Goal: Information Seeking & Learning: Learn about a topic

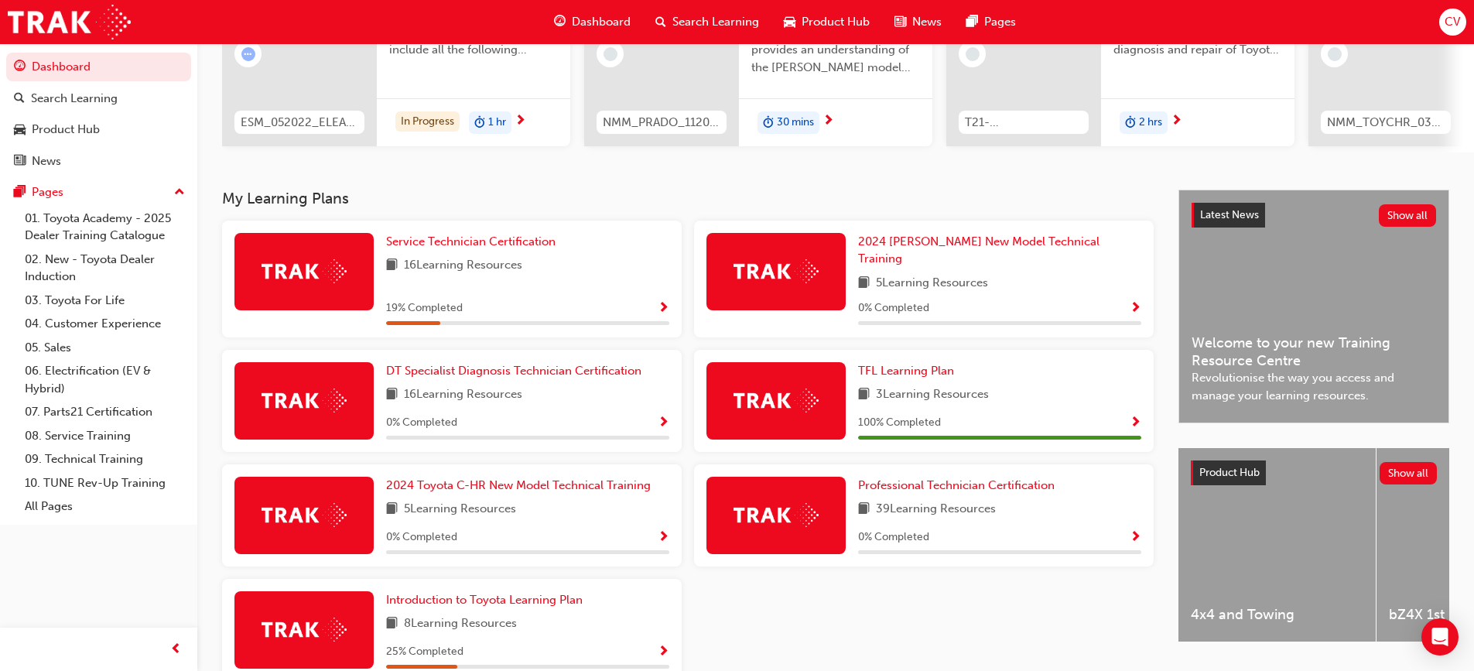
scroll to position [282, 0]
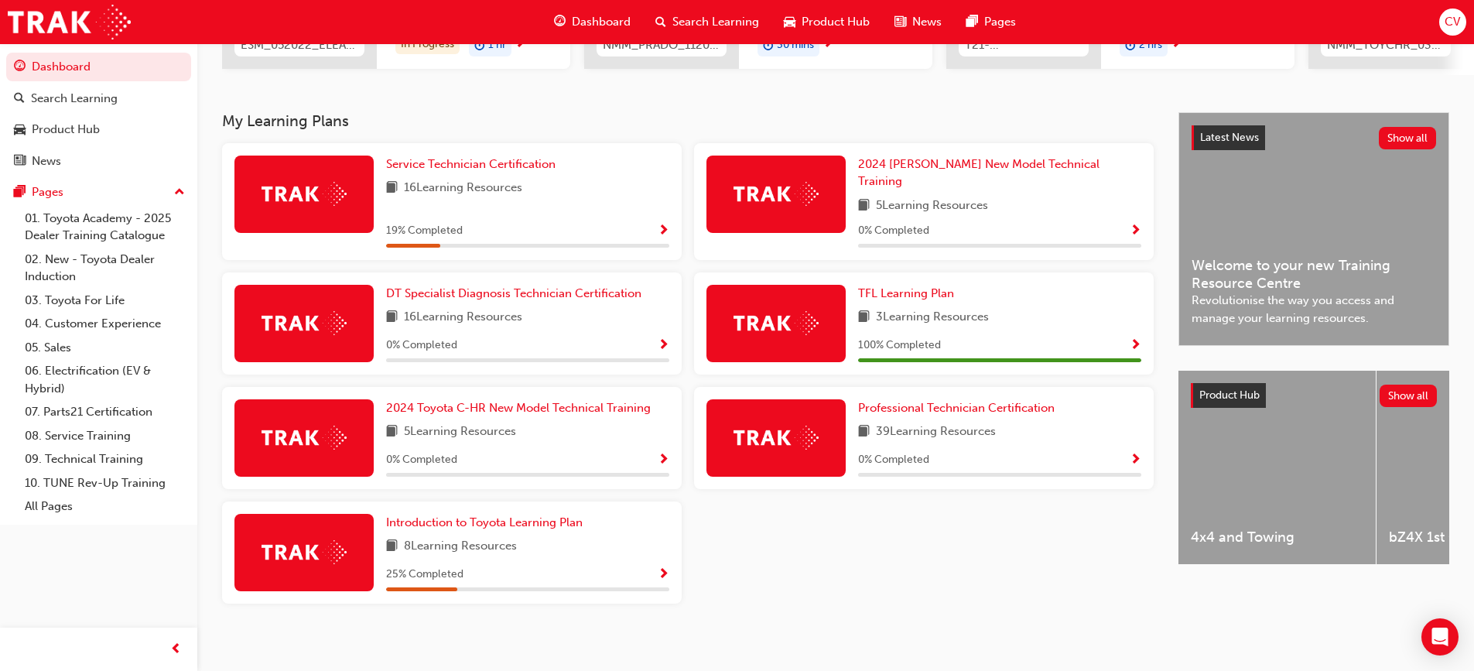
click at [324, 299] on div at bounding box center [303, 323] width 139 height 77
click at [480, 290] on span "DT Specialist Diagnosis Technician Certification" at bounding box center [513, 293] width 255 height 14
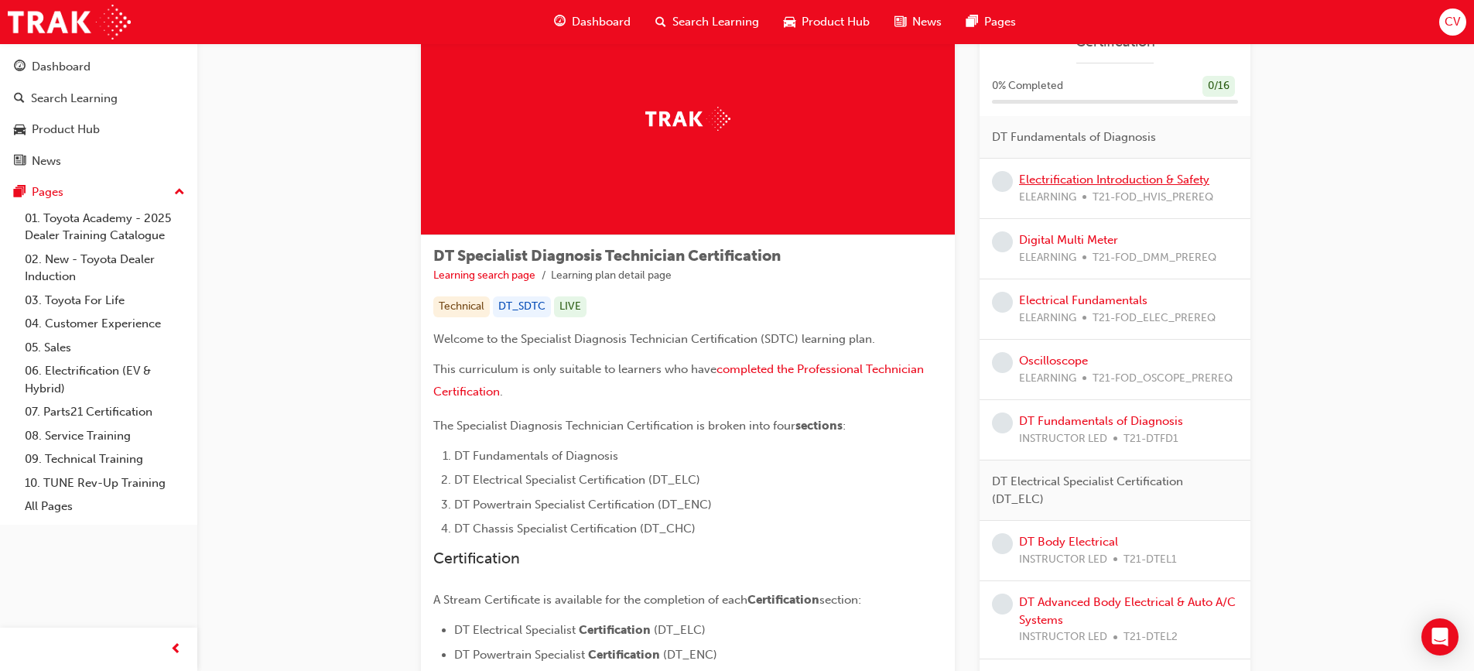
scroll to position [155, 0]
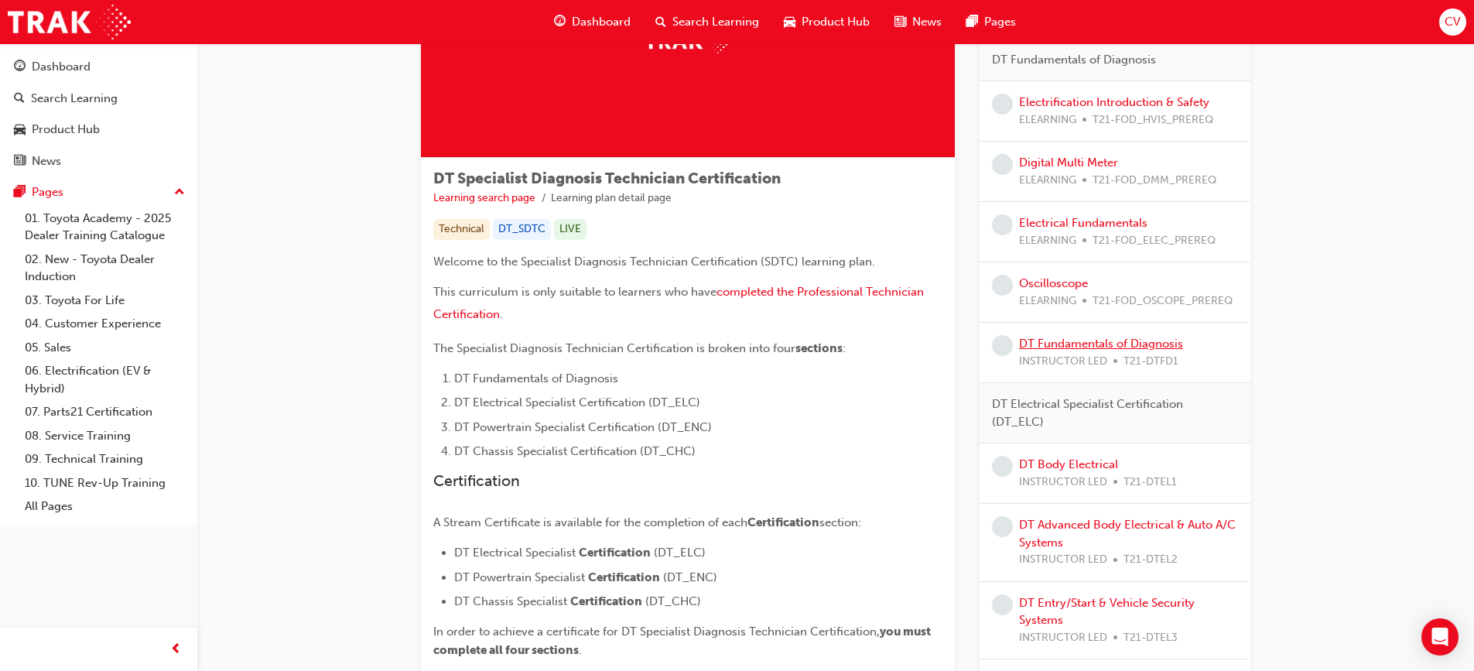
click at [1057, 341] on link "DT Fundamentals of Diagnosis" at bounding box center [1101, 344] width 164 height 14
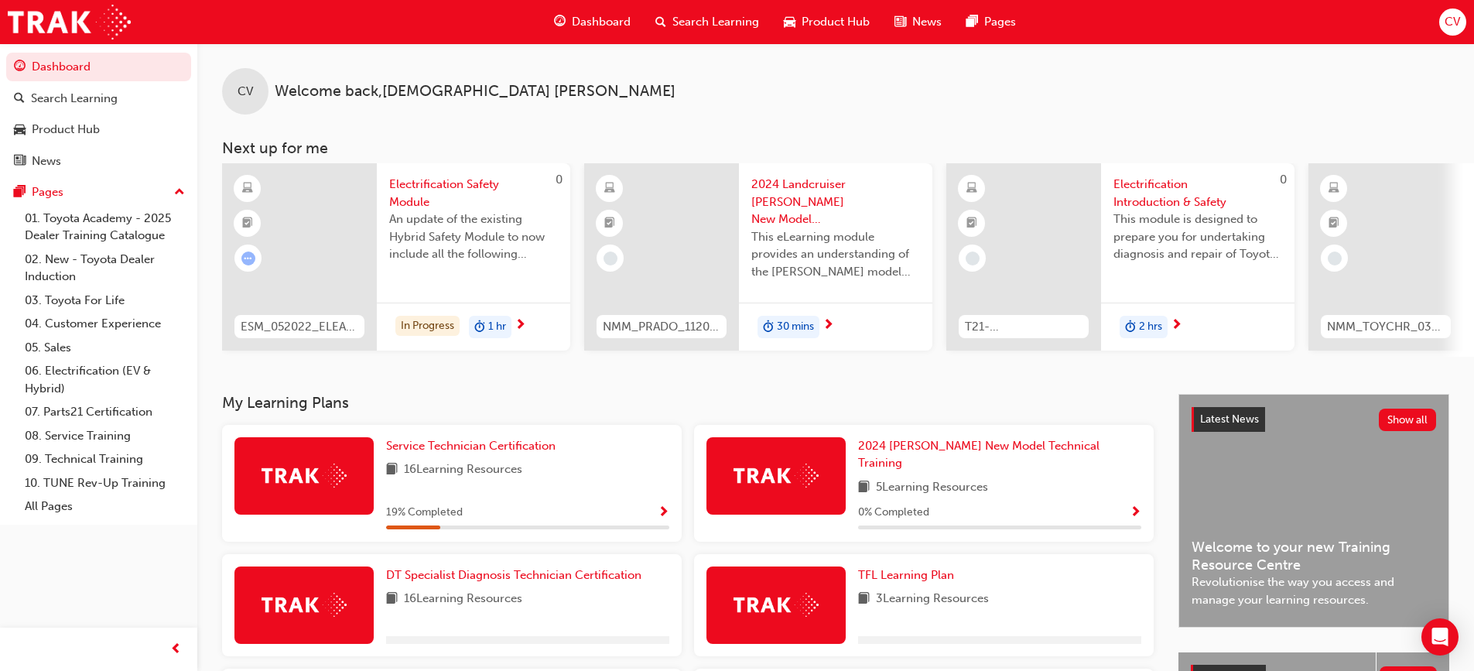
scroll to position [155, 0]
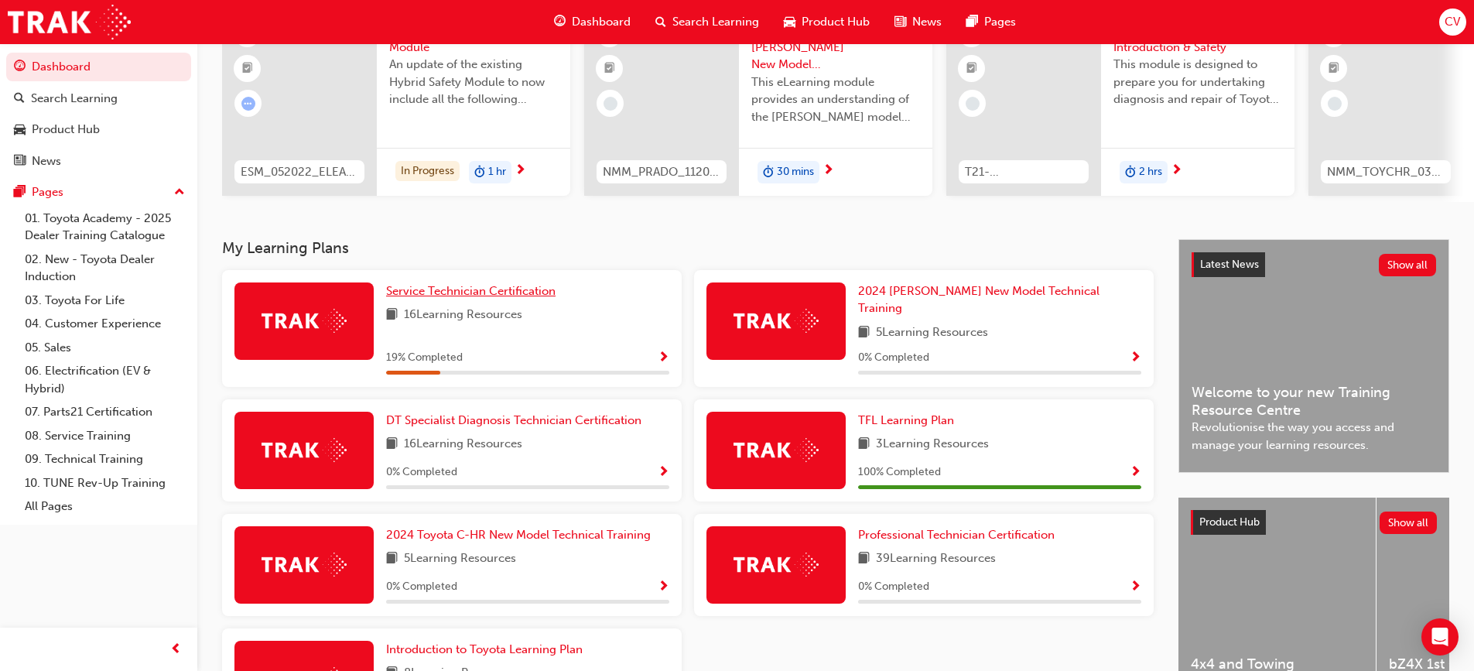
click at [460, 298] on span "Service Technician Certification" at bounding box center [470, 291] width 169 height 14
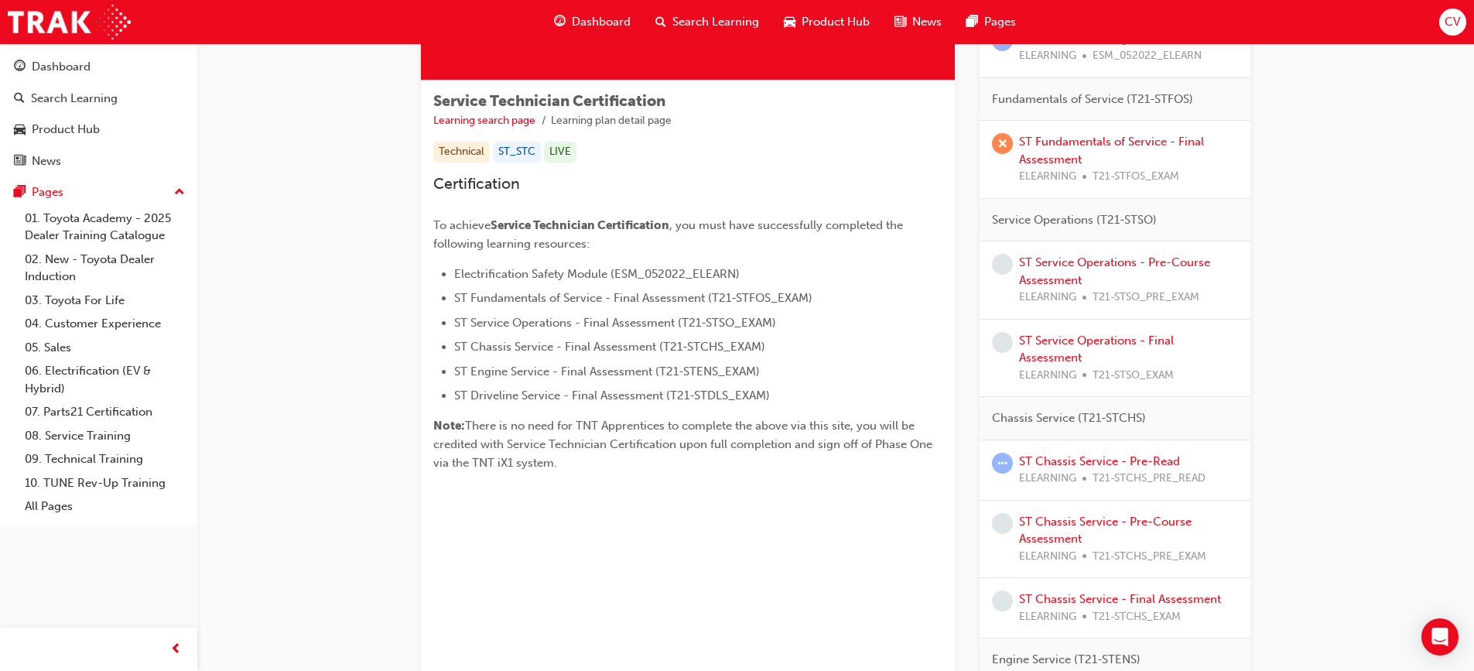
scroll to position [77, 0]
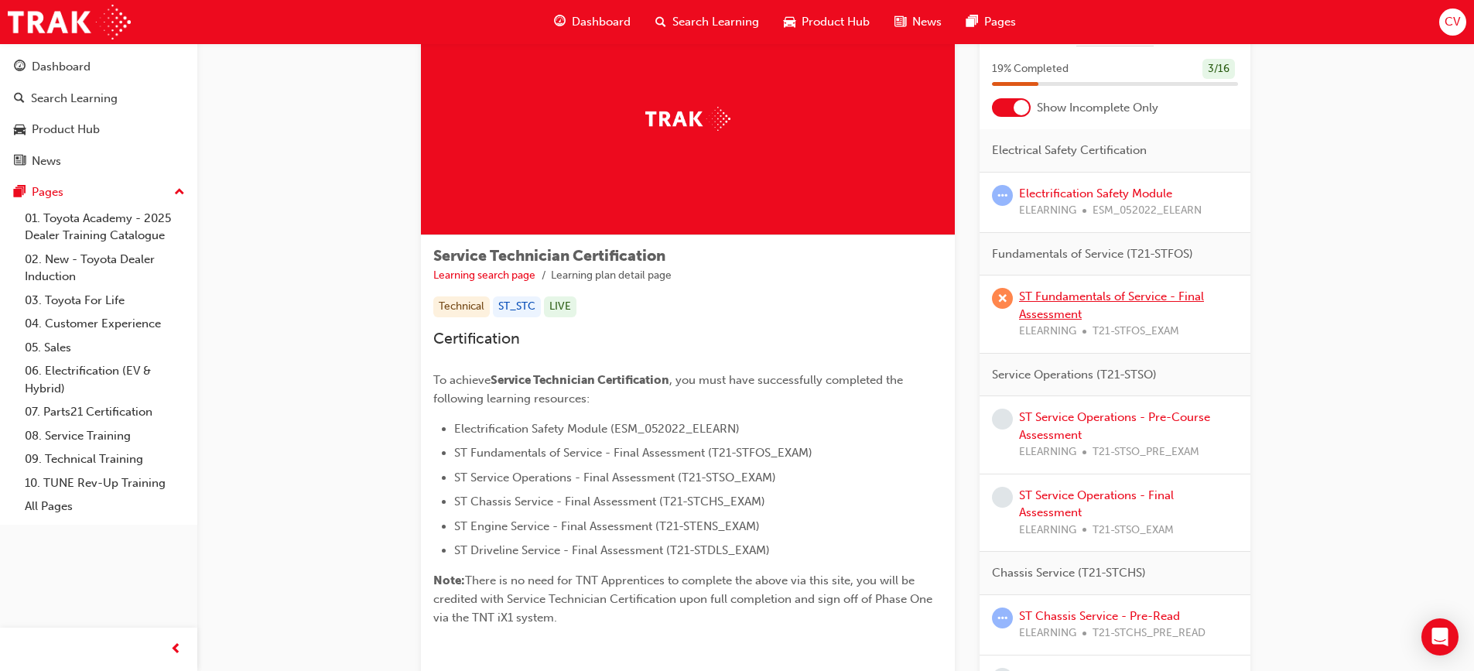
click at [1069, 302] on link "ST Fundamentals of Service - Final Assessment" at bounding box center [1111, 305] width 185 height 32
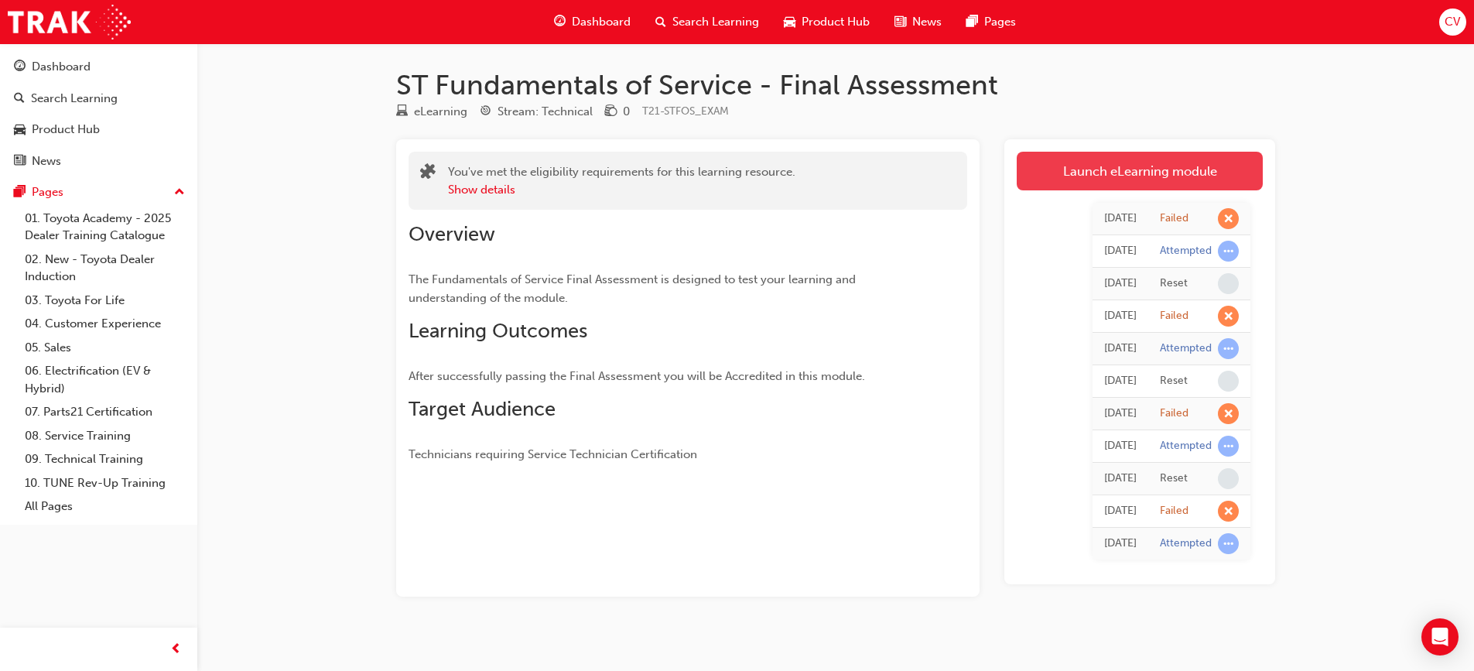
click at [1116, 173] on link "Launch eLearning module" at bounding box center [1140, 171] width 246 height 39
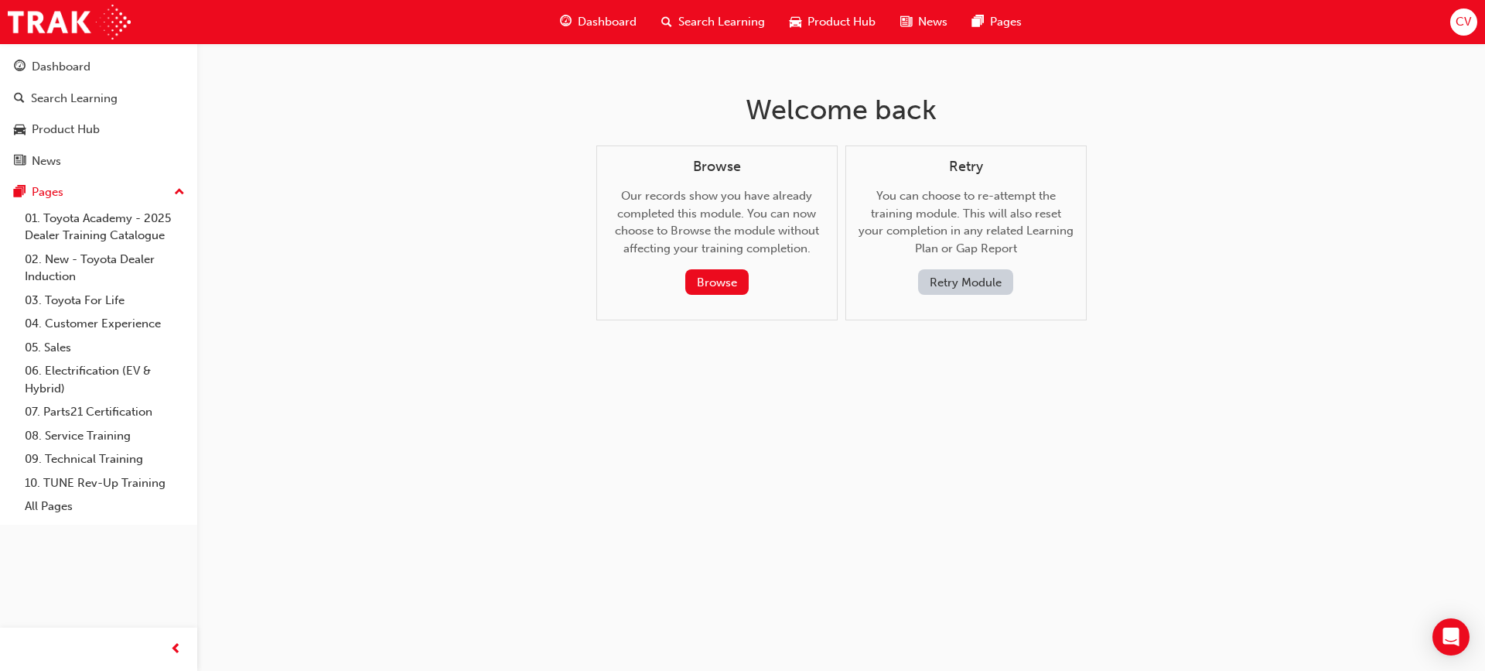
click at [937, 282] on button "Retry Module" at bounding box center [965, 282] width 95 height 26
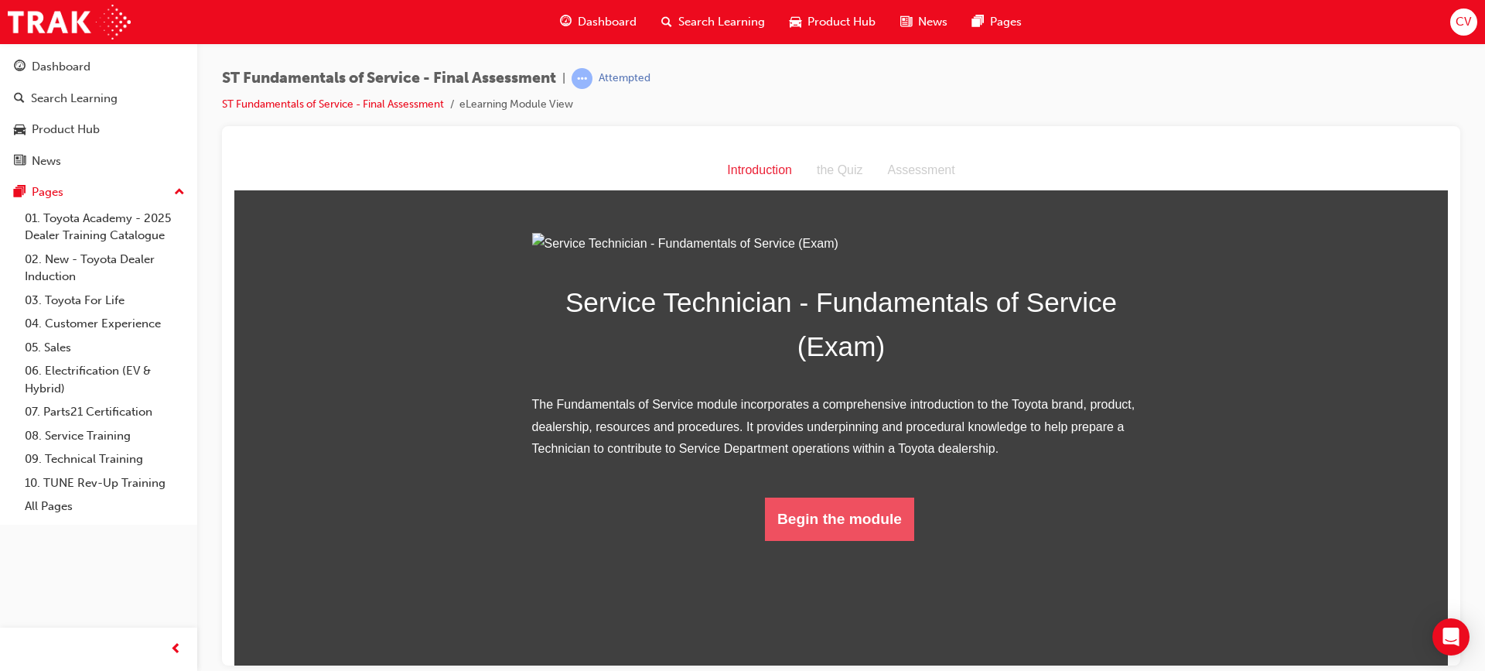
click at [846, 540] on button "Begin the module" at bounding box center [839, 518] width 149 height 43
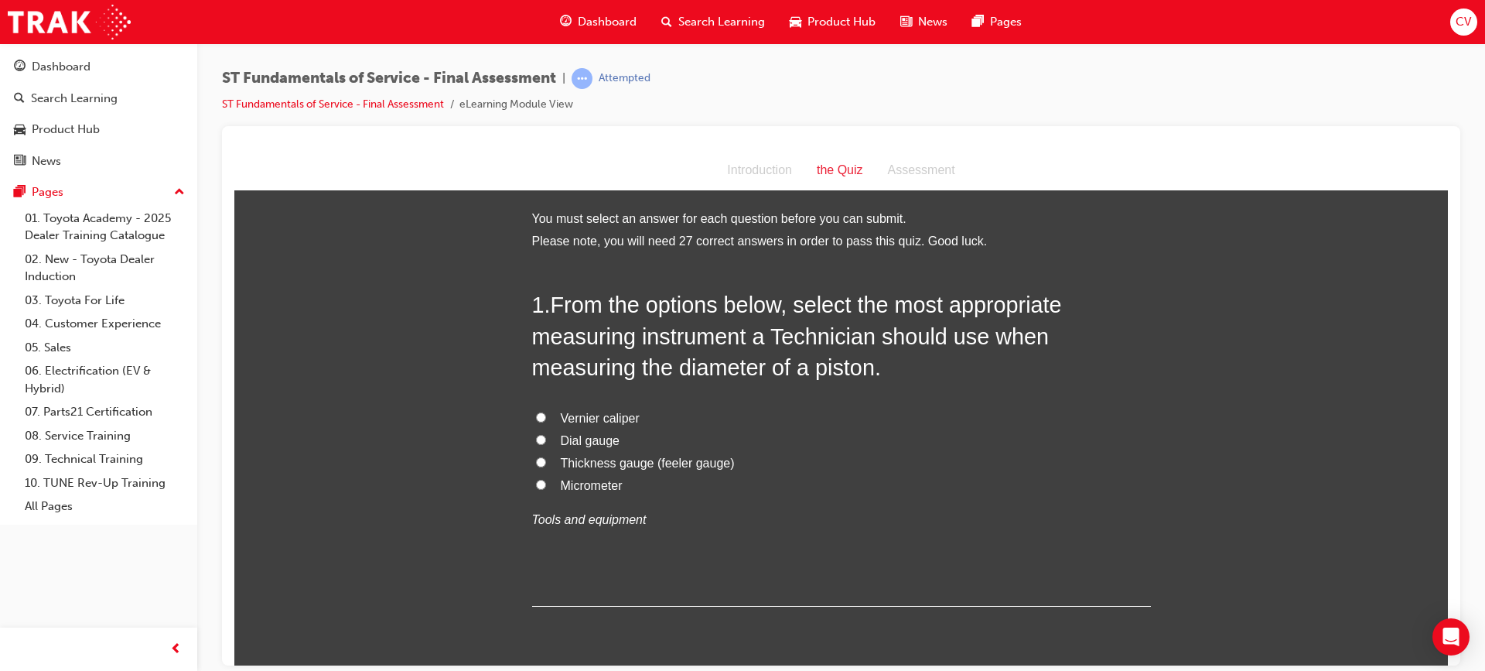
click at [537, 459] on input "Thickness gauge (feeler gauge)" at bounding box center [541, 461] width 10 height 10
radio input "true"
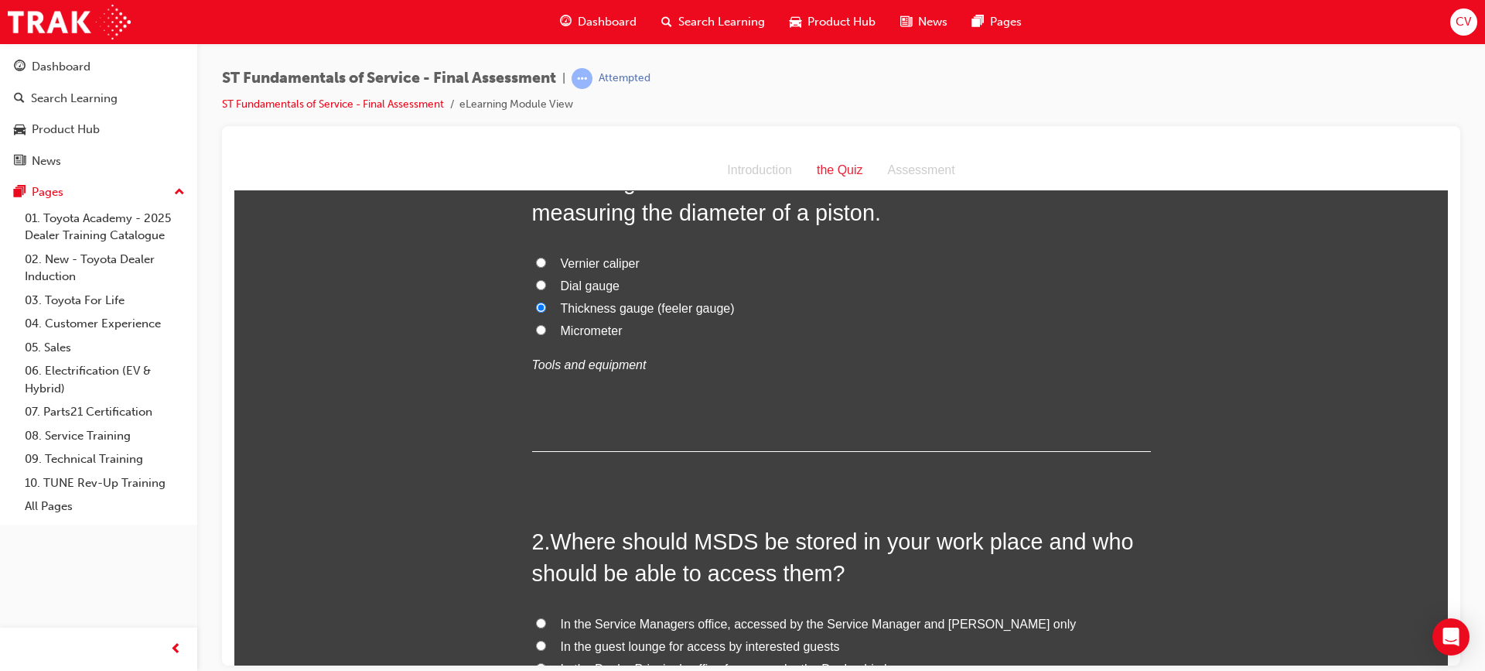
scroll to position [309, 0]
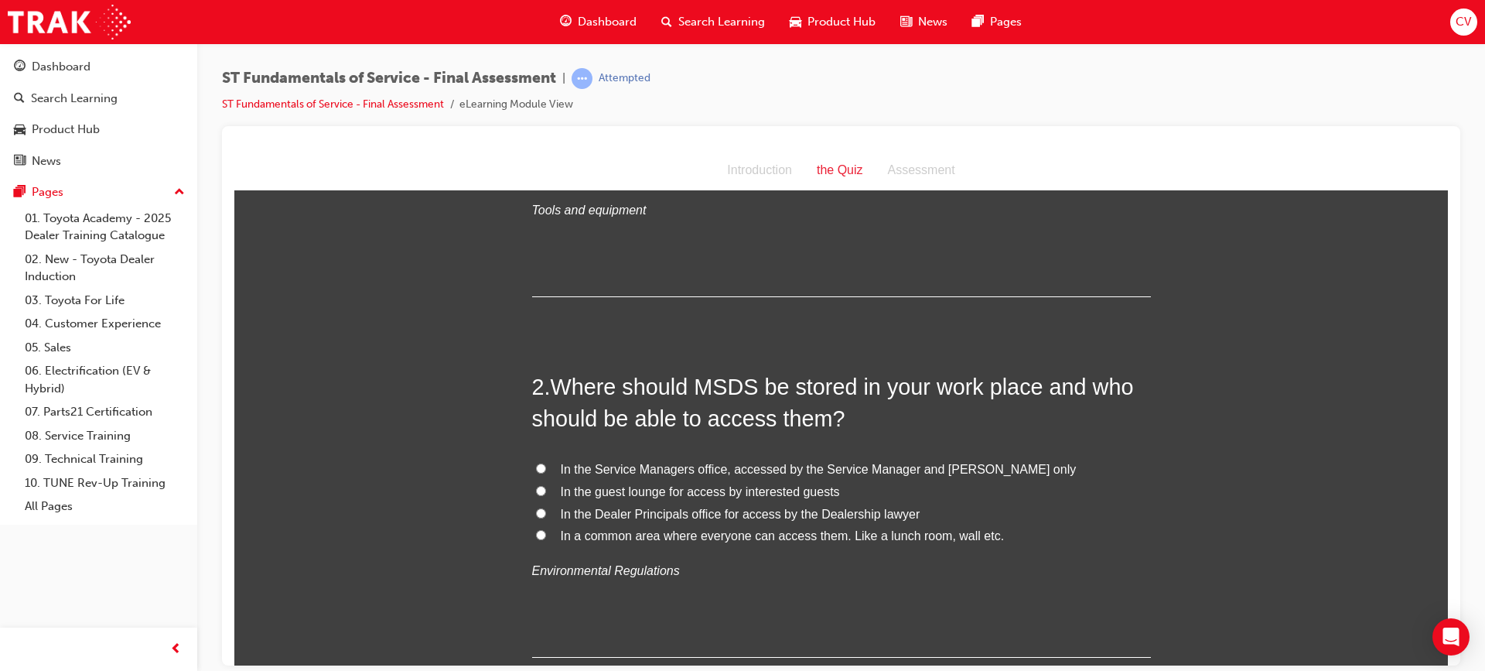
drag, startPoint x: 535, startPoint y: 469, endPoint x: 558, endPoint y: 473, distance: 22.9
click at [538, 467] on input "In the Service Managers office, accessed by the Service Manager and [PERSON_NAM…" at bounding box center [541, 468] width 10 height 10
radio input "true"
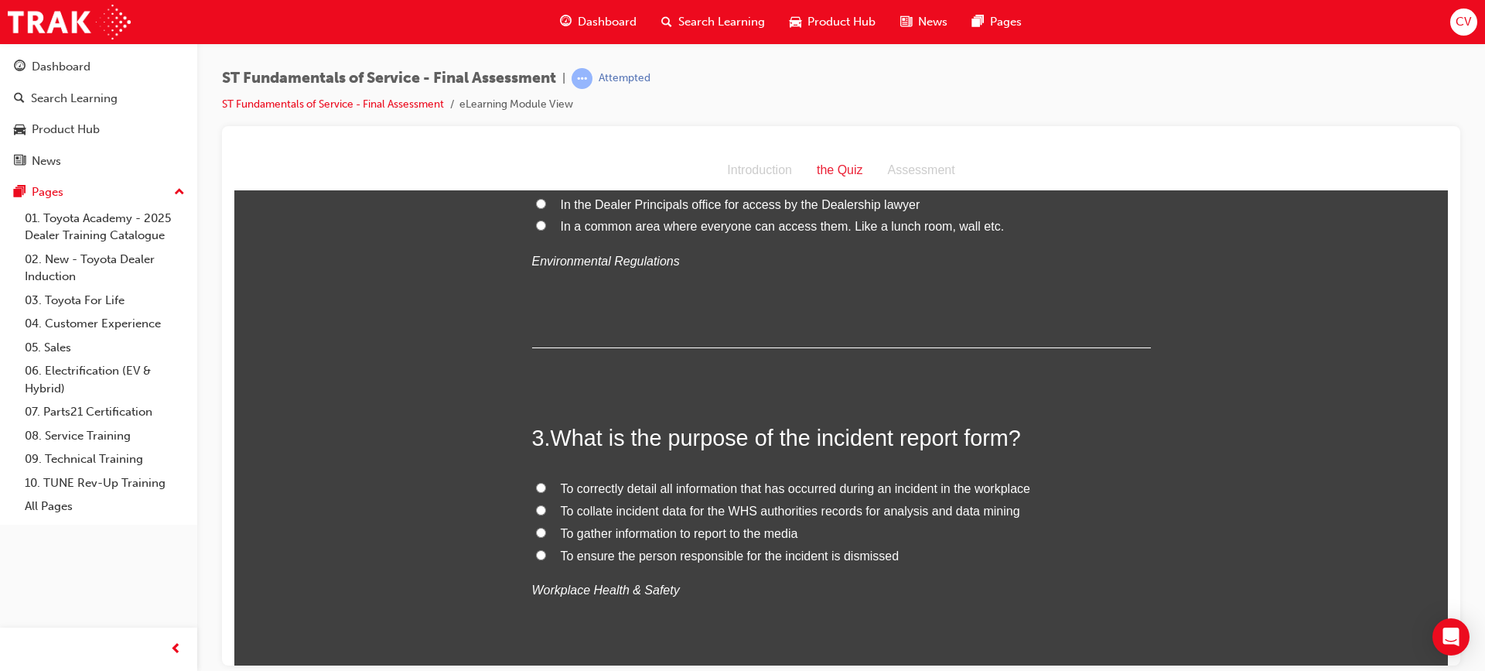
click at [532, 480] on label "To correctly detail all information that has occurred during an incident in the…" at bounding box center [841, 488] width 619 height 22
click at [536, 482] on input "To correctly detail all information that has occurred during an incident in the…" at bounding box center [541, 487] width 10 height 10
radio input "true"
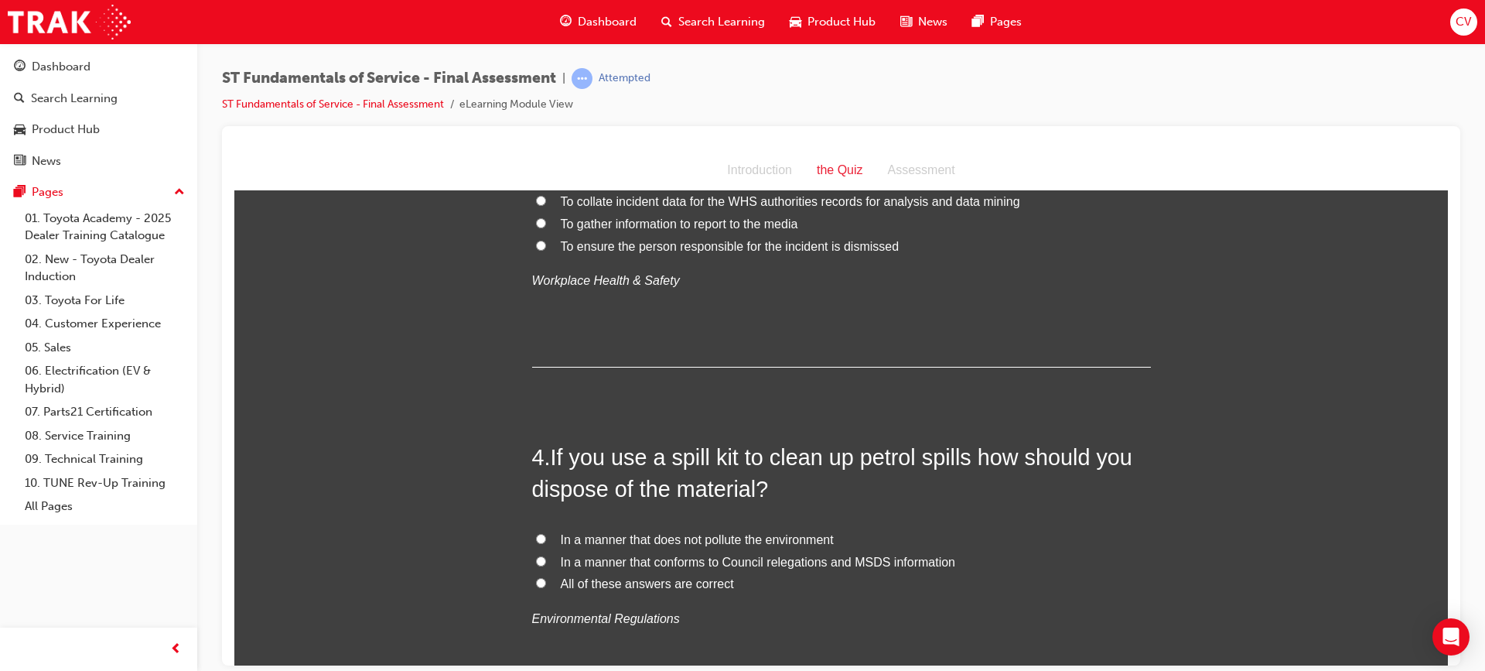
scroll to position [1083, 0]
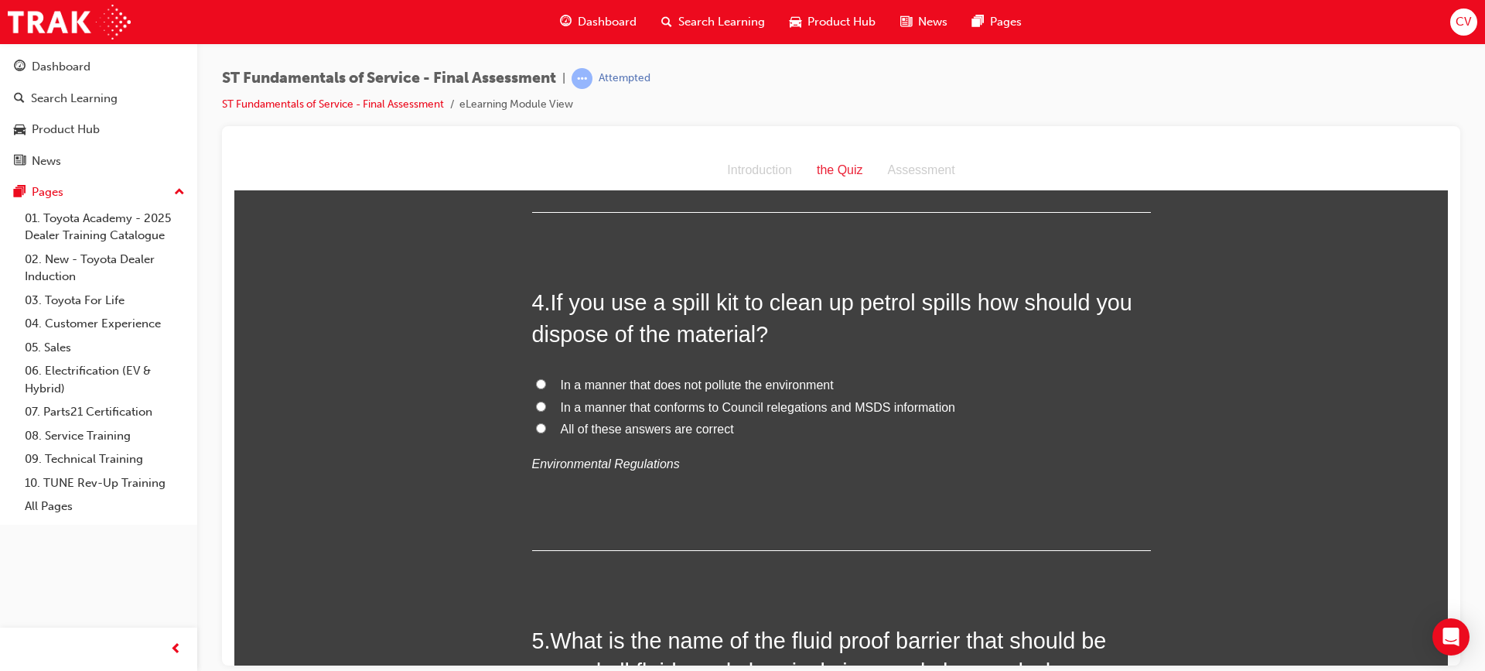
drag, startPoint x: 532, startPoint y: 426, endPoint x: 540, endPoint y: 423, distance: 9.1
click at [536, 425] on input "All of these answers are correct" at bounding box center [541, 427] width 10 height 10
radio input "true"
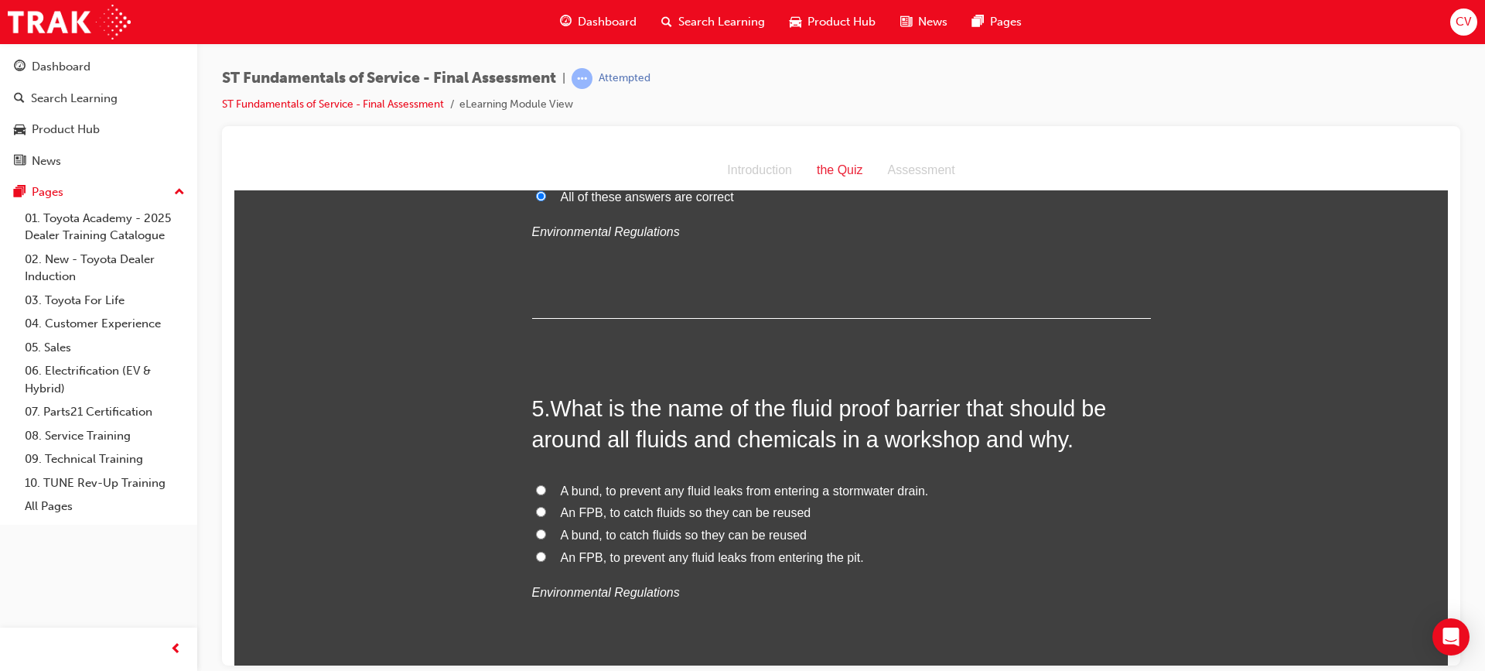
click at [536, 487] on input "A bund, to prevent any fluid leaks from entering a stormwater drain." at bounding box center [541, 489] width 10 height 10
radio input "true"
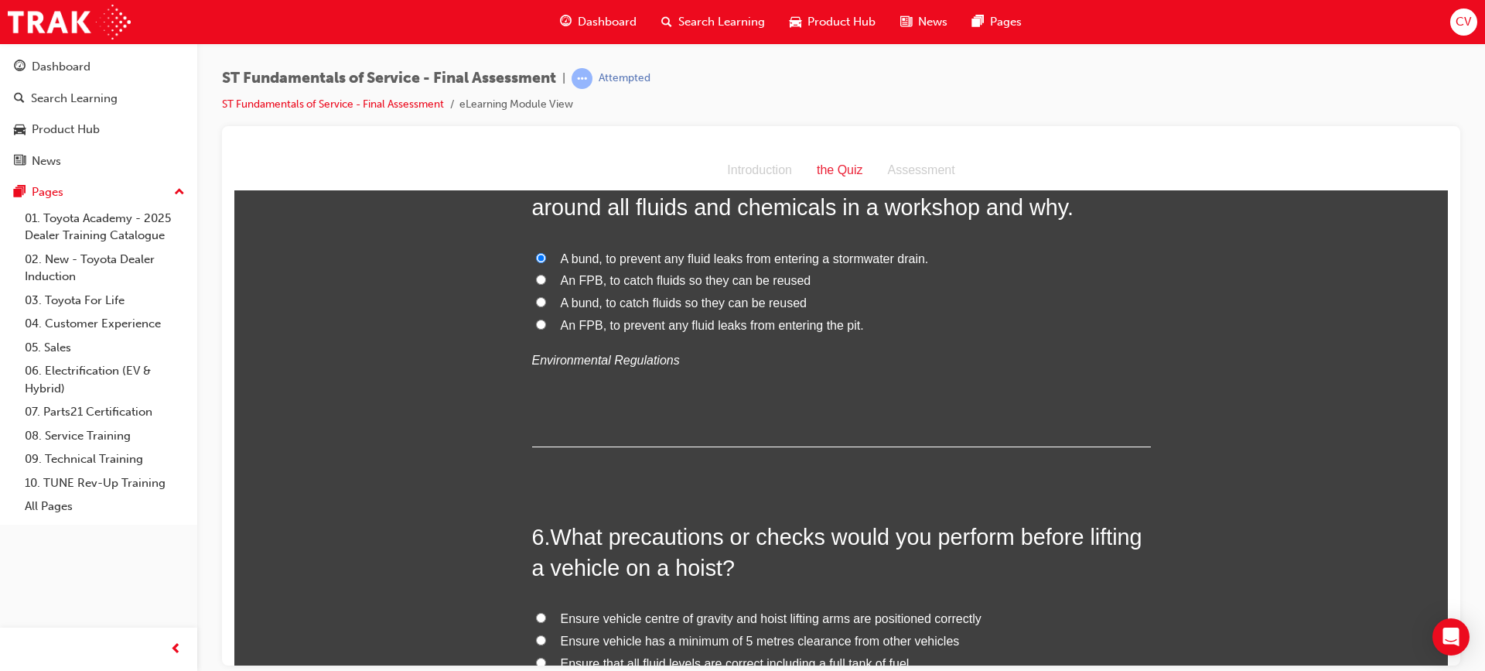
scroll to position [1702, 0]
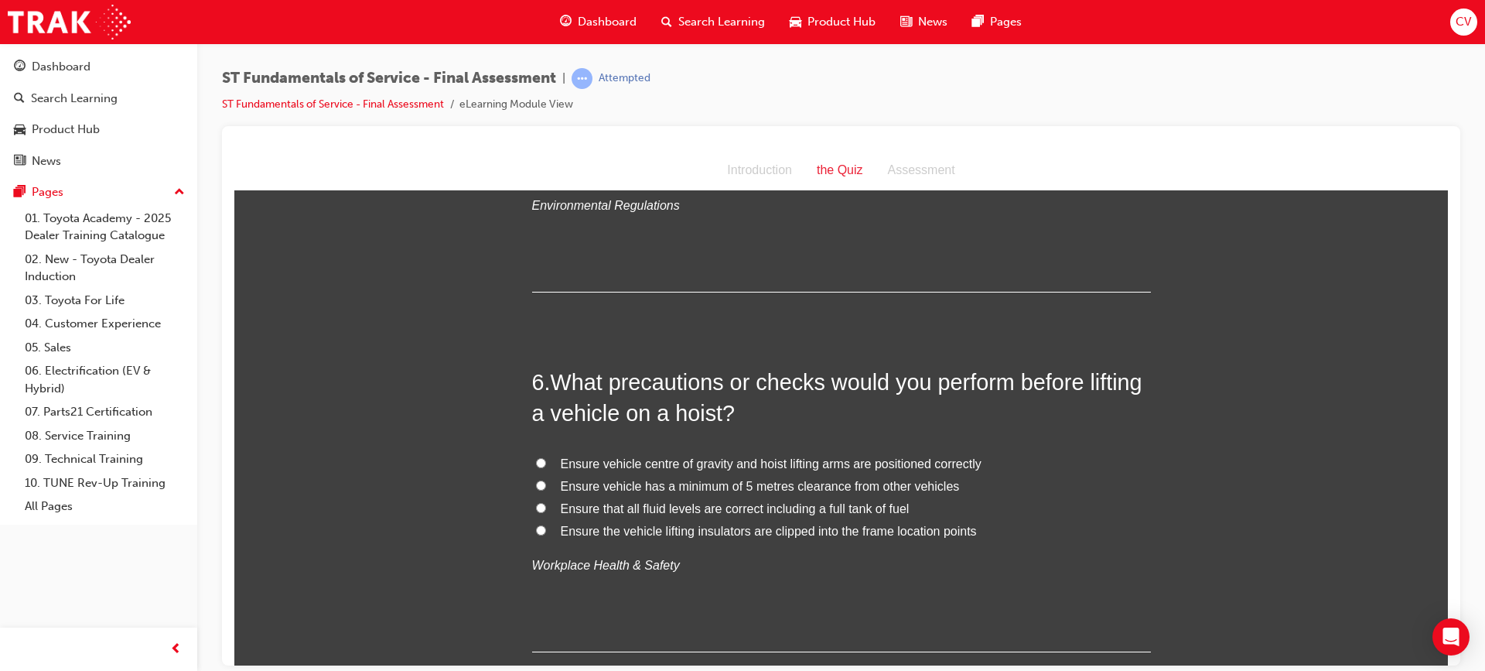
click at [536, 459] on input "Ensure vehicle centre of gravity and hoist lifting arms are positioned correctly" at bounding box center [541, 462] width 10 height 10
radio input "true"
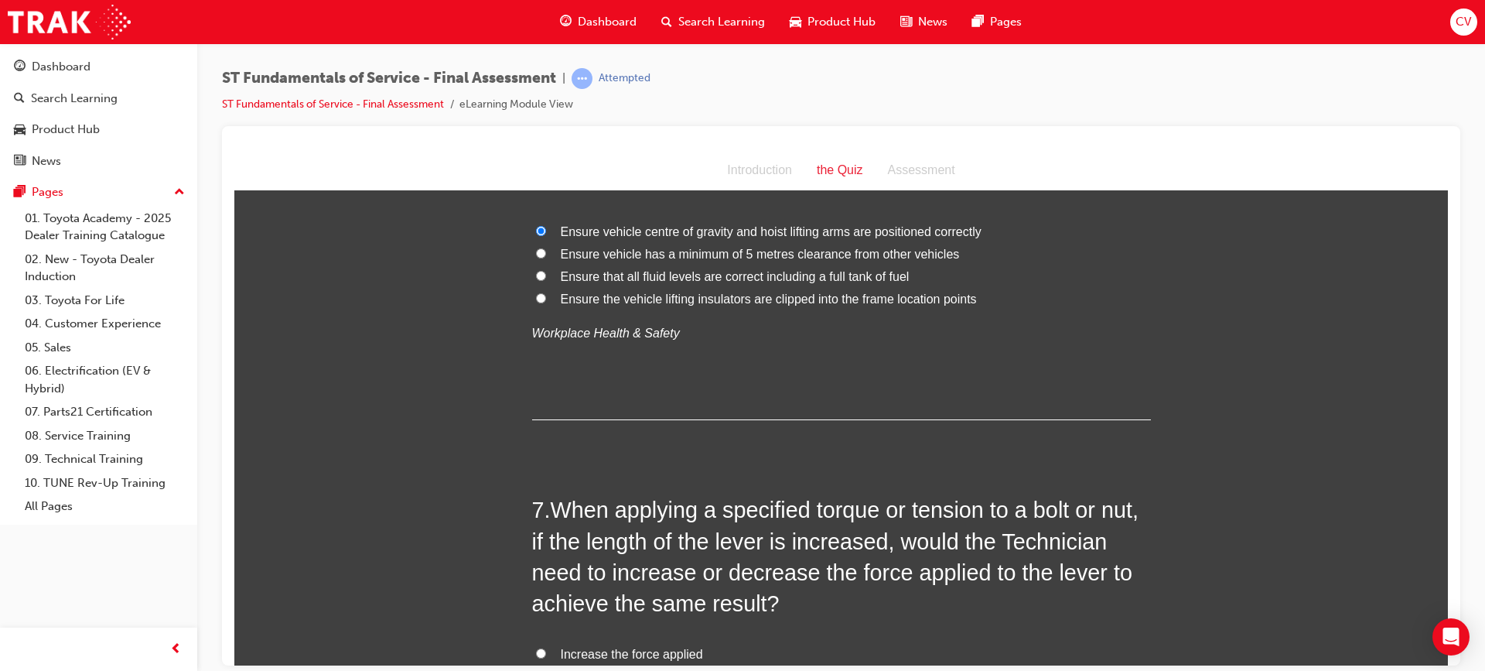
scroll to position [2089, 0]
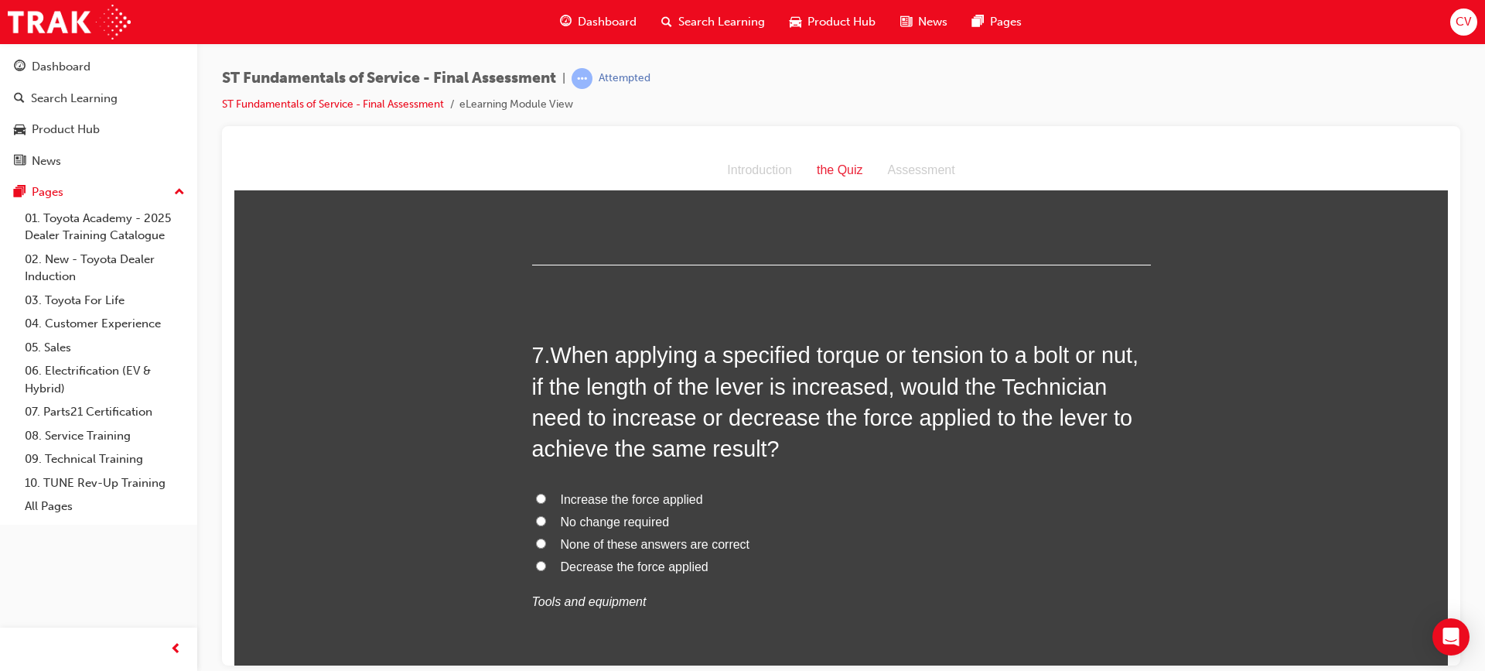
click at [536, 563] on input "Decrease the force applied" at bounding box center [541, 565] width 10 height 10
radio input "true"
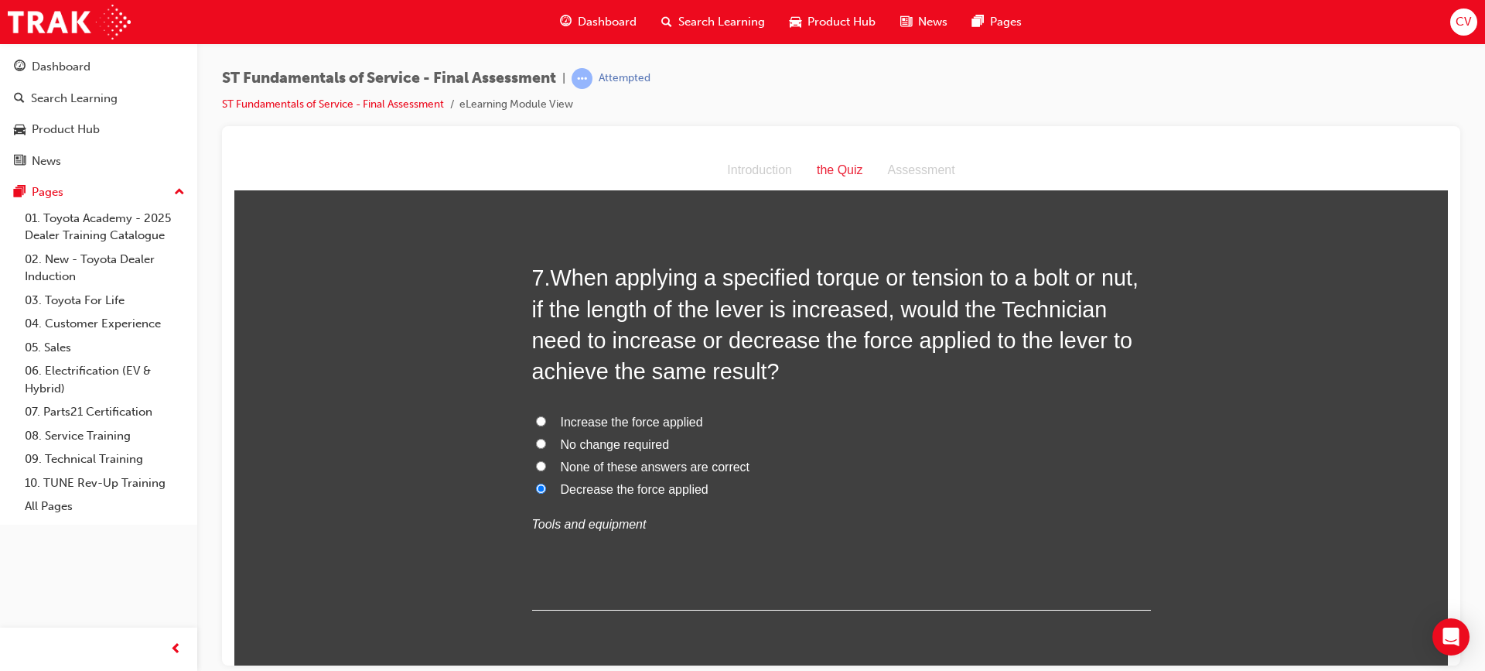
scroll to position [2476, 0]
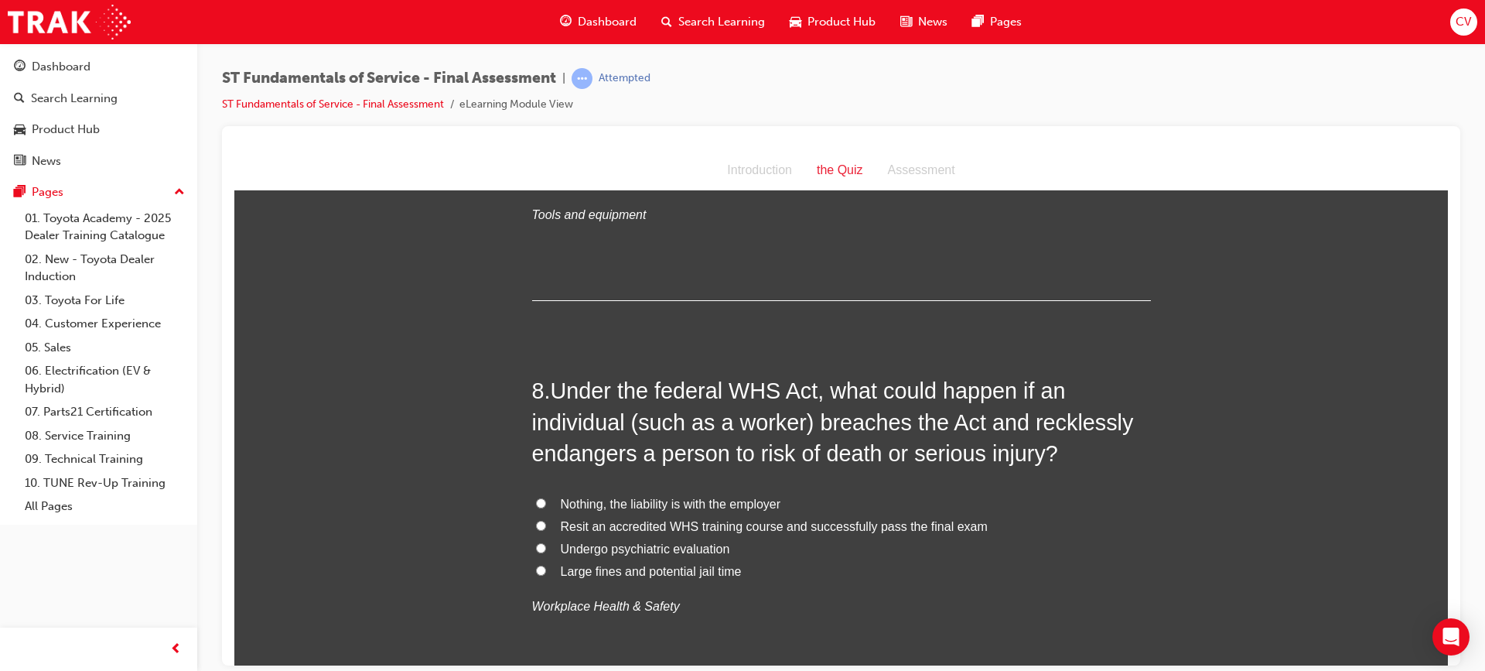
click at [536, 569] on input "Large fines and potential jail time" at bounding box center [541, 570] width 10 height 10
radio input "true"
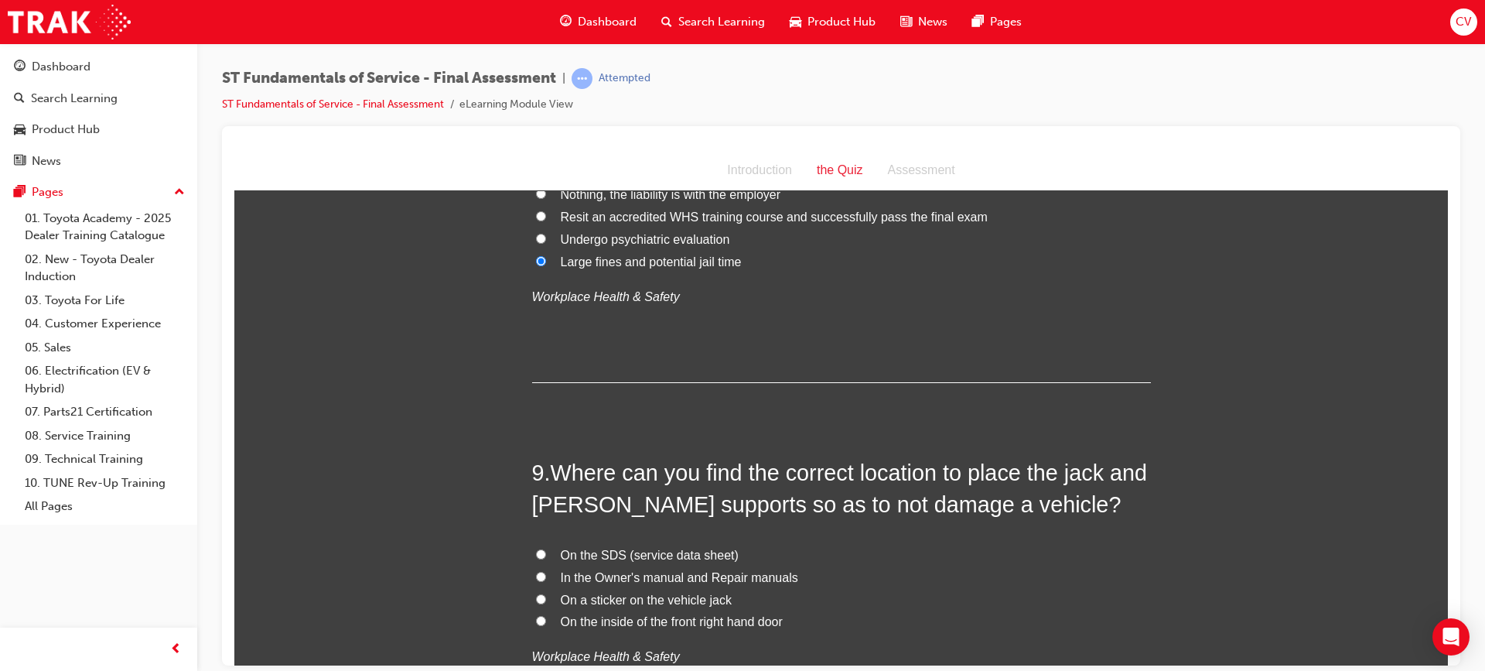
click at [537, 599] on input "On a sticker on the vehicle jack" at bounding box center [541, 598] width 10 height 10
radio input "true"
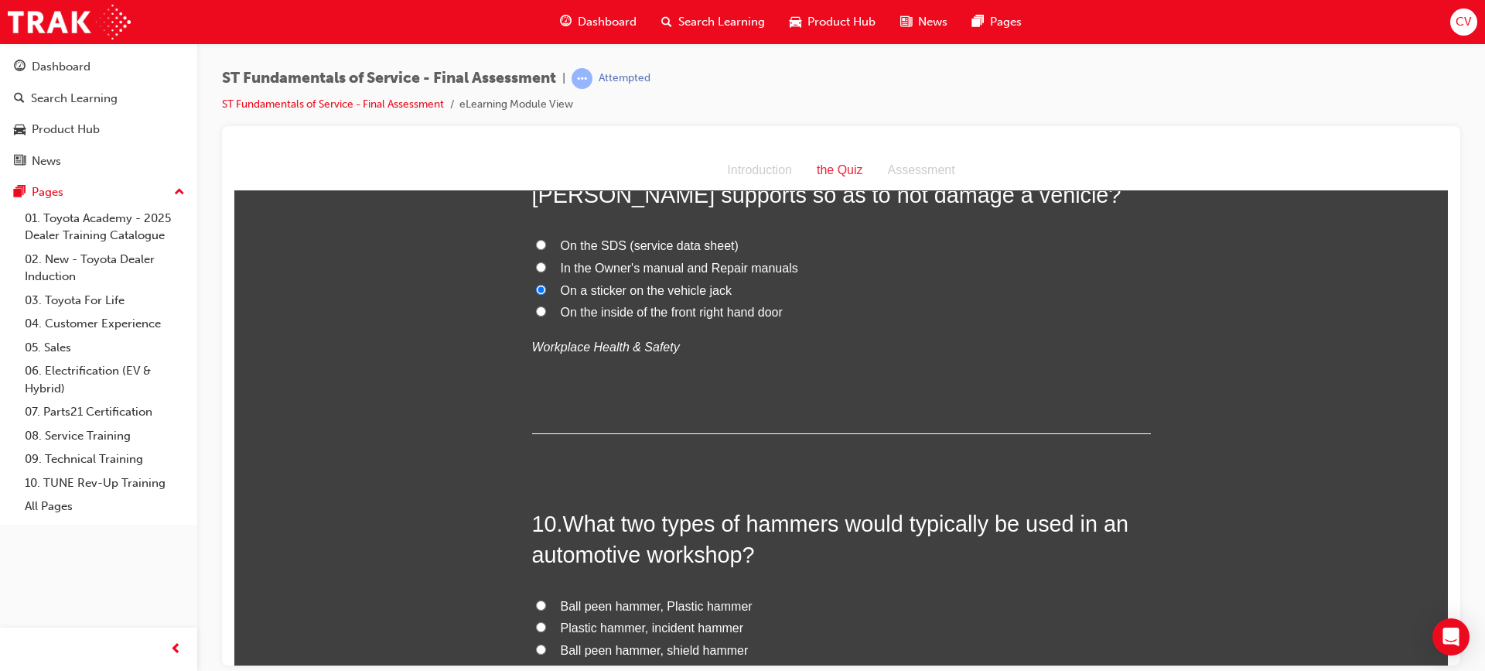
scroll to position [3249, 0]
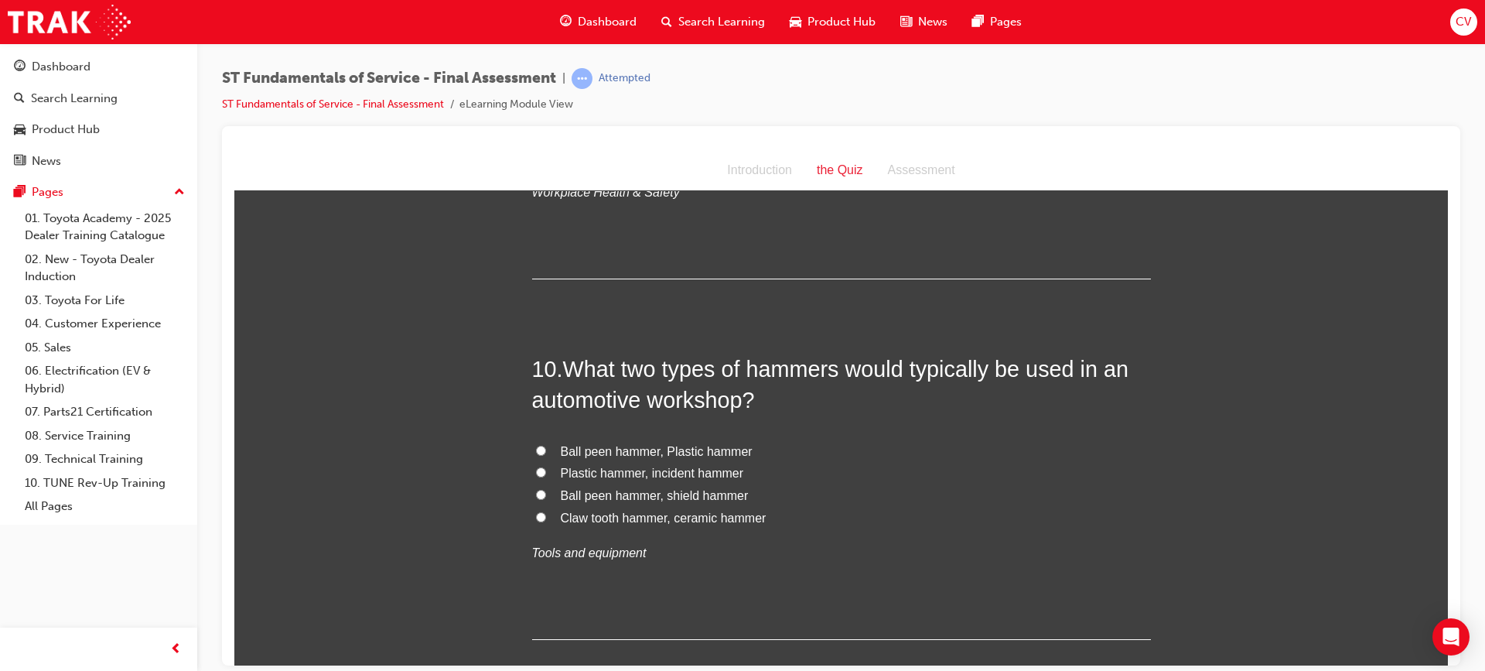
click at [538, 445] on input "Ball peen hammer, Plastic hammer" at bounding box center [541, 450] width 10 height 10
radio input "true"
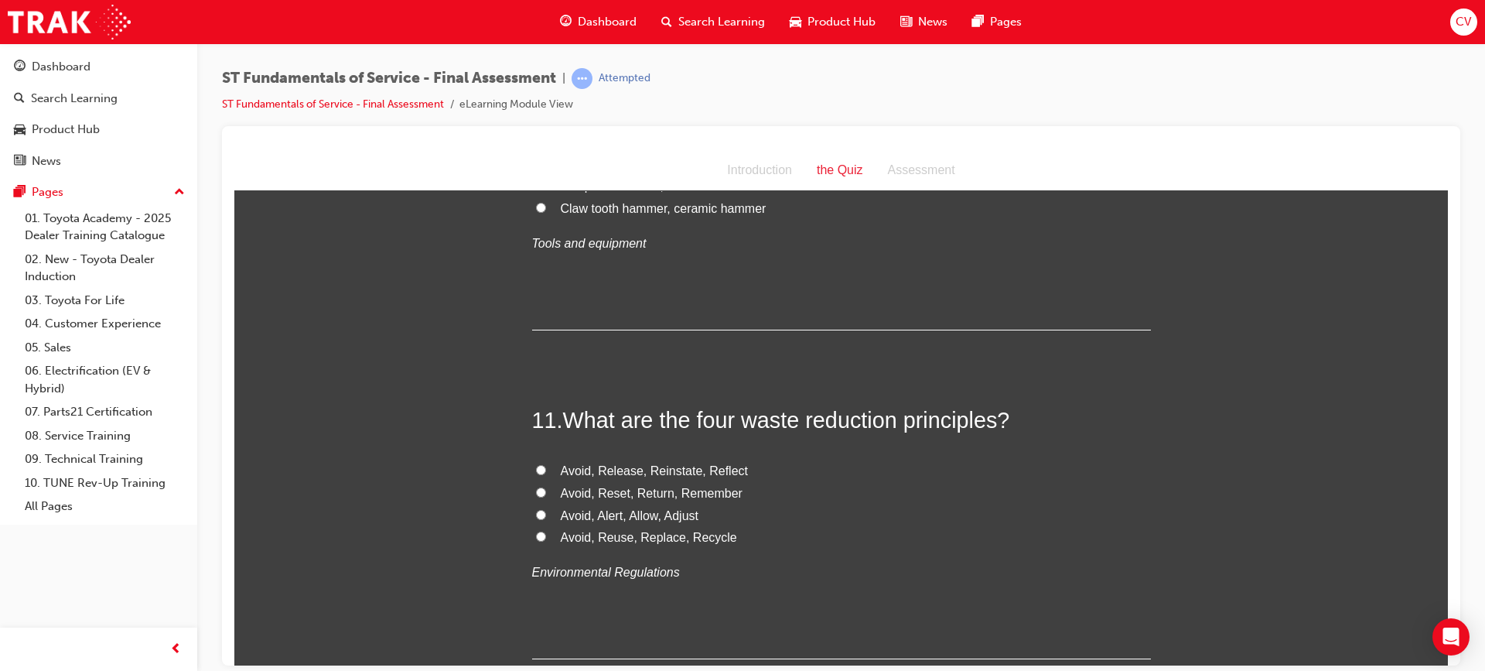
scroll to position [3636, 0]
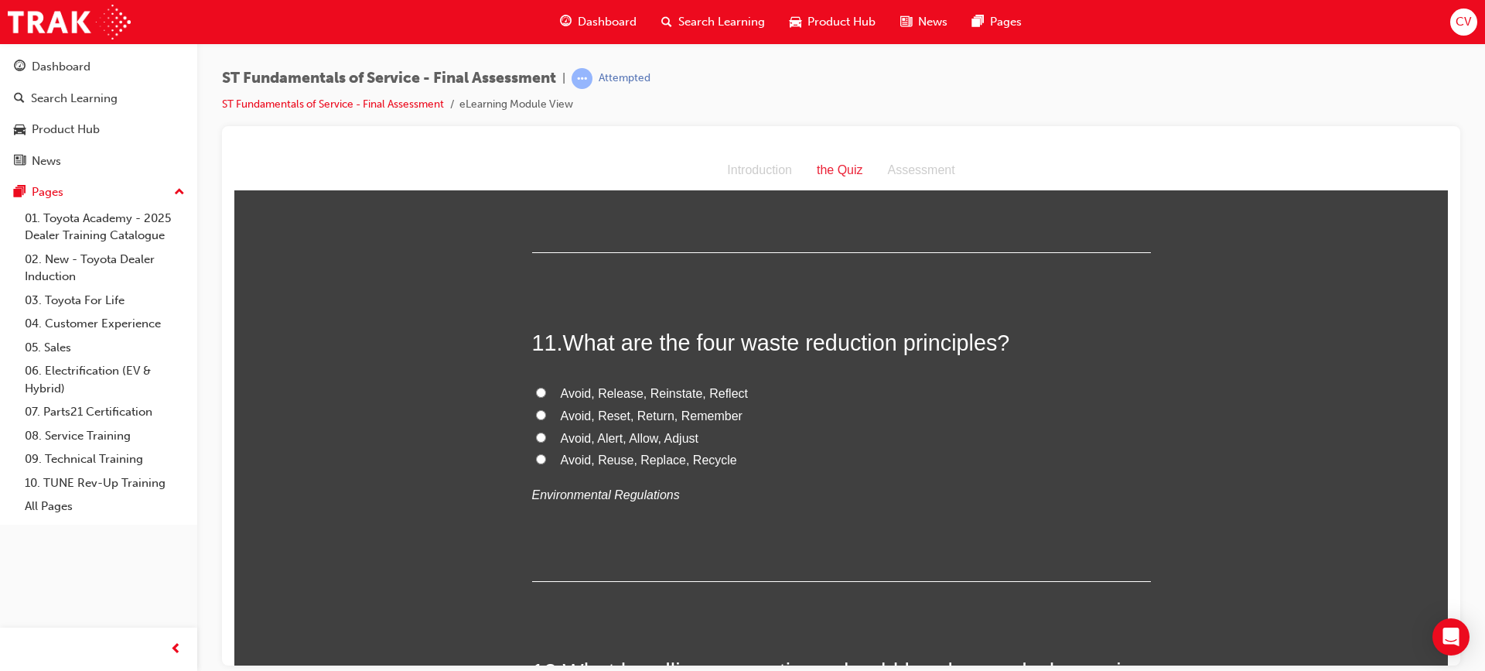
click at [537, 457] on input "Avoid, Reuse, Replace, Recycle" at bounding box center [541, 458] width 10 height 10
radio input "true"
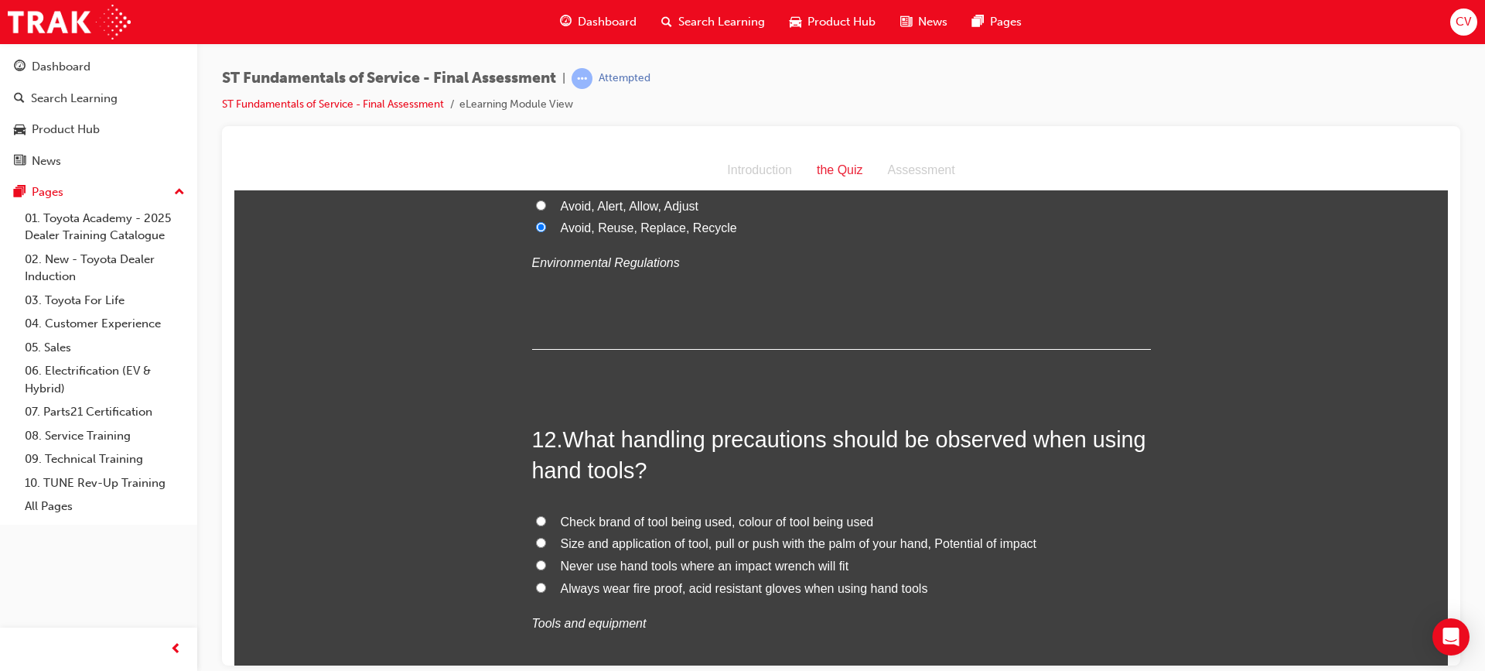
scroll to position [3946, 0]
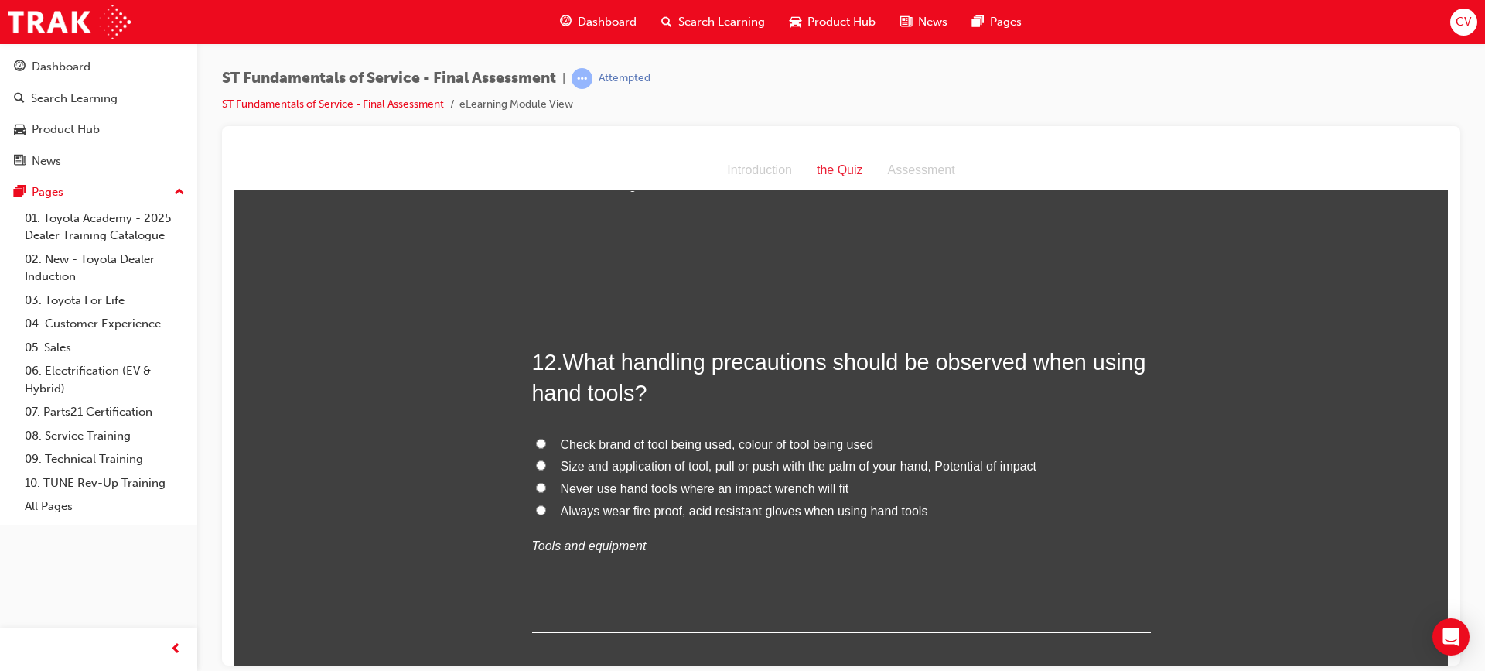
click at [536, 487] on input "Never use hand tools where an impact wrench will fit" at bounding box center [541, 487] width 10 height 10
radio input "true"
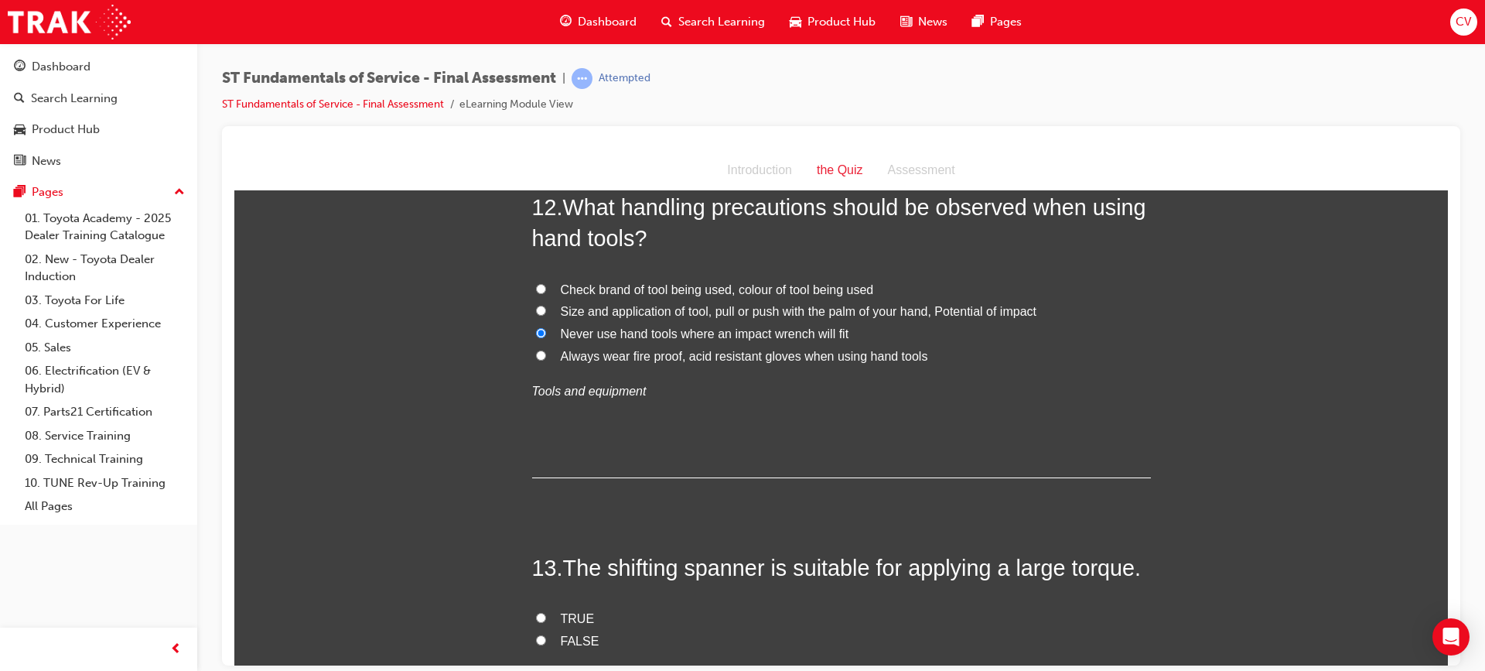
scroll to position [4255, 0]
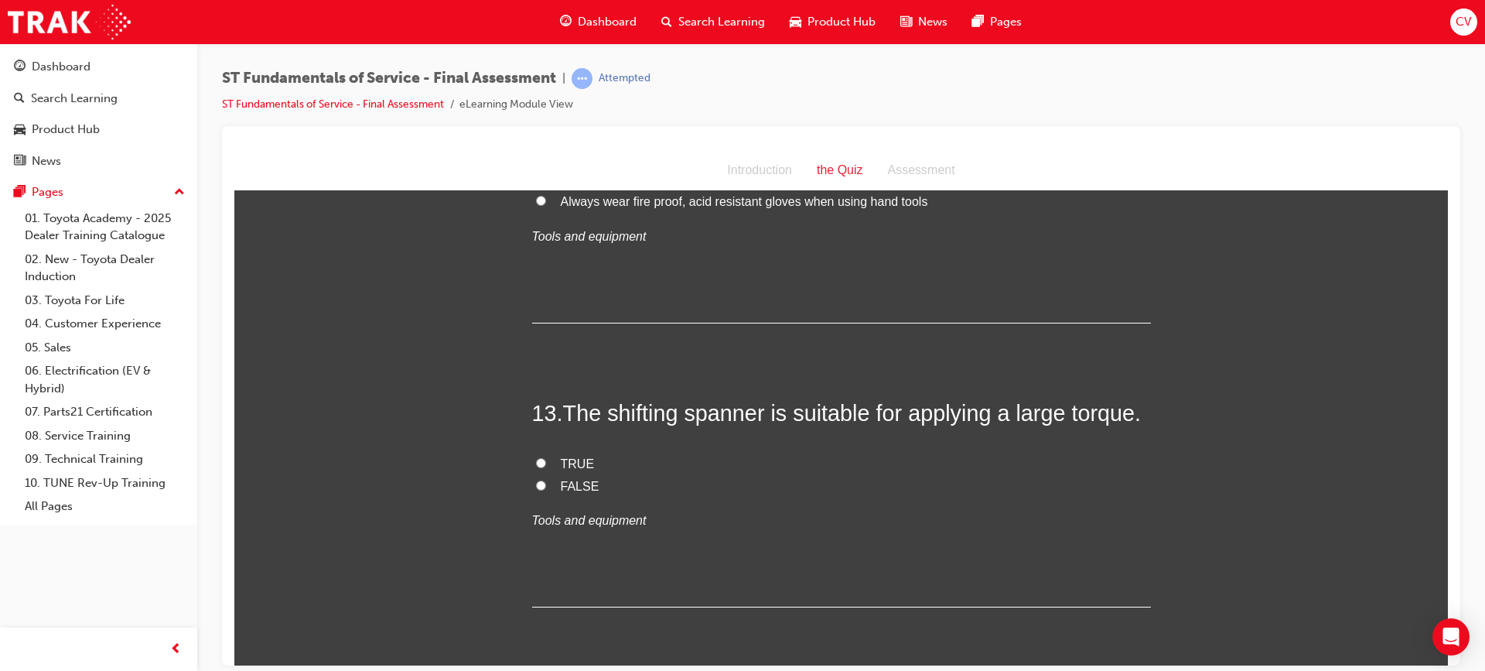
drag, startPoint x: 529, startPoint y: 456, endPoint x: 542, endPoint y: 455, distance: 13.2
click at [532, 456] on label "TRUE" at bounding box center [841, 464] width 619 height 22
click at [536, 457] on input "TRUE" at bounding box center [541, 462] width 10 height 10
radio input "true"
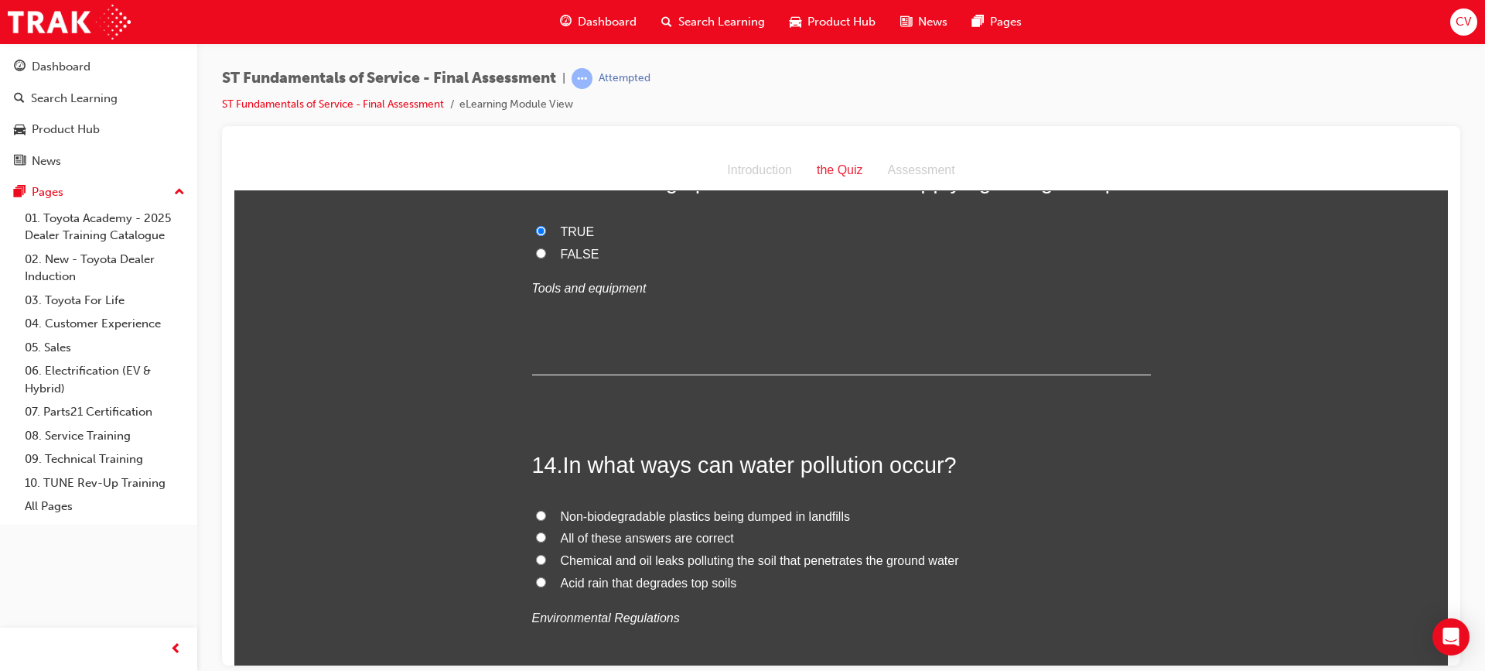
click at [536, 535] on input "All of these answers are correct" at bounding box center [541, 537] width 10 height 10
radio input "true"
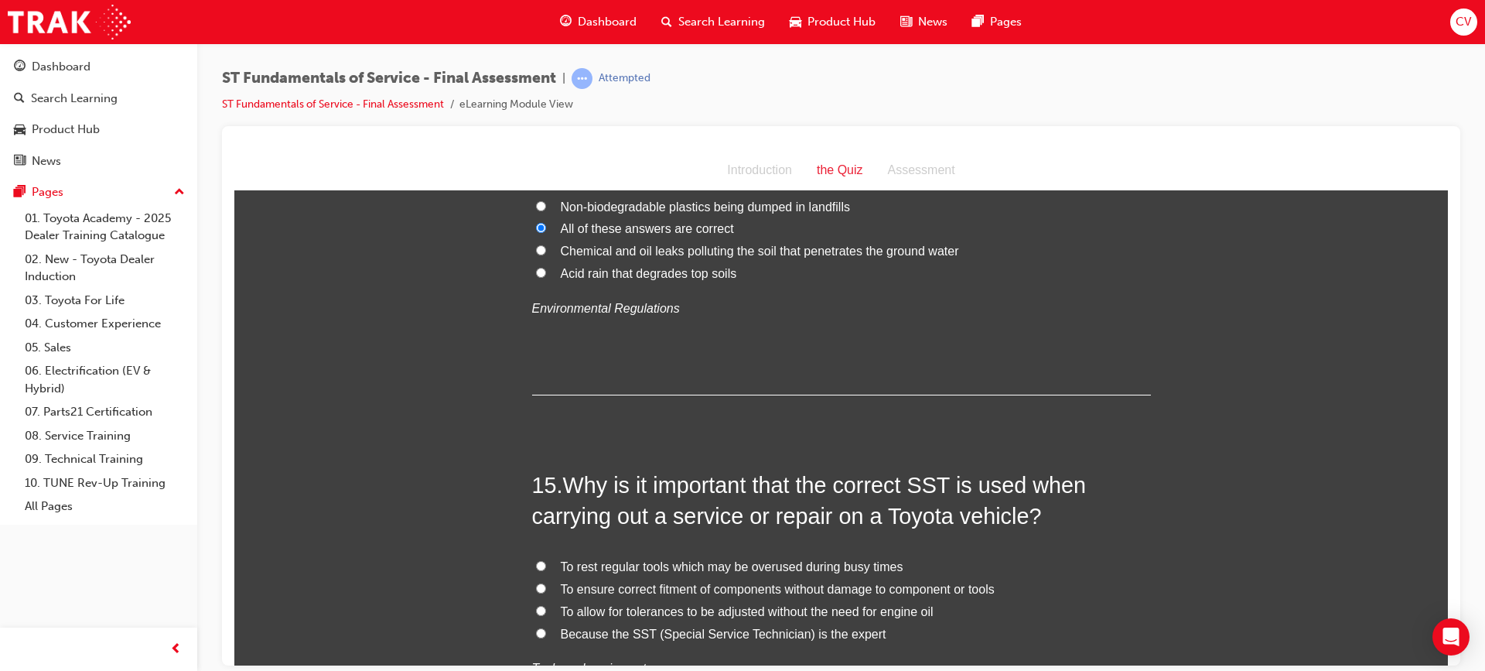
scroll to position [4874, 0]
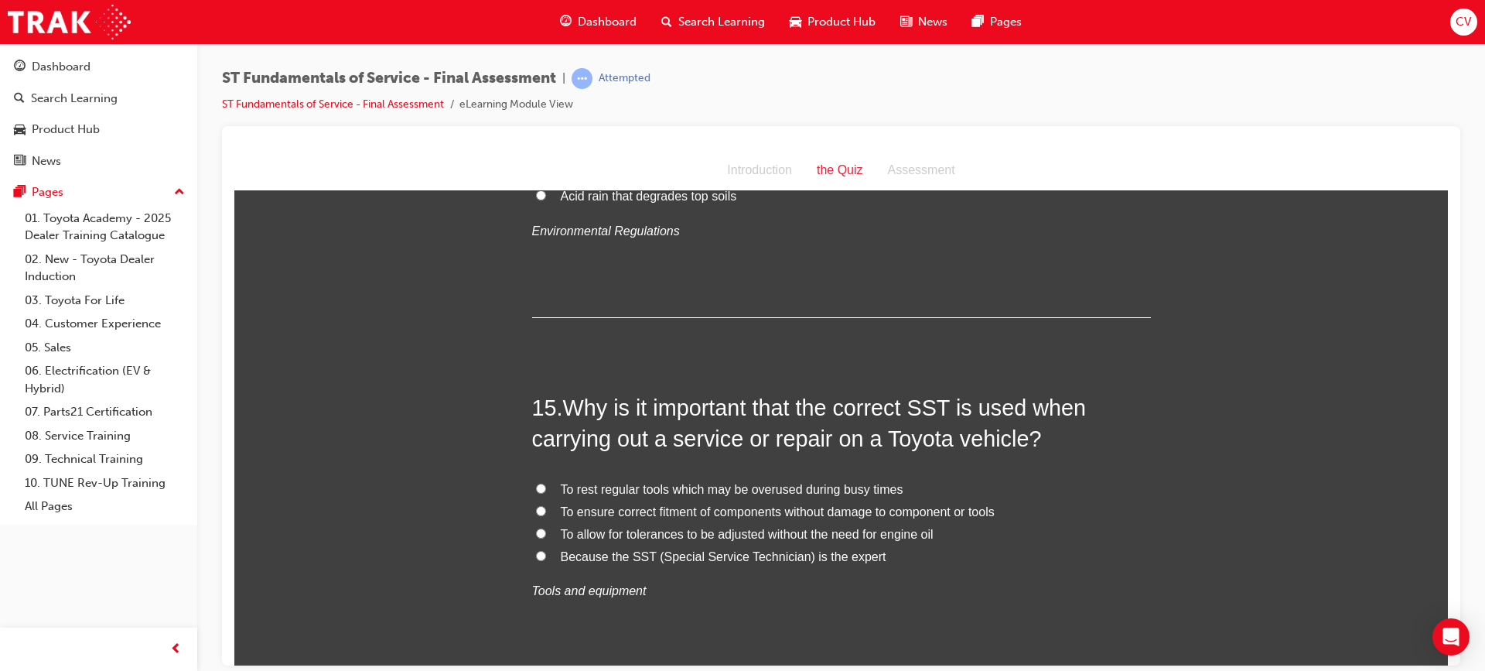
click at [536, 557] on input "Because the SST (Special Service Technician) is the expert" at bounding box center [541, 555] width 10 height 10
radio input "true"
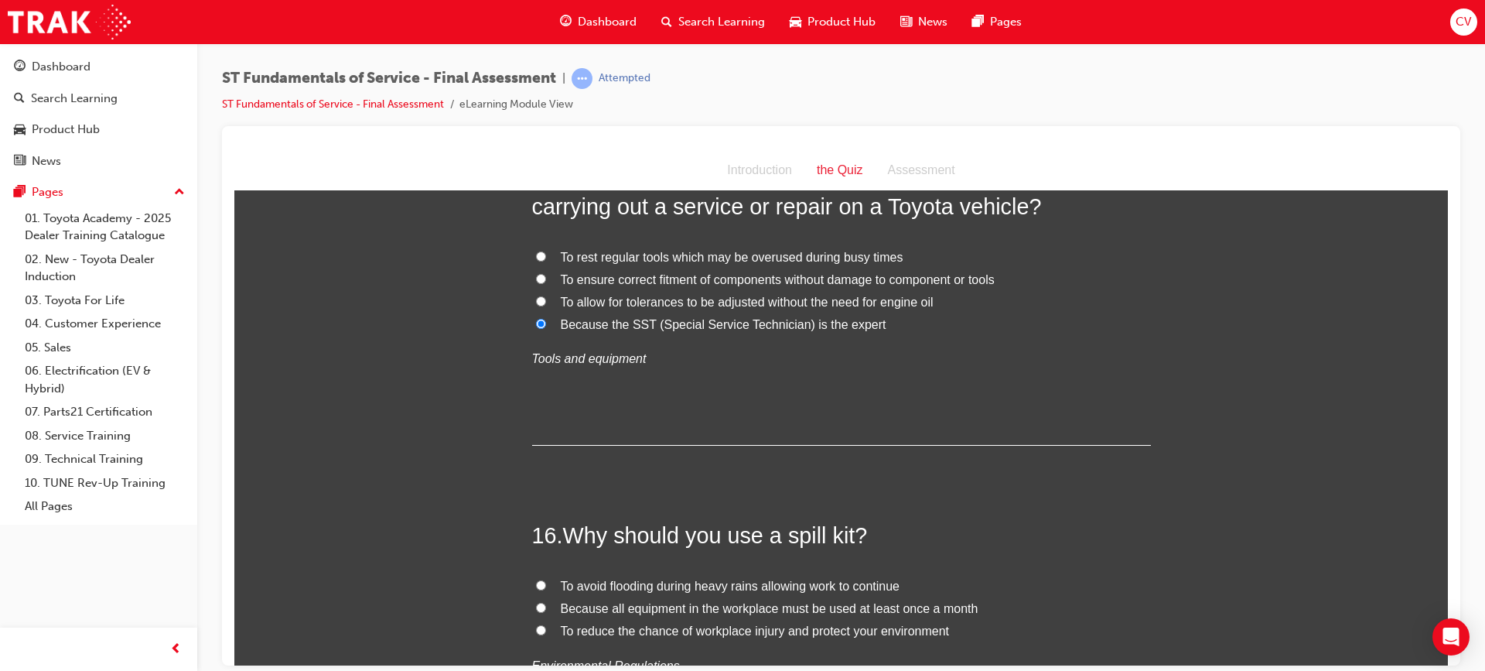
scroll to position [5261, 0]
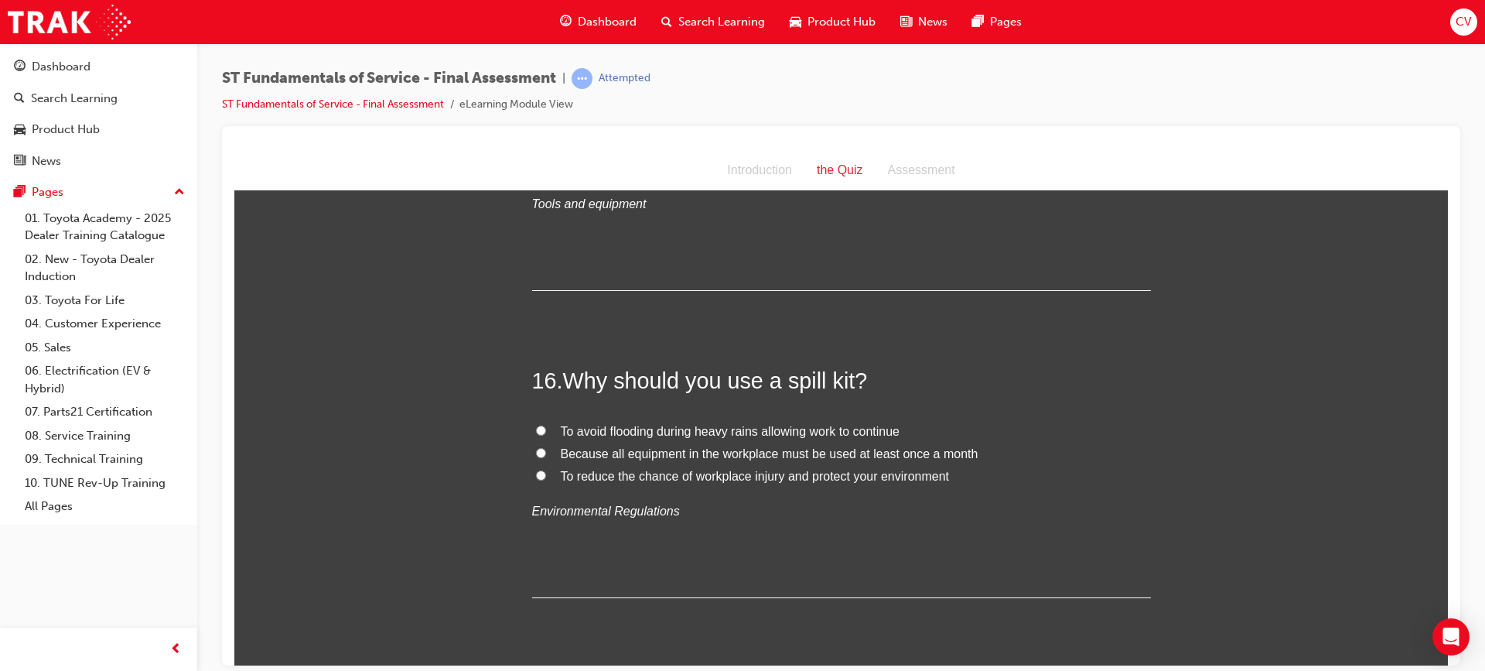
click at [538, 475] on input "To reduce the chance of workplace injury and protect your environment" at bounding box center [541, 475] width 10 height 10
radio input "true"
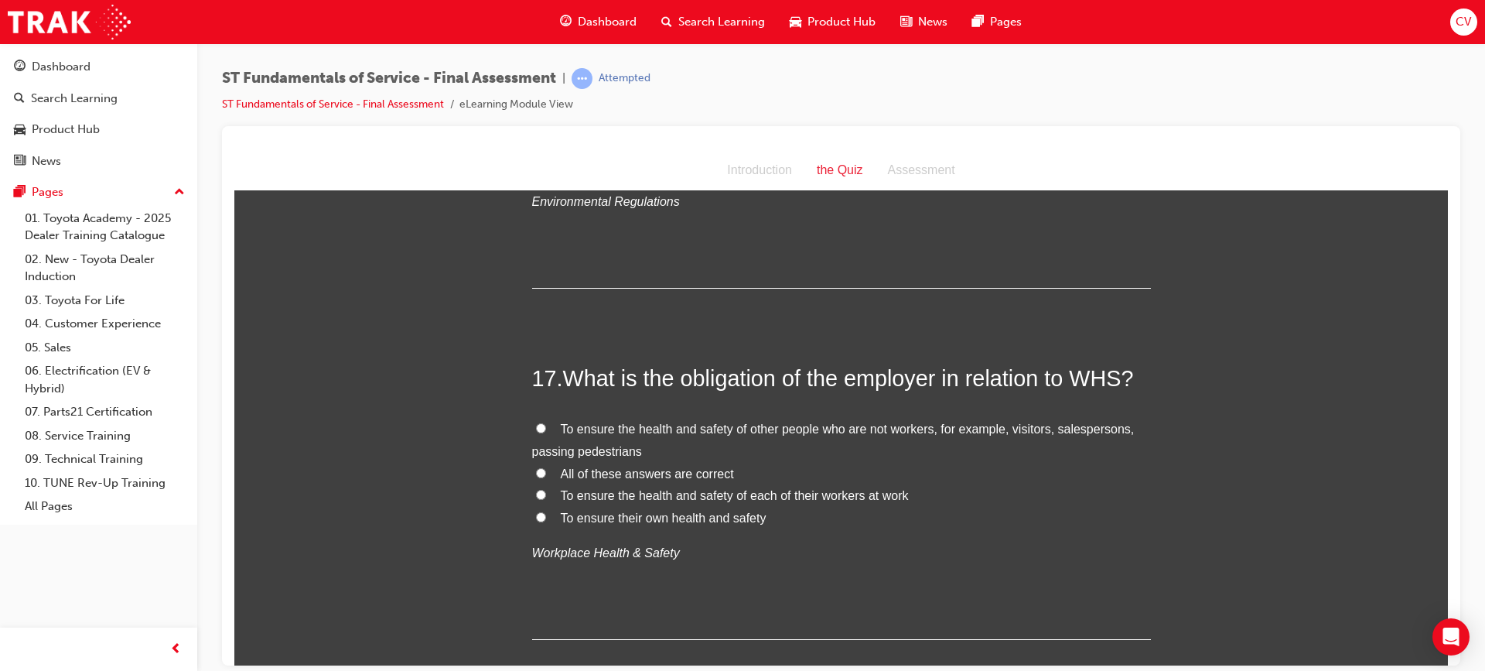
click at [539, 470] on input "All of these answers are correct" at bounding box center [541, 472] width 10 height 10
radio input "true"
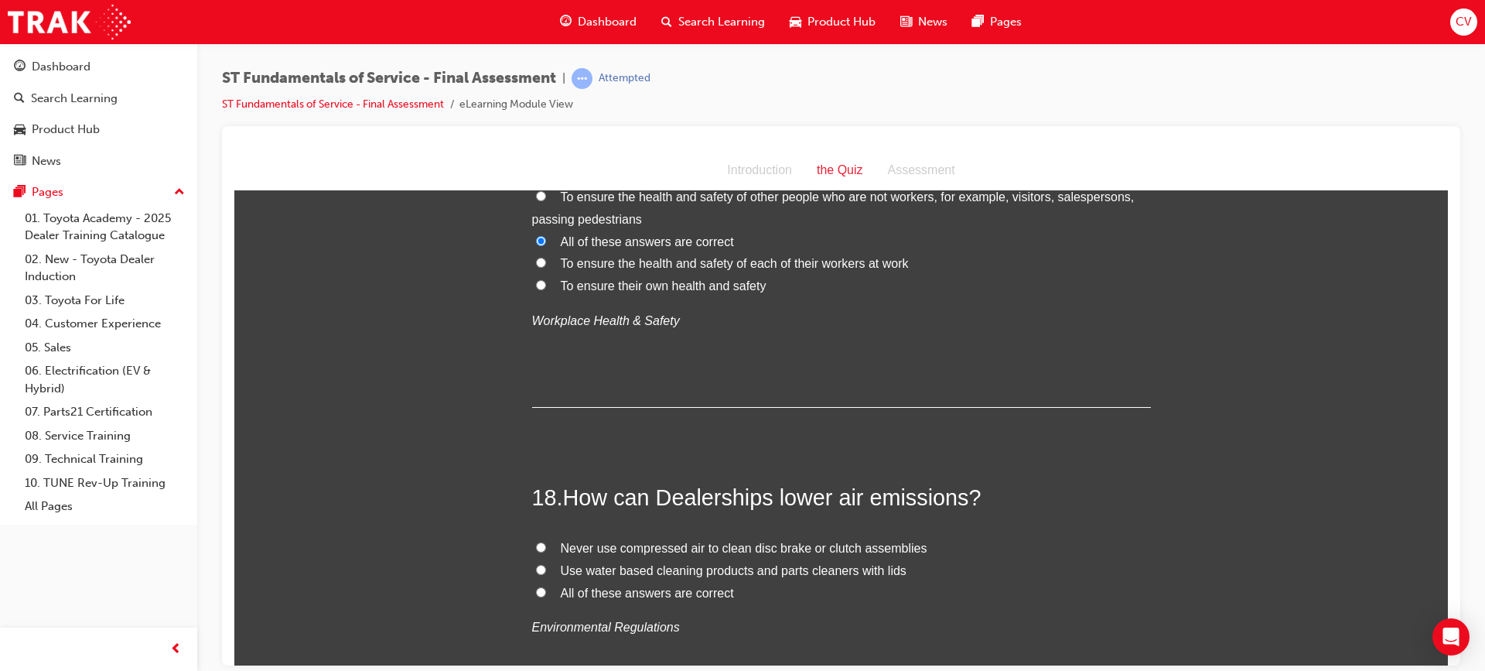
click at [536, 589] on input "All of these answers are correct" at bounding box center [541, 591] width 10 height 10
radio input "true"
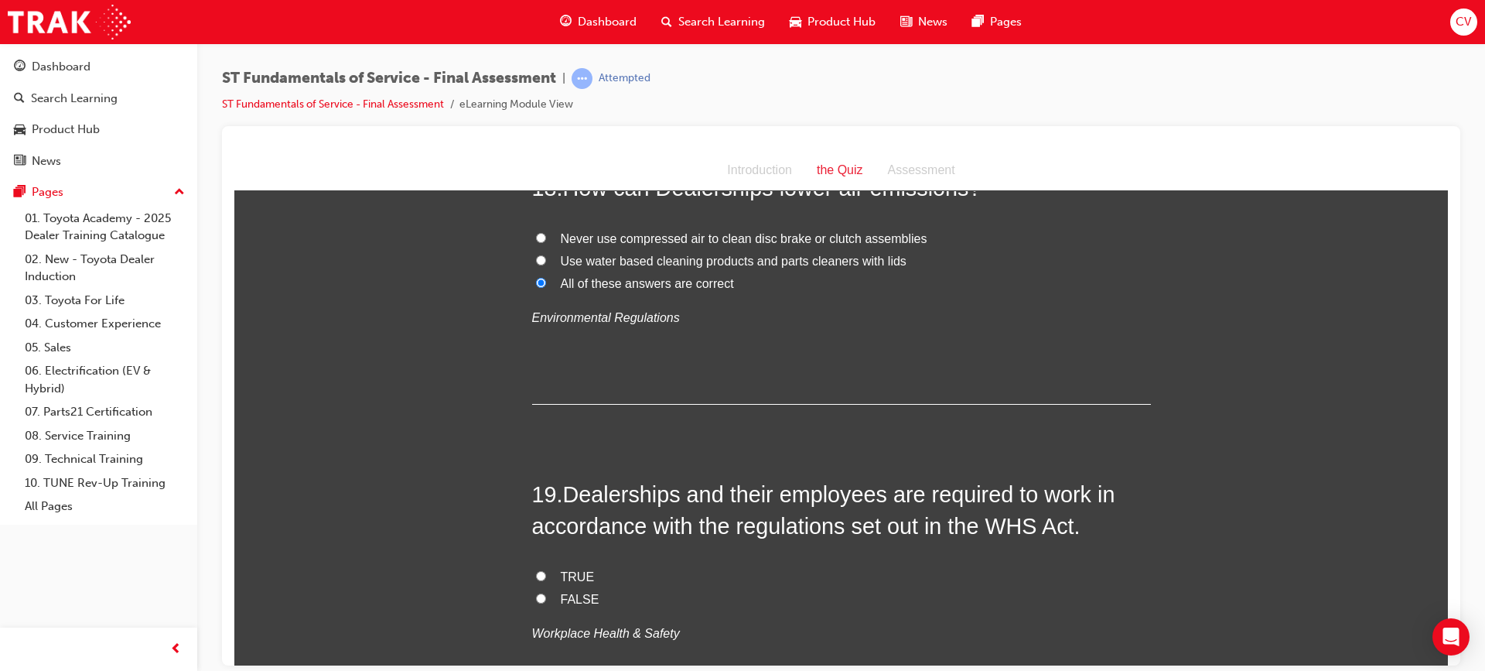
drag, startPoint x: 533, startPoint y: 567, endPoint x: 555, endPoint y: 566, distance: 21.7
click at [535, 566] on label "TRUE" at bounding box center [841, 577] width 619 height 22
click at [536, 570] on input "TRUE" at bounding box center [541, 575] width 10 height 10
radio input "true"
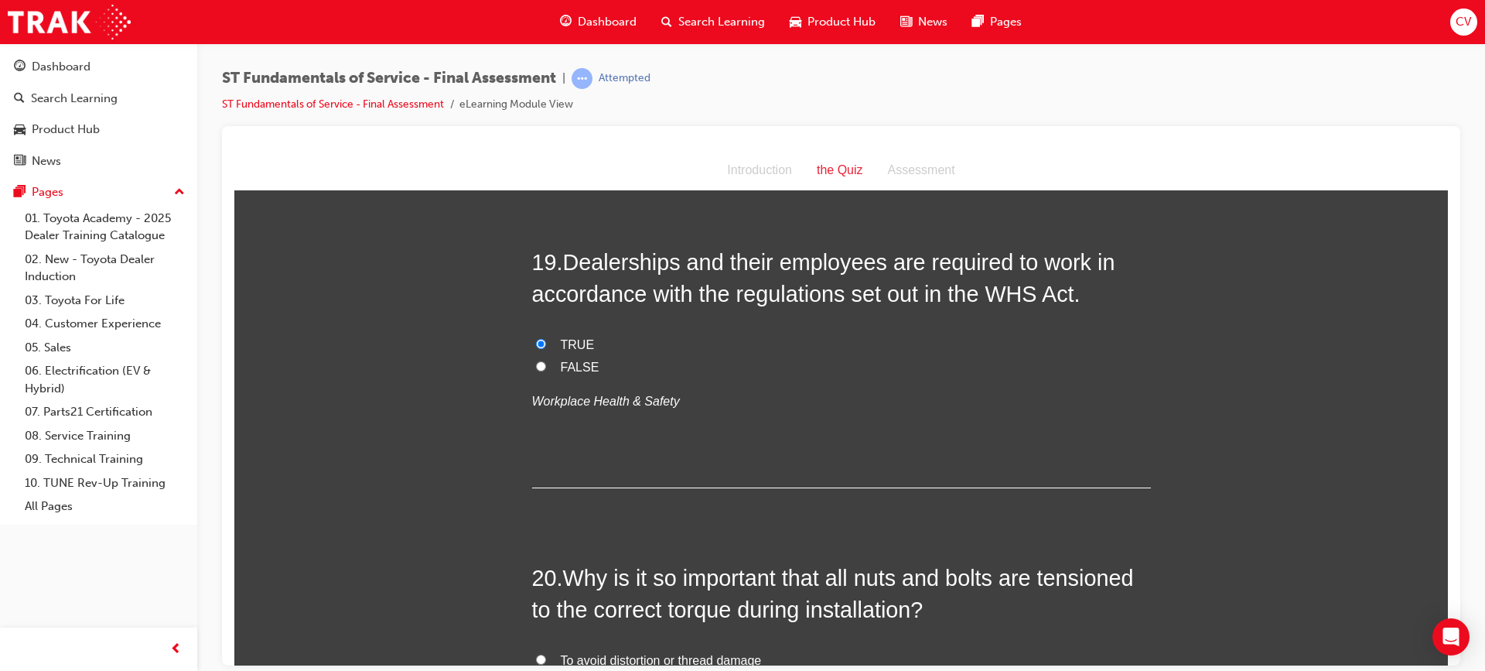
scroll to position [6422, 0]
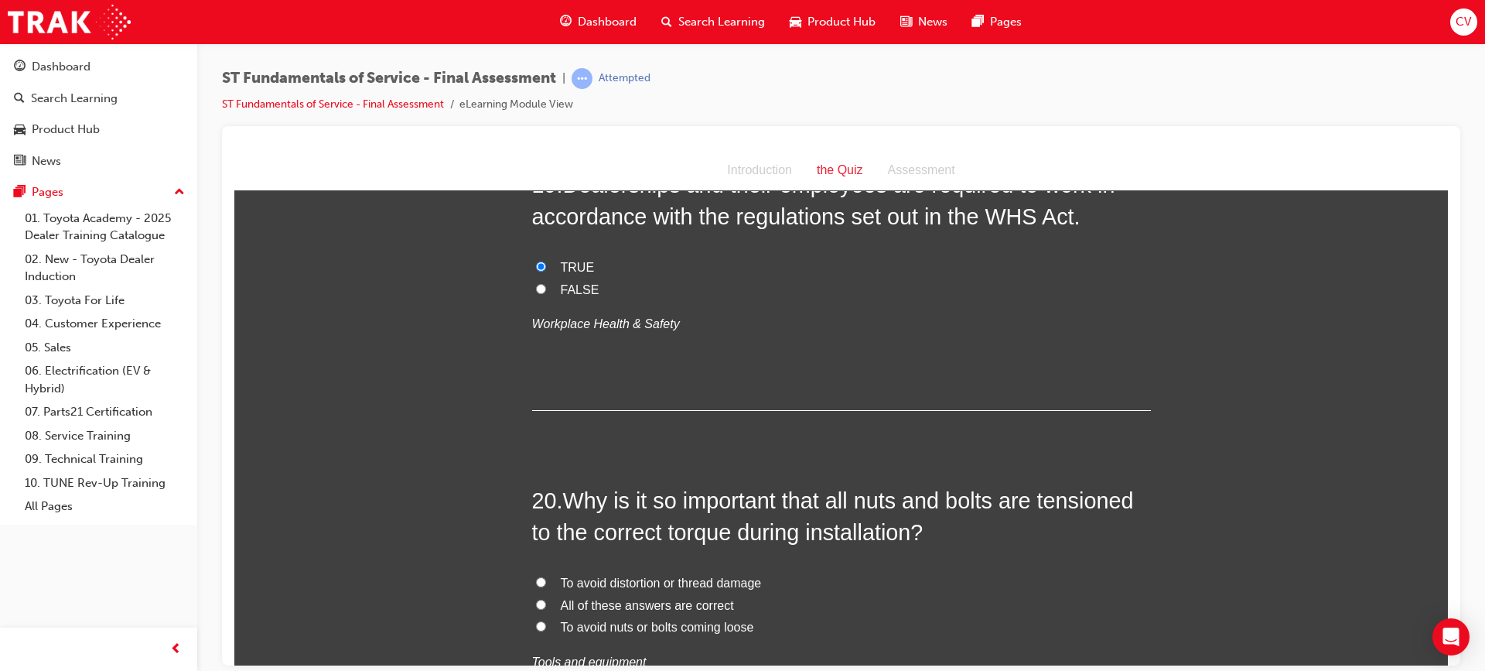
click at [536, 600] on input "All of these answers are correct" at bounding box center [541, 604] width 10 height 10
radio input "true"
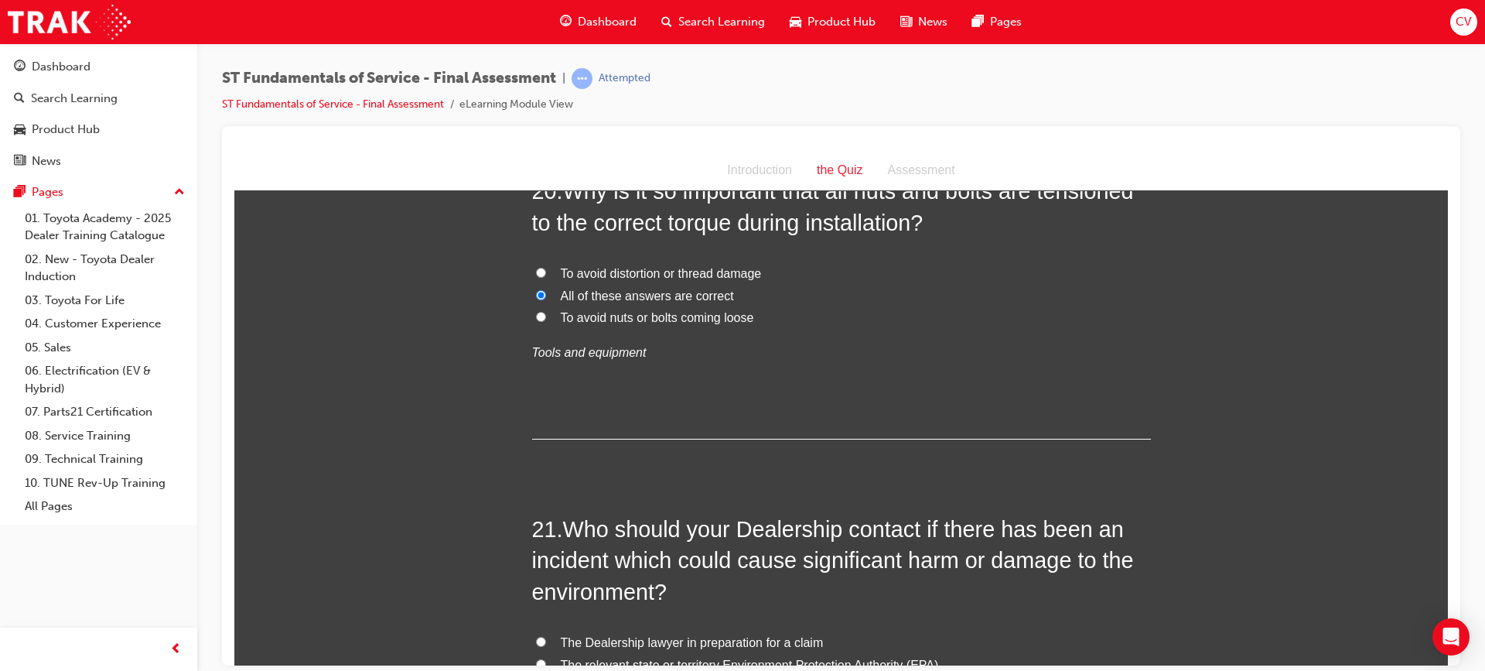
scroll to position [6886, 0]
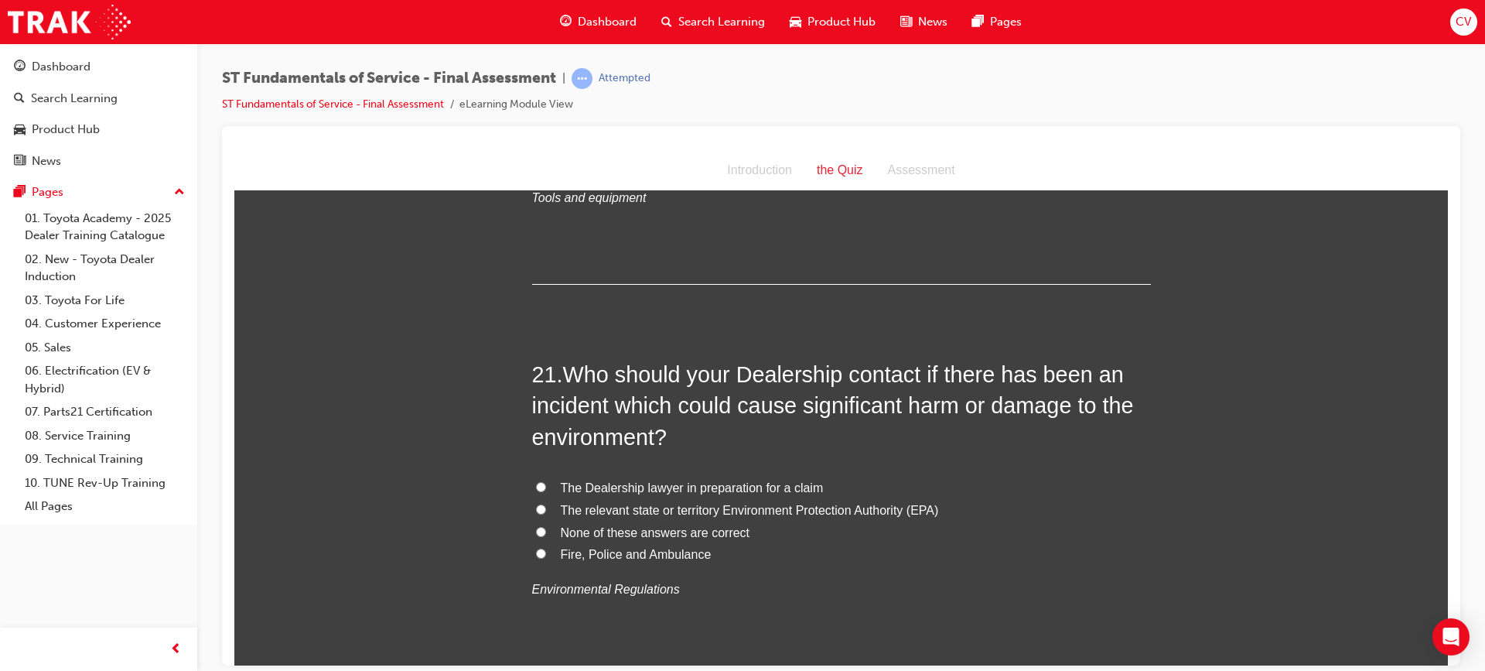
click at [536, 531] on input "None of these answers are correct" at bounding box center [541, 531] width 10 height 10
radio input "true"
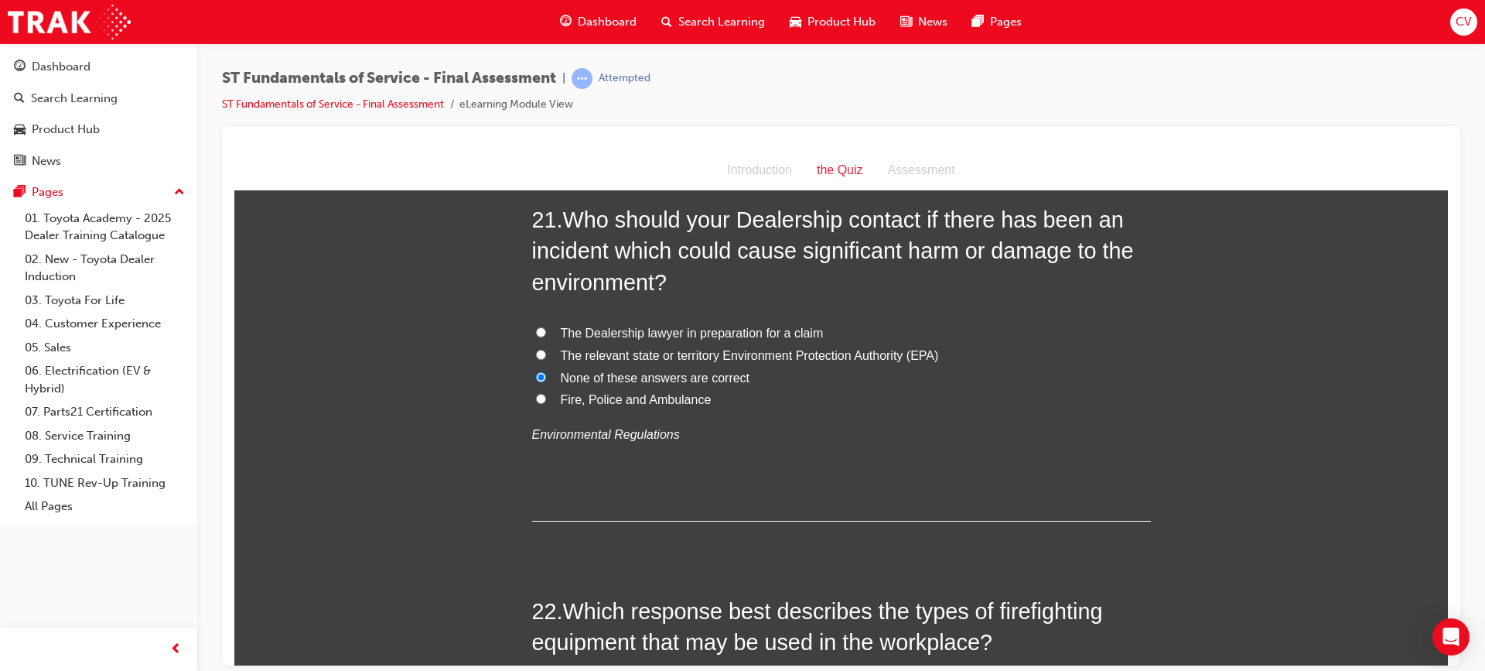
scroll to position [7350, 0]
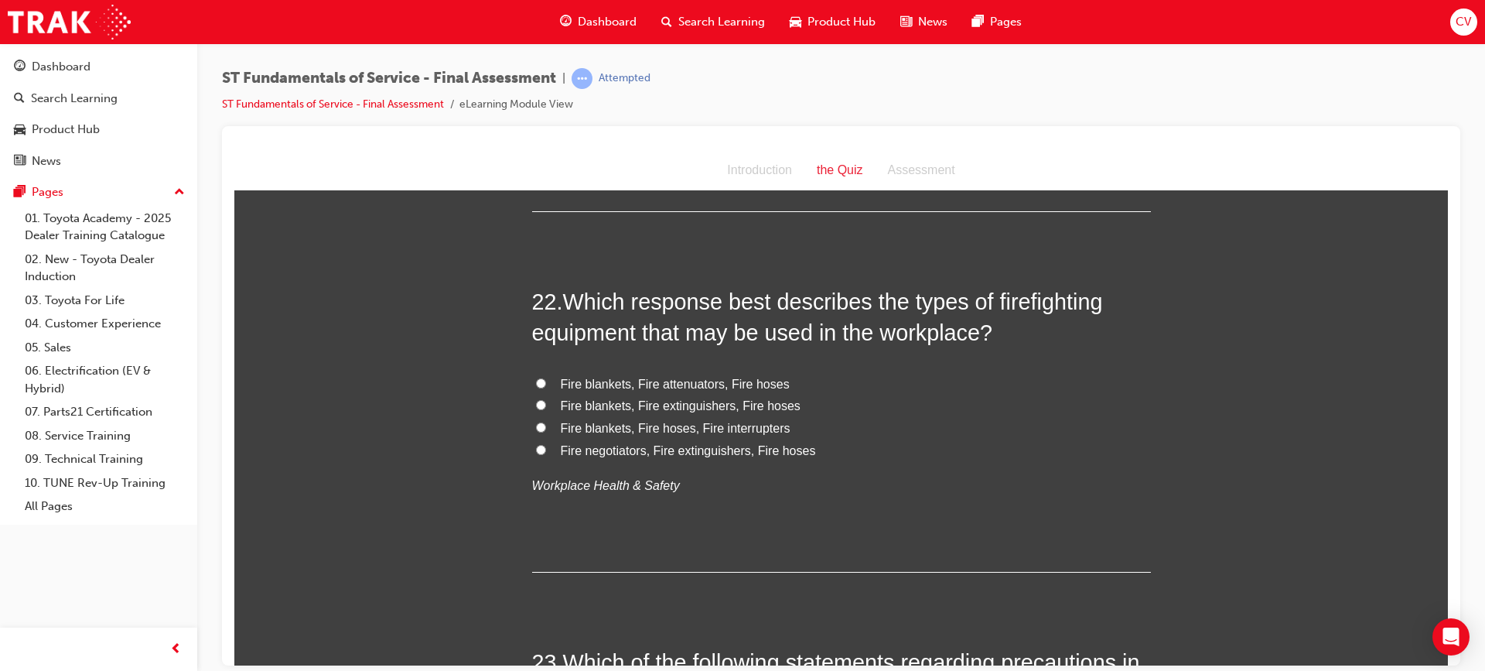
drag, startPoint x: 535, startPoint y: 402, endPoint x: 665, endPoint y: 406, distance: 129.3
click at [541, 399] on label "Fire blankets, Fire extinguishers, Fire hoses" at bounding box center [841, 406] width 619 height 22
click at [541, 399] on input "Fire blankets, Fire extinguishers, Fire hoses" at bounding box center [541, 404] width 10 height 10
radio input "true"
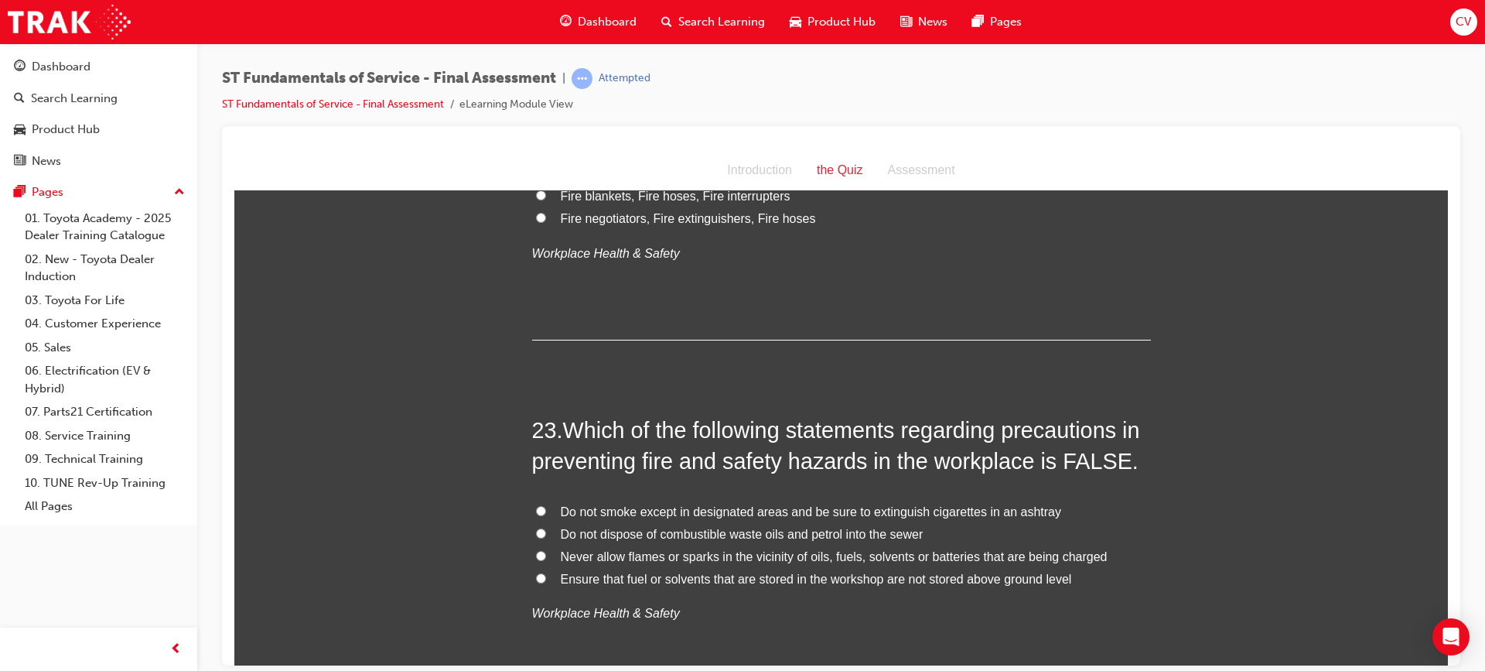
scroll to position [7737, 0]
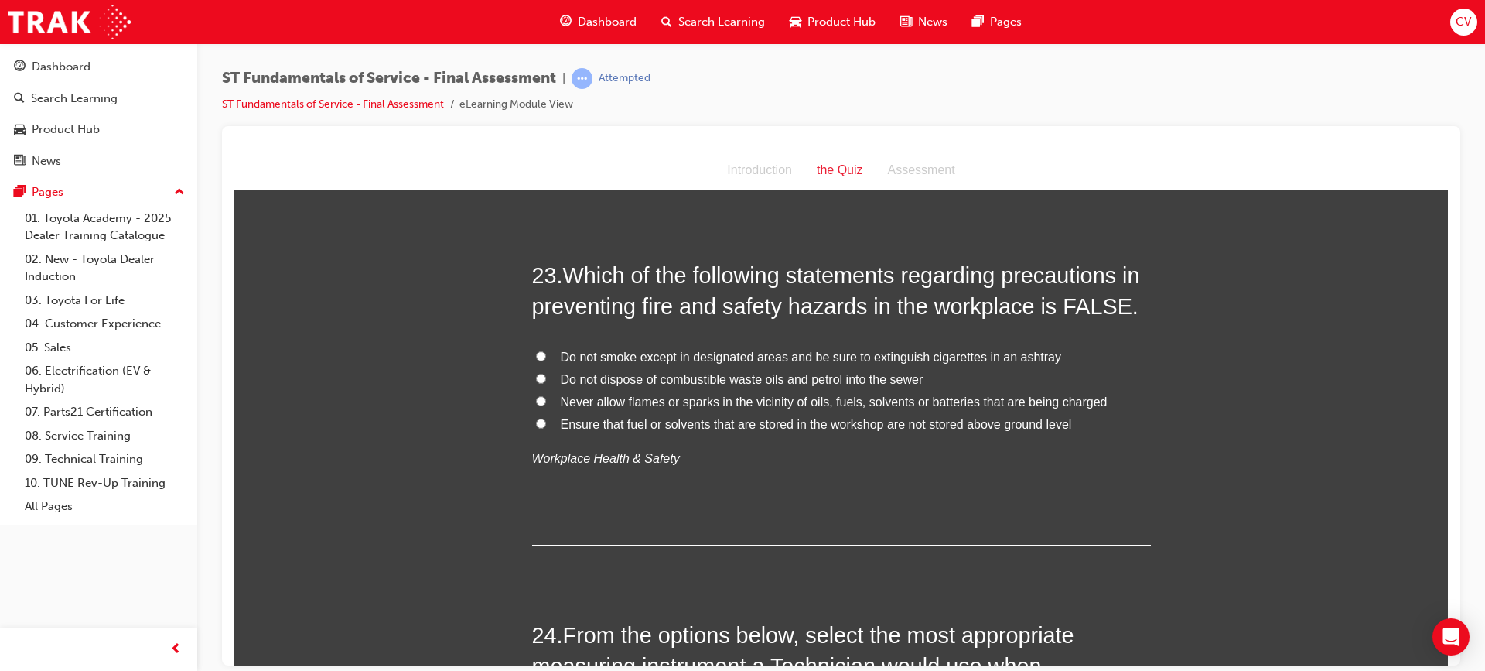
drag, startPoint x: 534, startPoint y: 398, endPoint x: 535, endPoint y: 388, distance: 10.2
click at [538, 392] on label "Never allow flames or sparks in the vicinity of oils, fuels, solvents or batter…" at bounding box center [841, 402] width 619 height 22
click at [538, 395] on input "Never allow flames or sparks in the vicinity of oils, fuels, solvents or batter…" at bounding box center [541, 400] width 10 height 10
radio input "true"
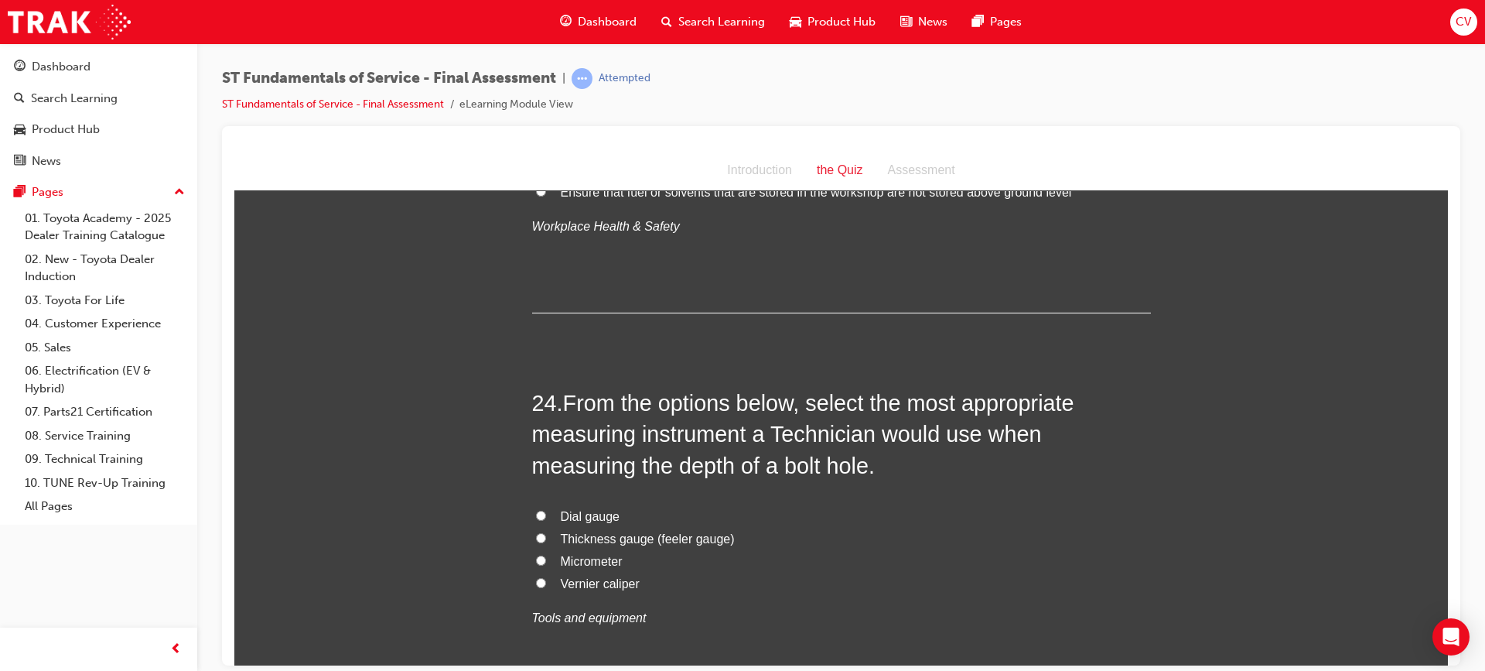
click at [539, 579] on input "Vernier caliper" at bounding box center [541, 582] width 10 height 10
radio input "true"
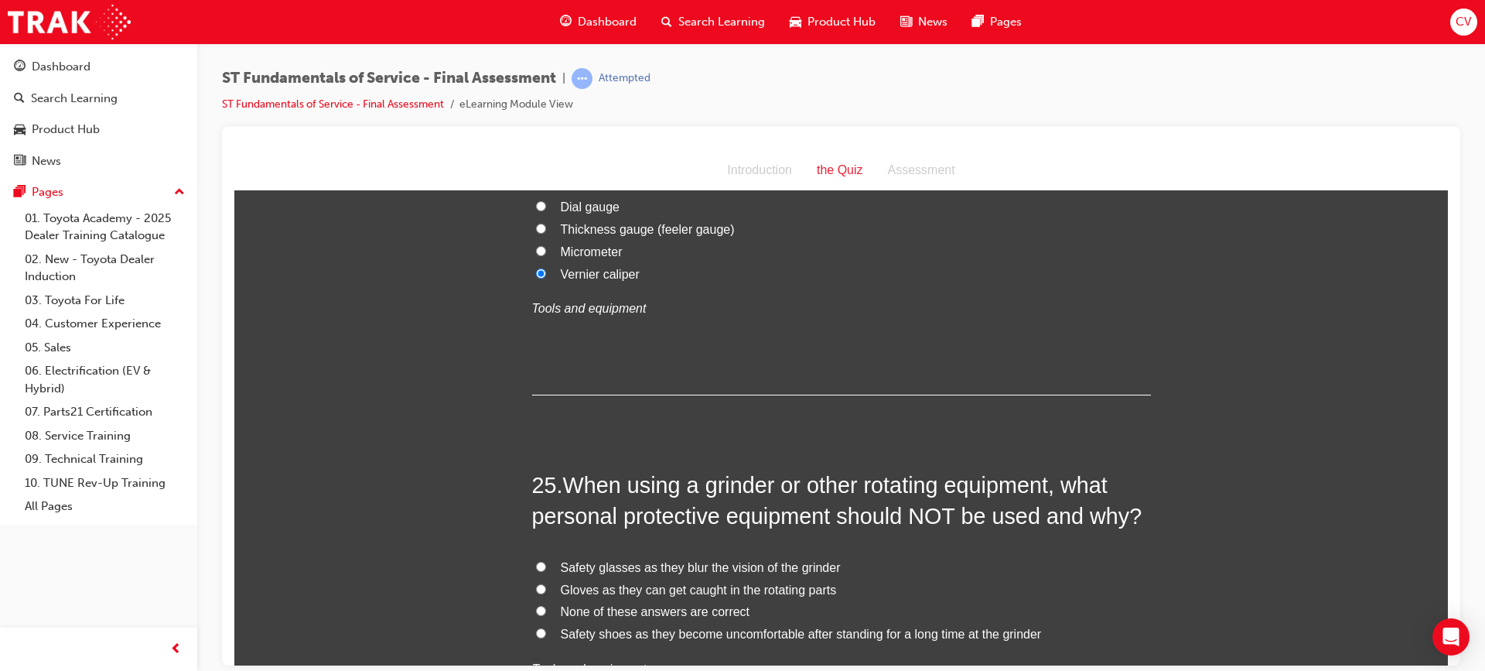
scroll to position [8356, 0]
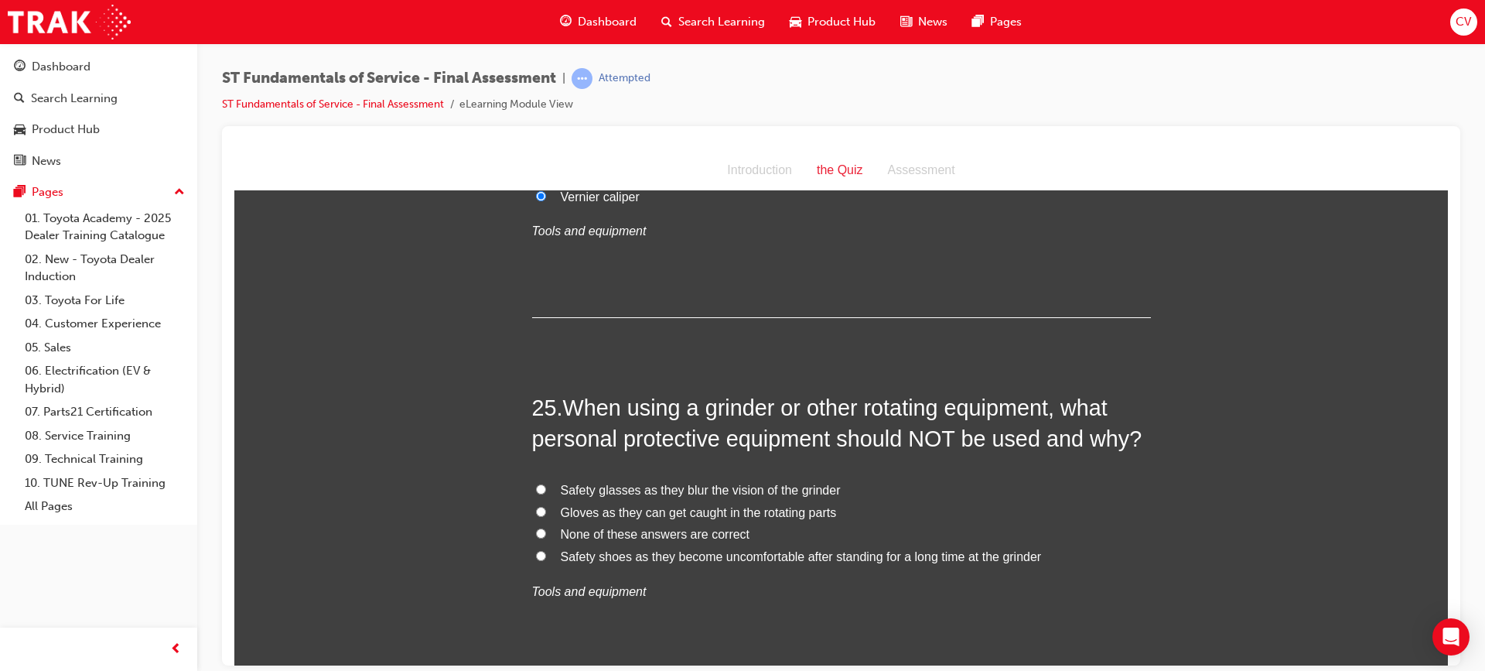
click at [536, 509] on input "Gloves as they can get caught in the rotating parts" at bounding box center [541, 511] width 10 height 10
radio input "true"
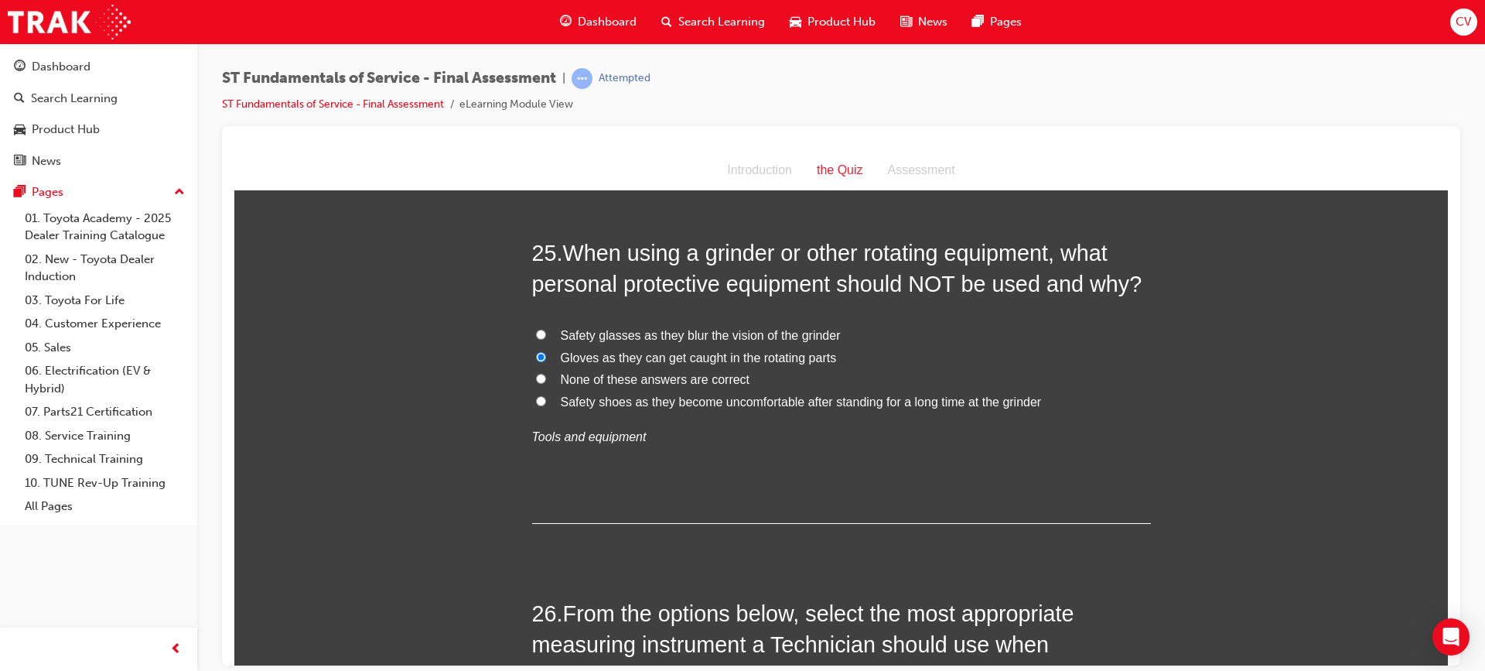
scroll to position [8665, 0]
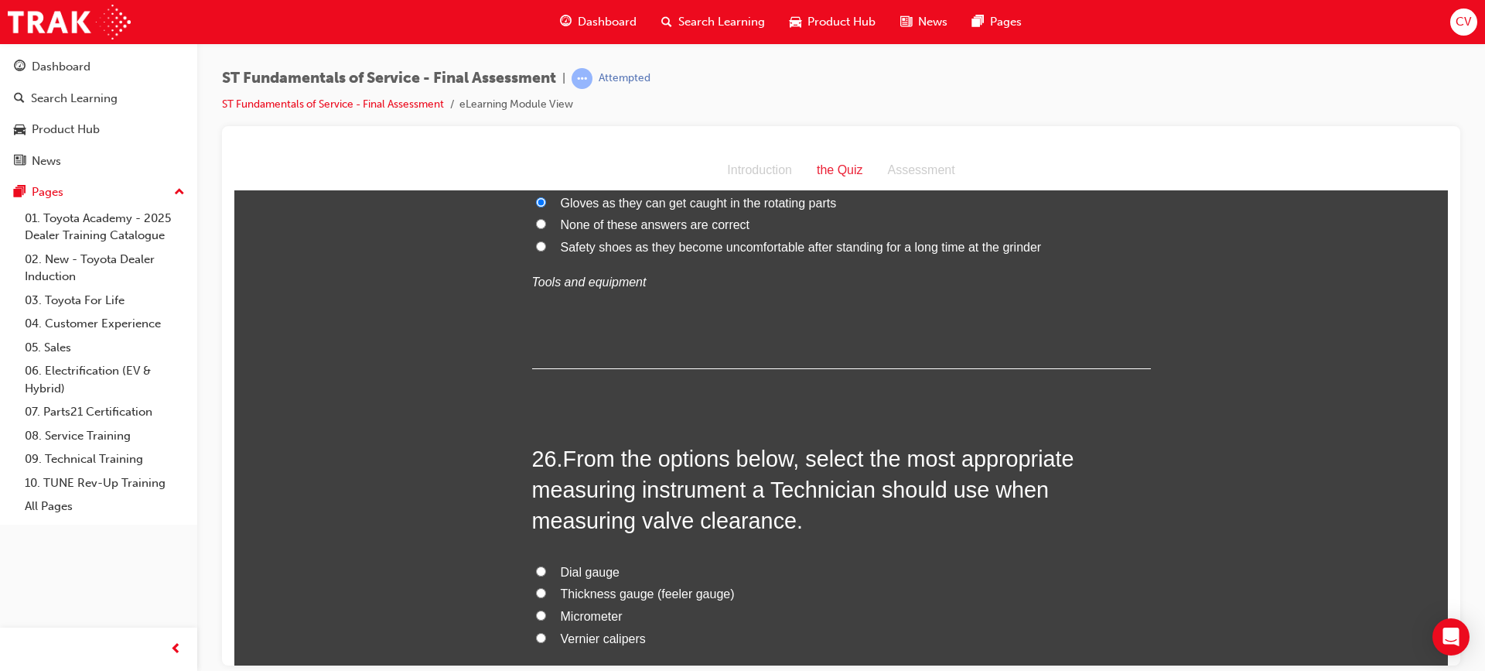
click at [537, 588] on input "Thickness gauge (feeler gauge)" at bounding box center [541, 592] width 10 height 10
radio input "true"
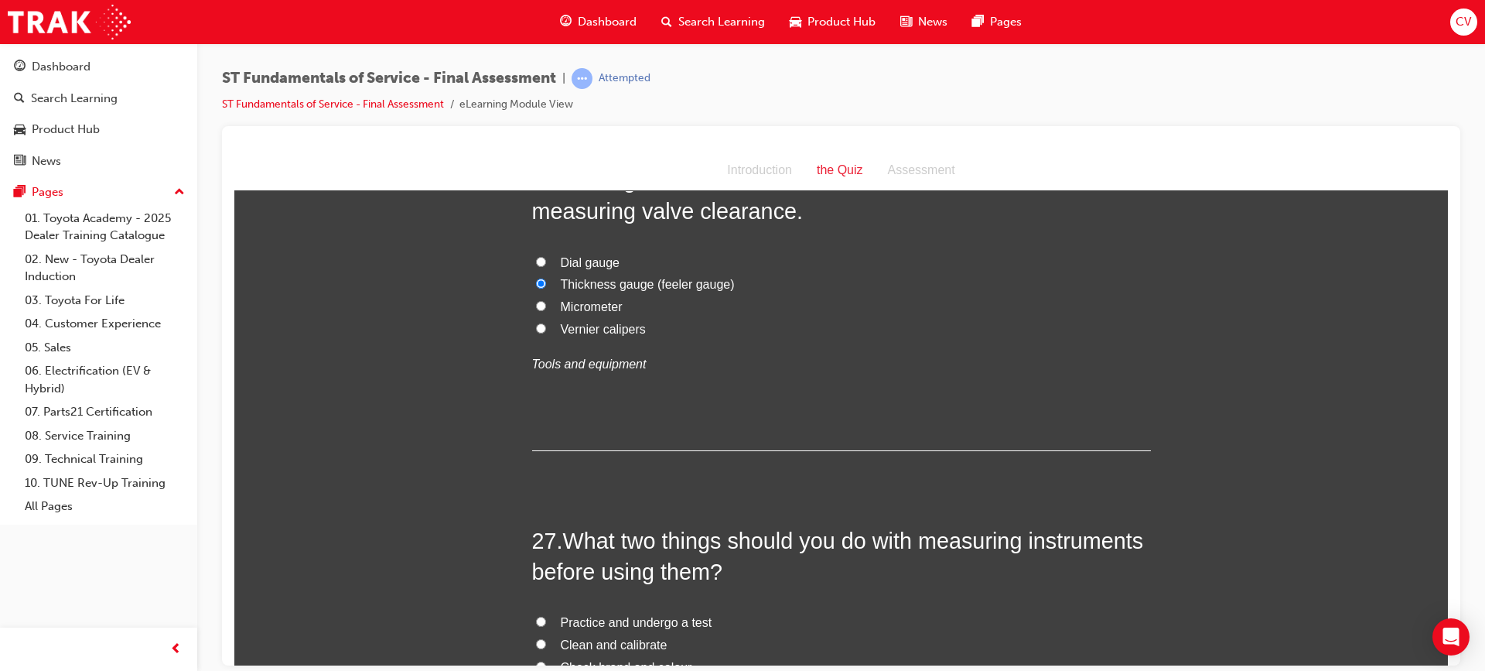
scroll to position [9052, 0]
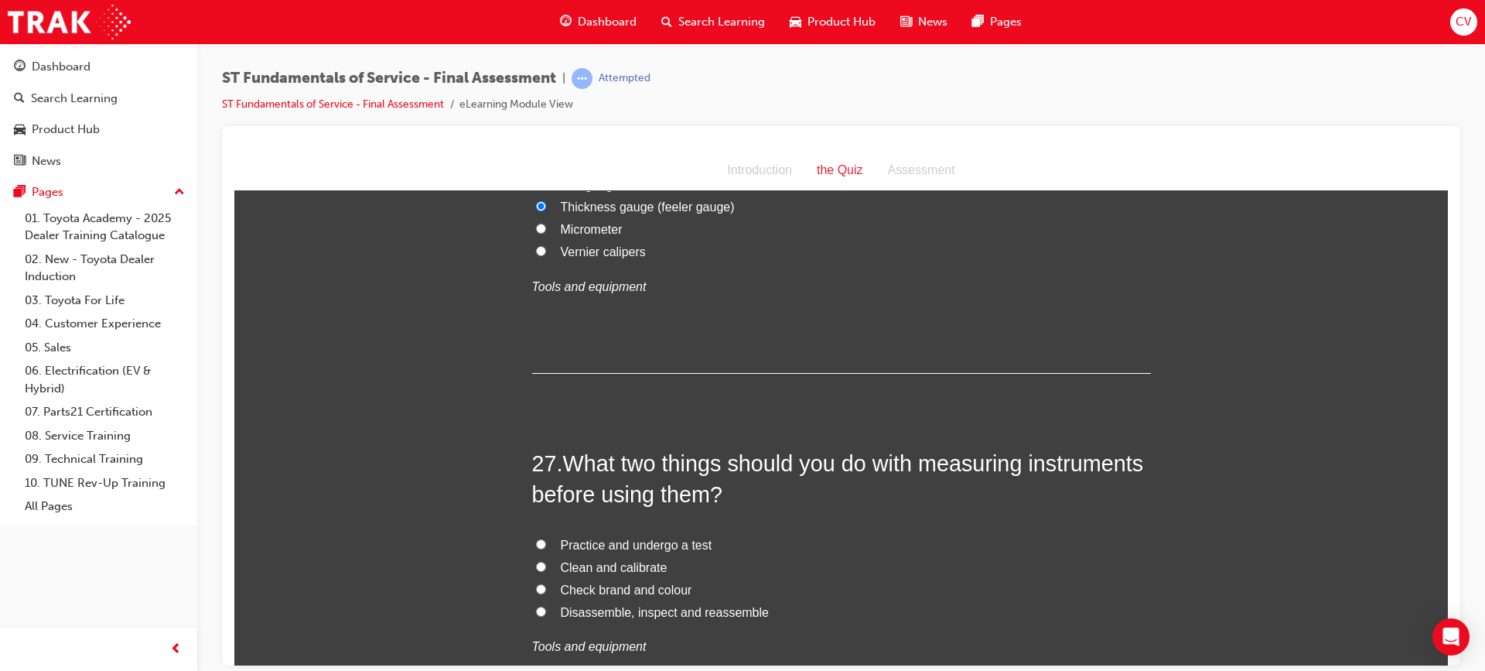
click at [537, 566] on input "Clean and calibrate" at bounding box center [541, 566] width 10 height 10
radio input "true"
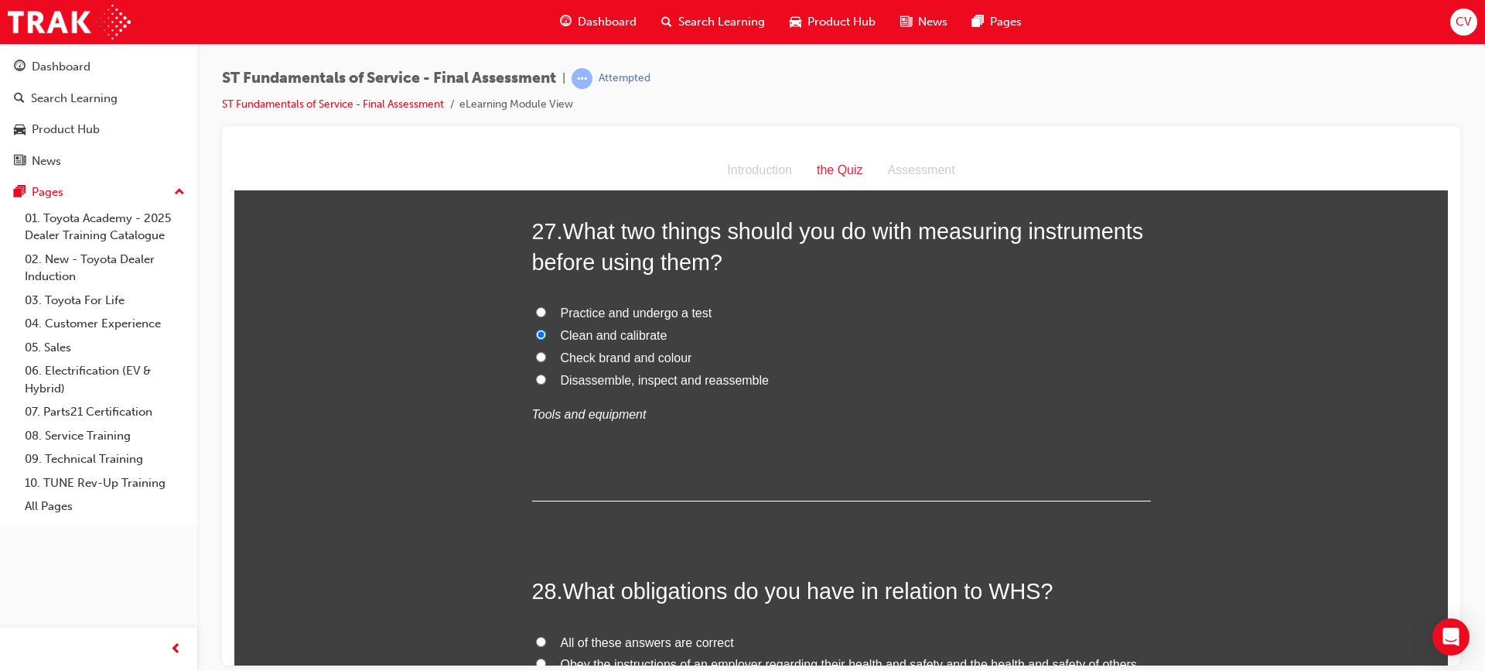
scroll to position [9361, 0]
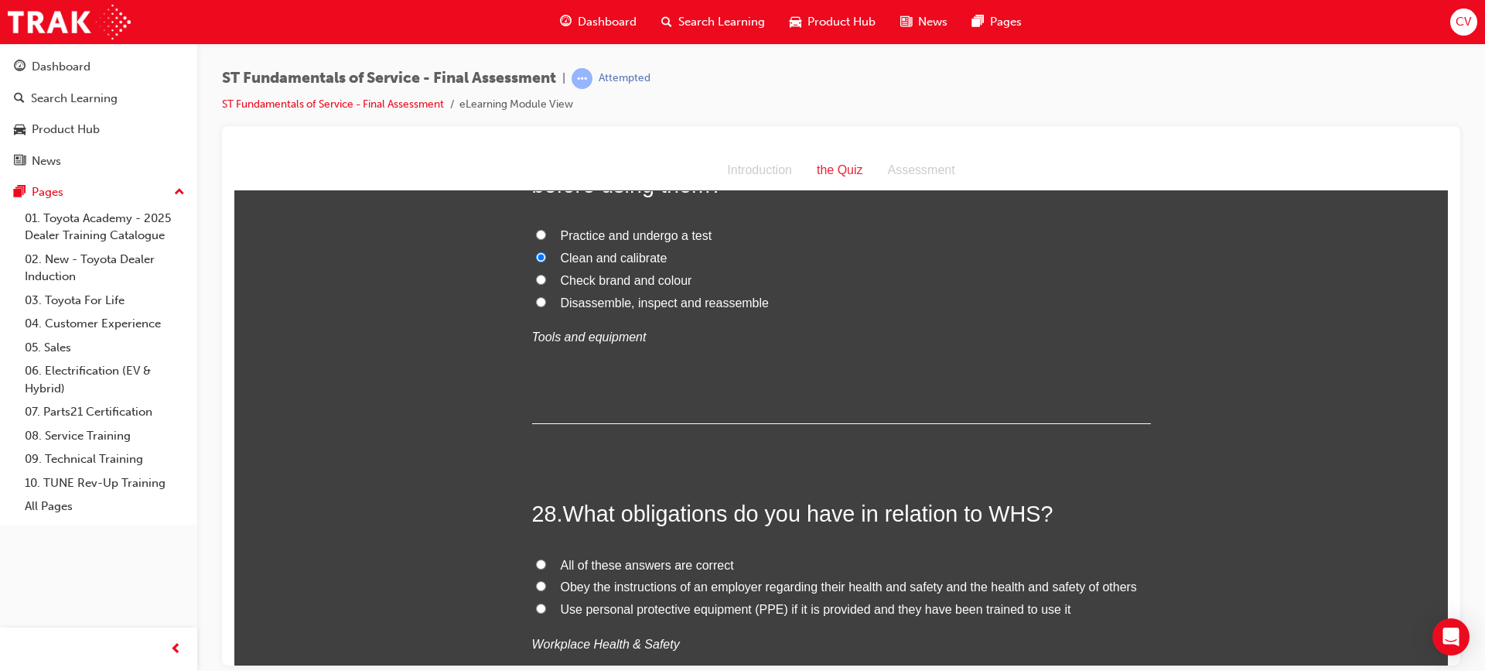
drag, startPoint x: 538, startPoint y: 565, endPoint x: 547, endPoint y: 558, distance: 11.0
click at [539, 562] on input "All of these answers are correct" at bounding box center [541, 564] width 10 height 10
radio input "true"
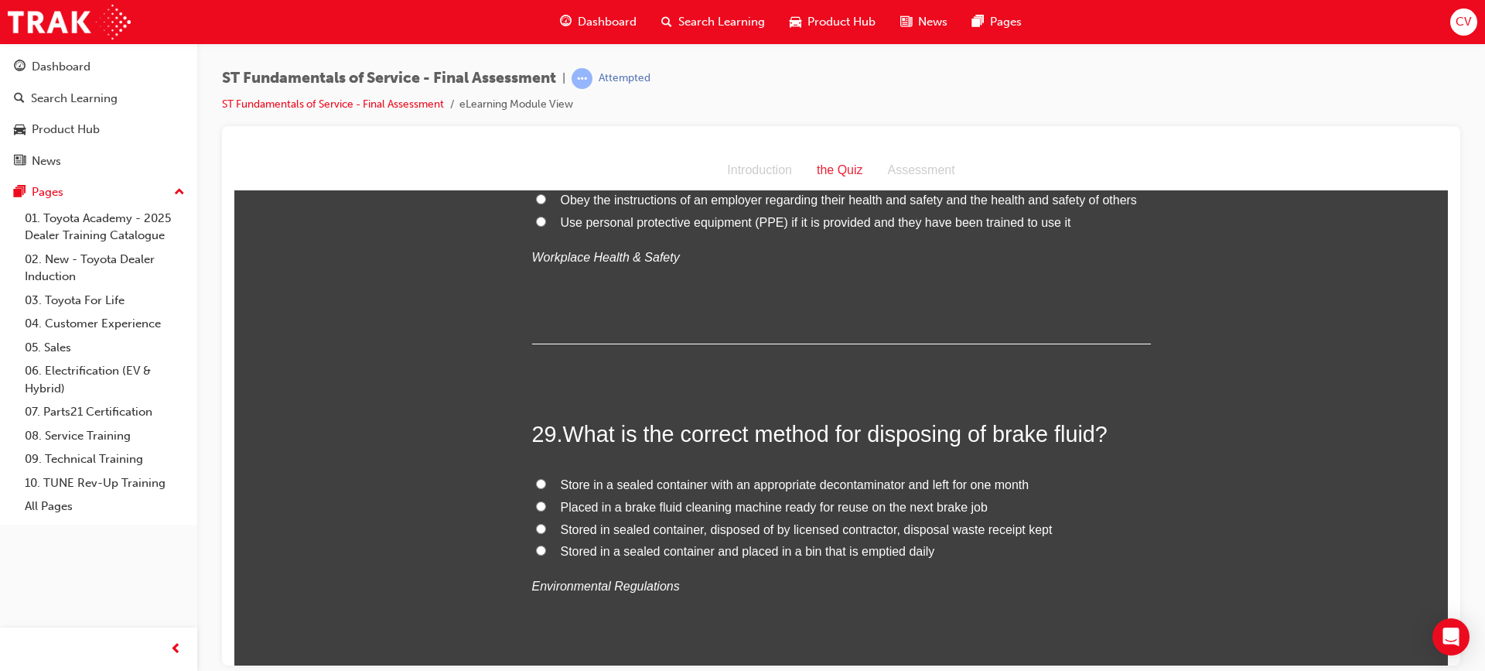
click at [541, 528] on label "Stored in sealed container, disposed of by licensed contractor, disposal waste …" at bounding box center [841, 529] width 619 height 22
click at [541, 528] on input "Stored in sealed container, disposed of by licensed contractor, disposal waste …" at bounding box center [541, 528] width 10 height 10
radio input "true"
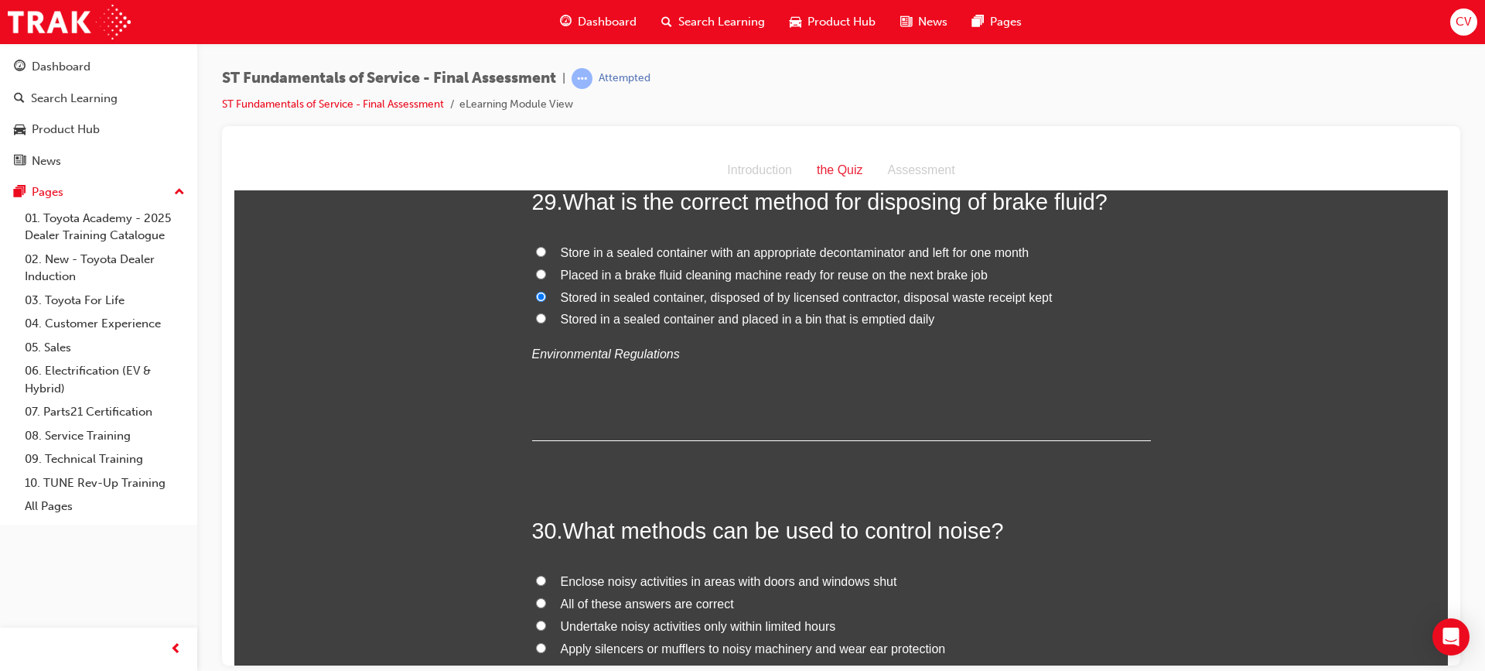
scroll to position [10058, 0]
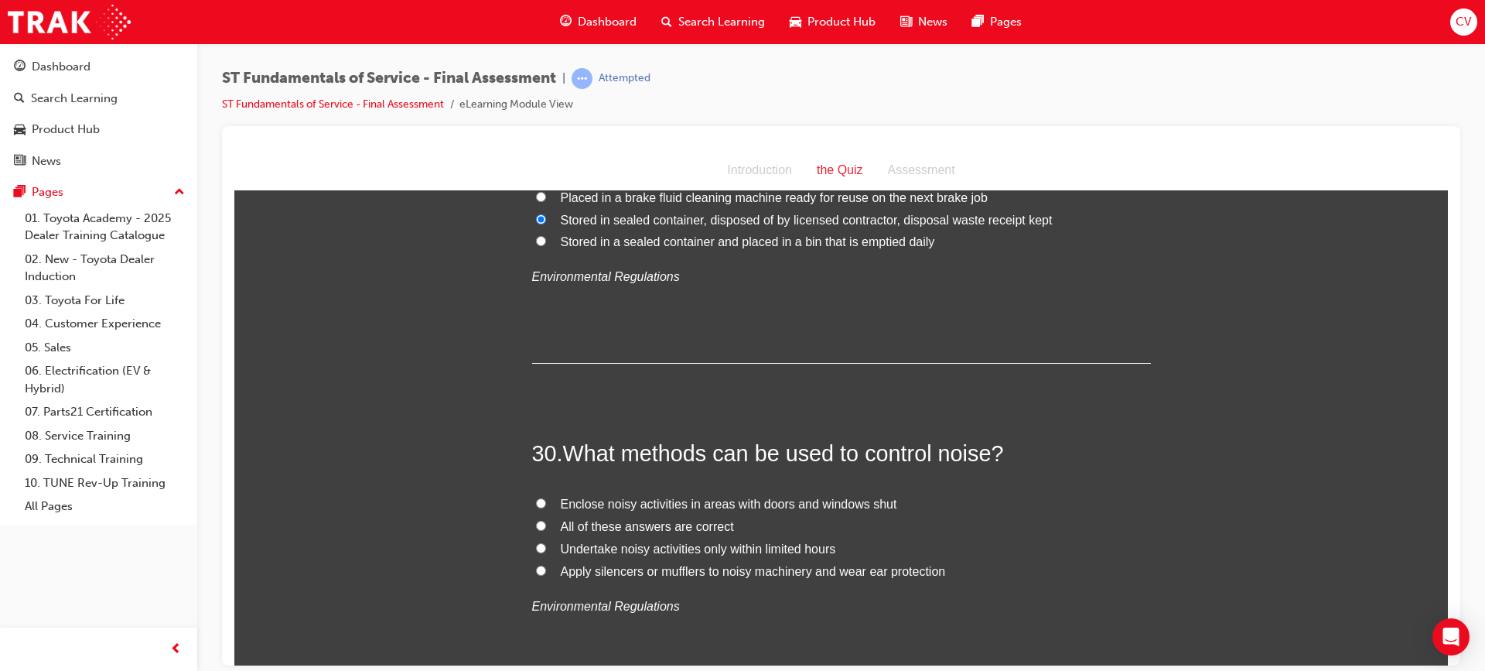
click at [538, 526] on input "All of these answers are correct" at bounding box center [541, 525] width 10 height 10
radio input "true"
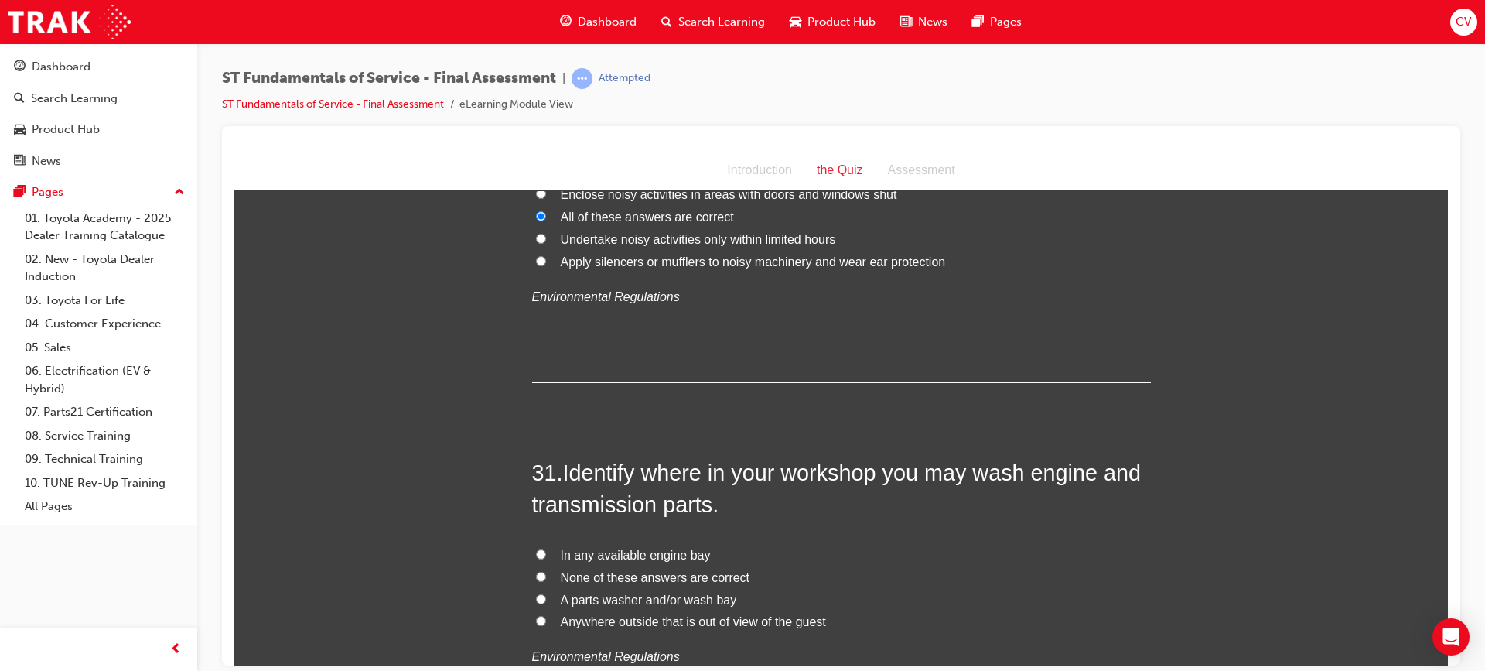
scroll to position [10445, 0]
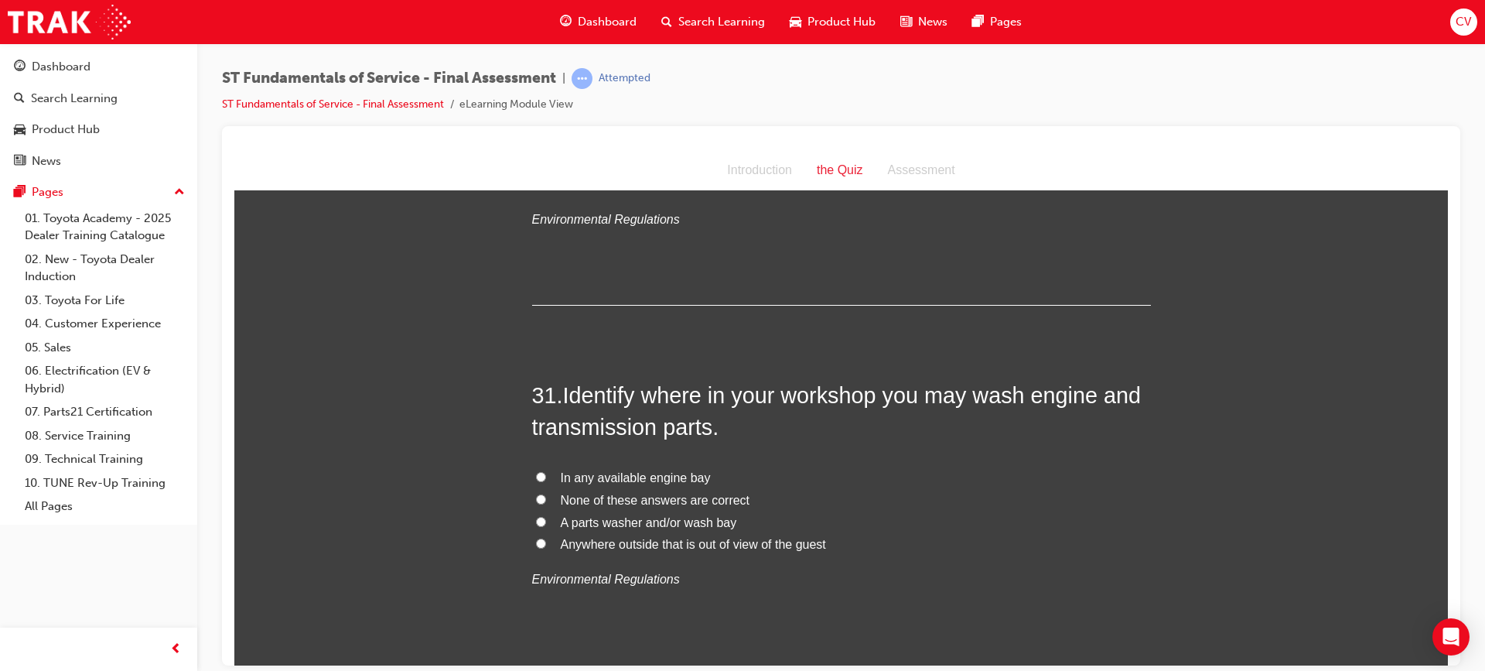
click at [536, 518] on input "A parts washer and/or wash bay" at bounding box center [541, 521] width 10 height 10
radio input "true"
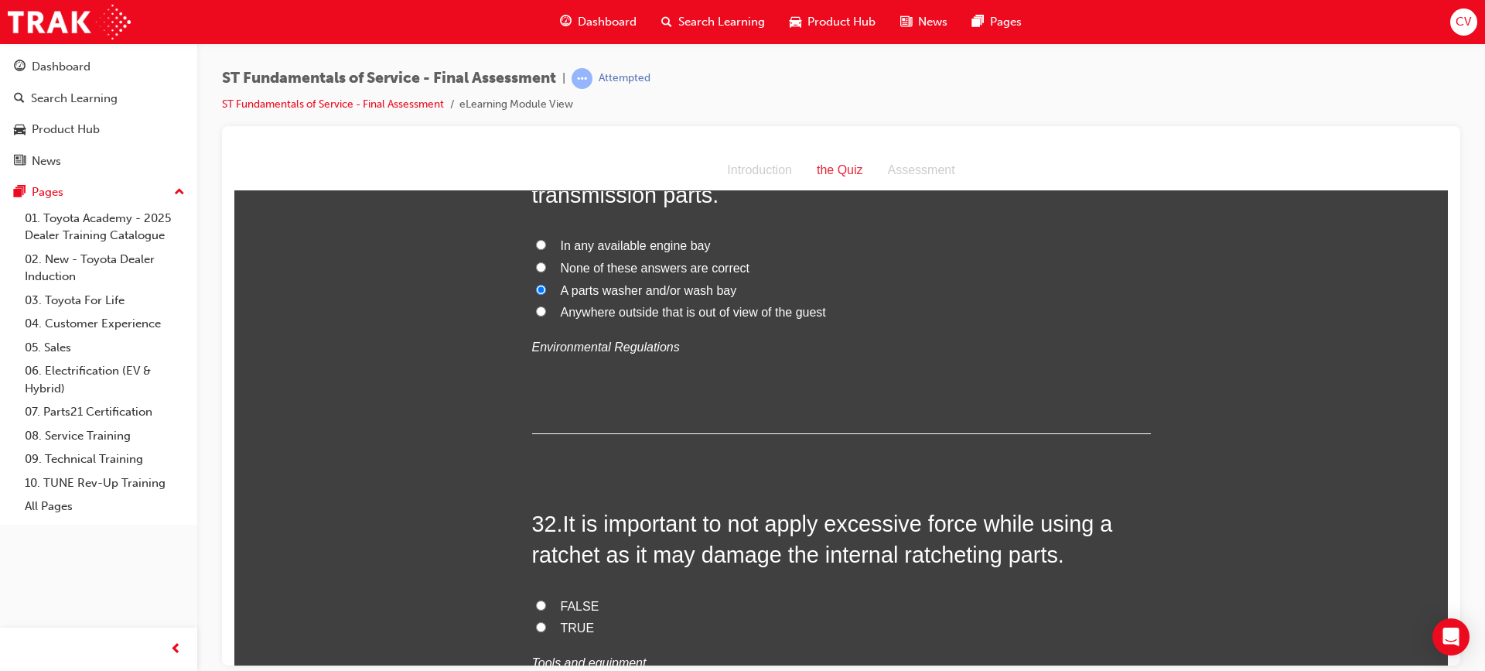
drag, startPoint x: 533, startPoint y: 624, endPoint x: 543, endPoint y: 619, distance: 11.1
click at [536, 623] on input "TRUE" at bounding box center [541, 626] width 10 height 10
radio input "true"
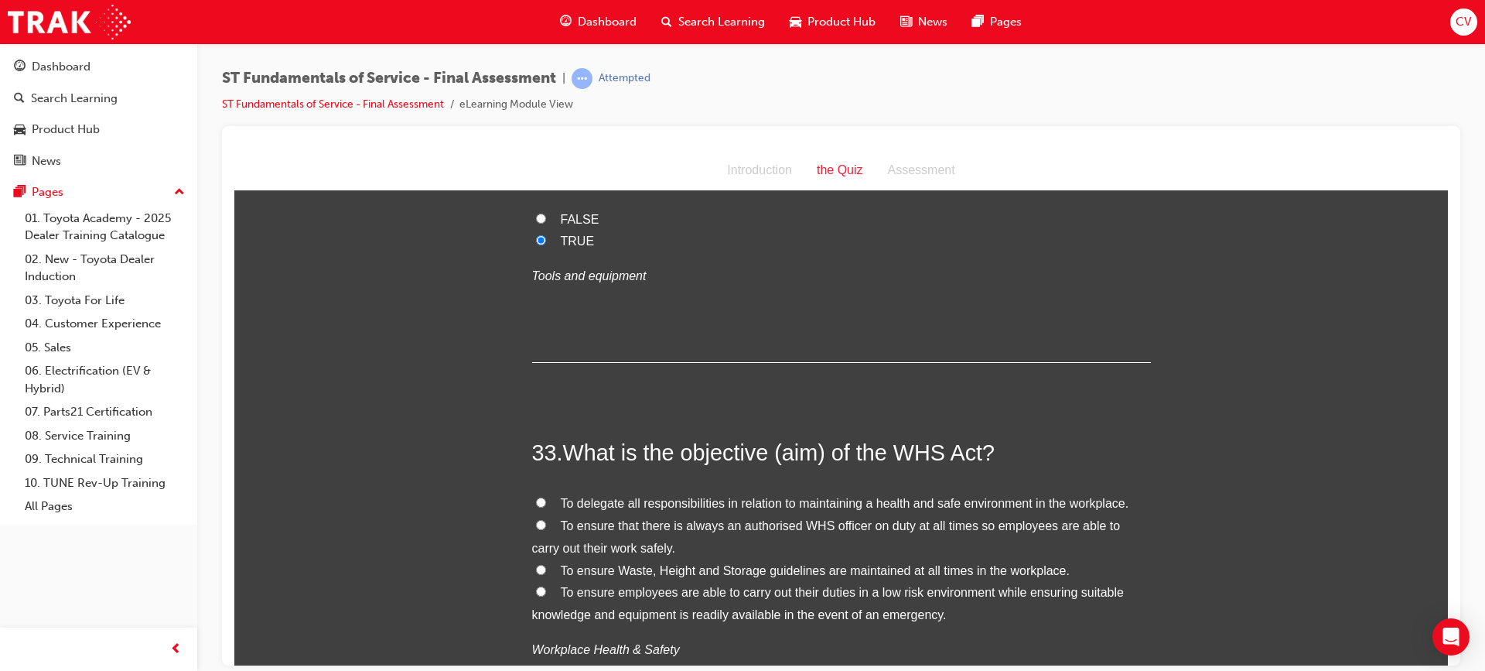
scroll to position [11141, 0]
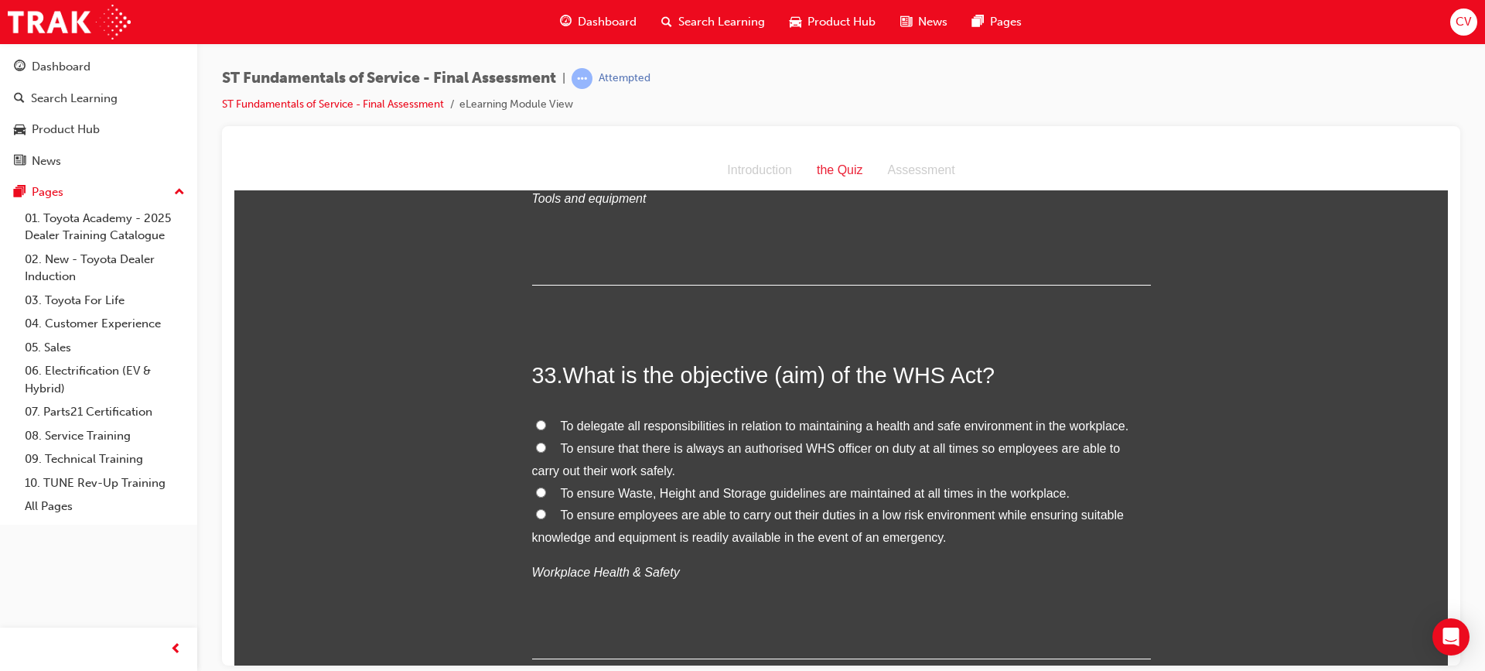
drag, startPoint x: 537, startPoint y: 448, endPoint x: 562, endPoint y: 443, distance: 25.2
click at [538, 448] on input "To ensure that there is always an authorised WHS officer on duty at all times s…" at bounding box center [541, 447] width 10 height 10
radio input "true"
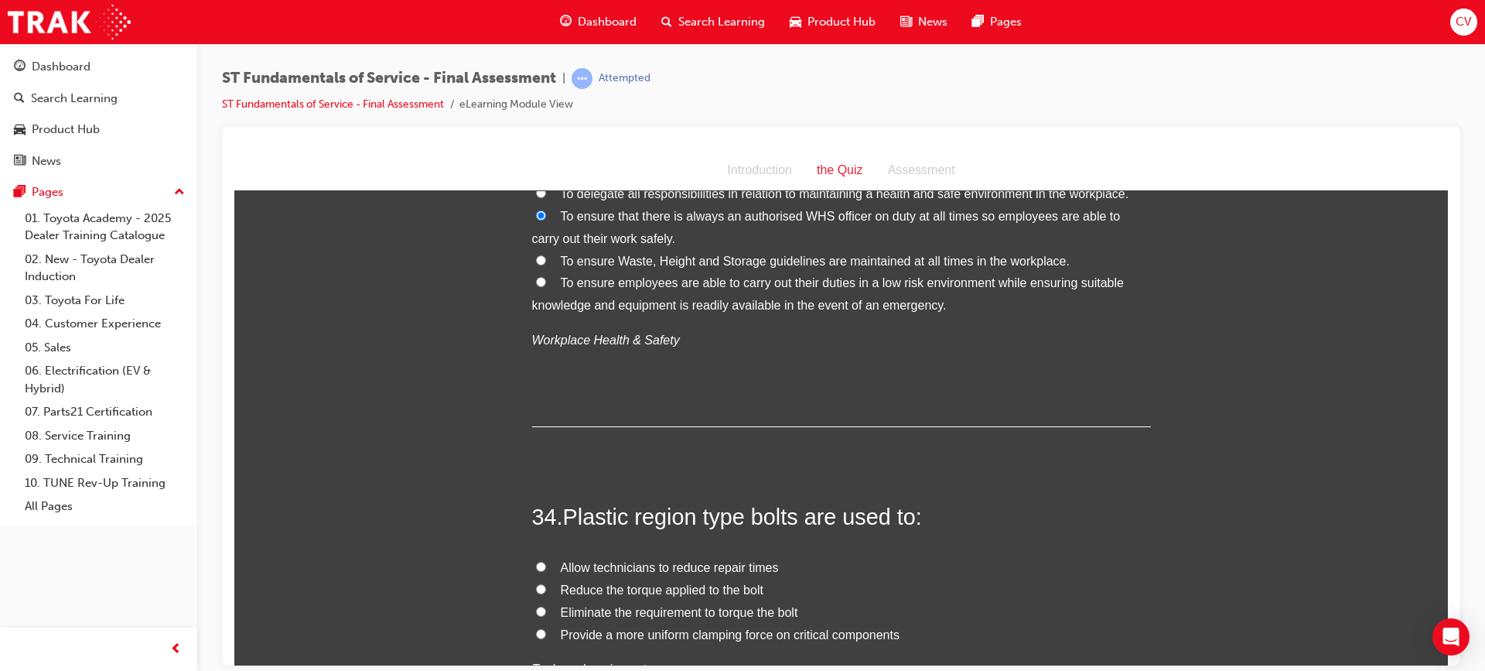
scroll to position [11450, 0]
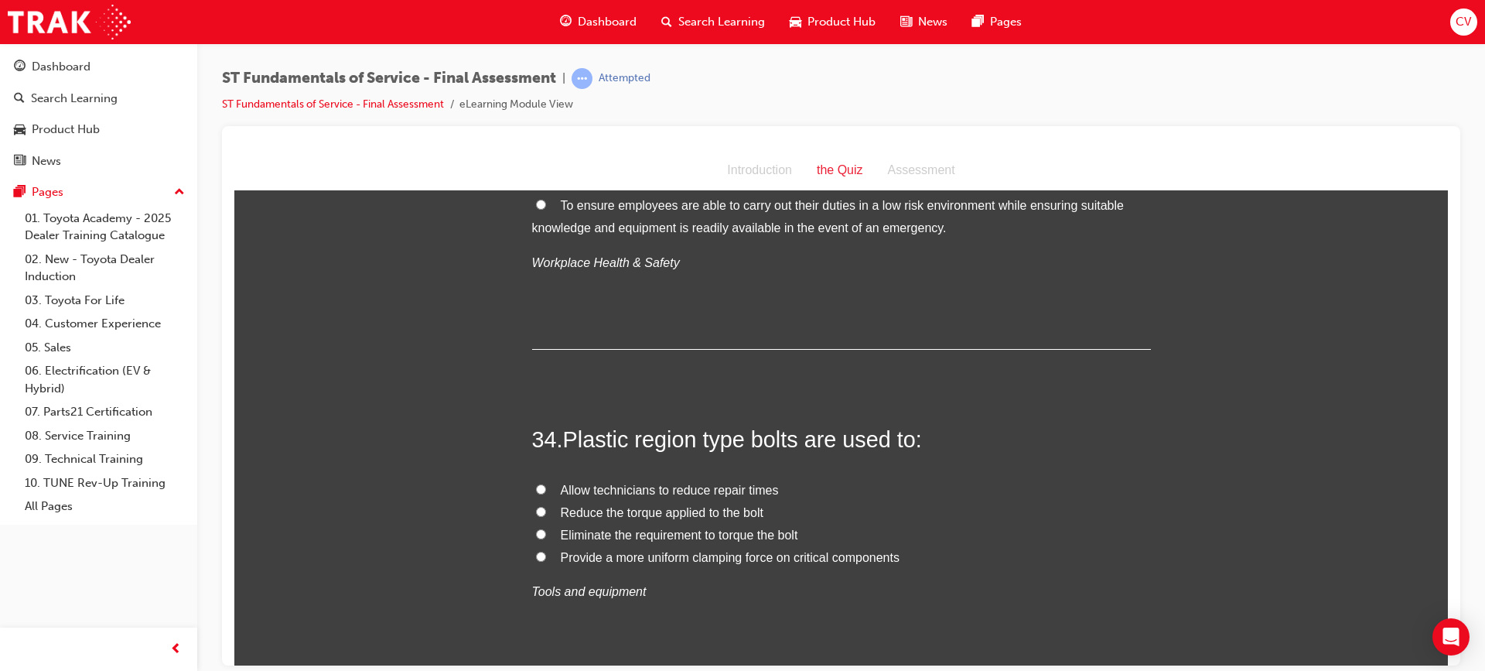
click at [536, 508] on input "Reduce the torque applied to the bolt" at bounding box center [541, 511] width 10 height 10
radio input "true"
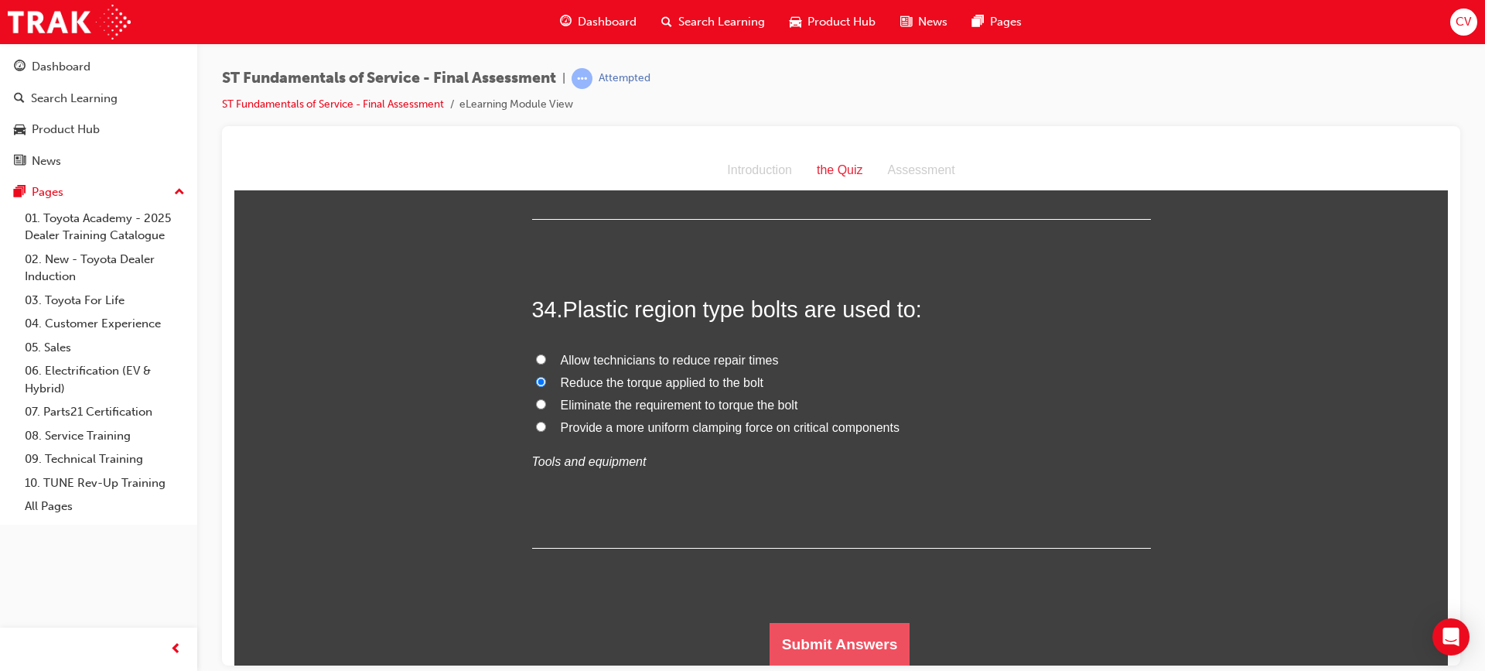
click at [837, 646] on button "Submit Answers" at bounding box center [840, 643] width 141 height 43
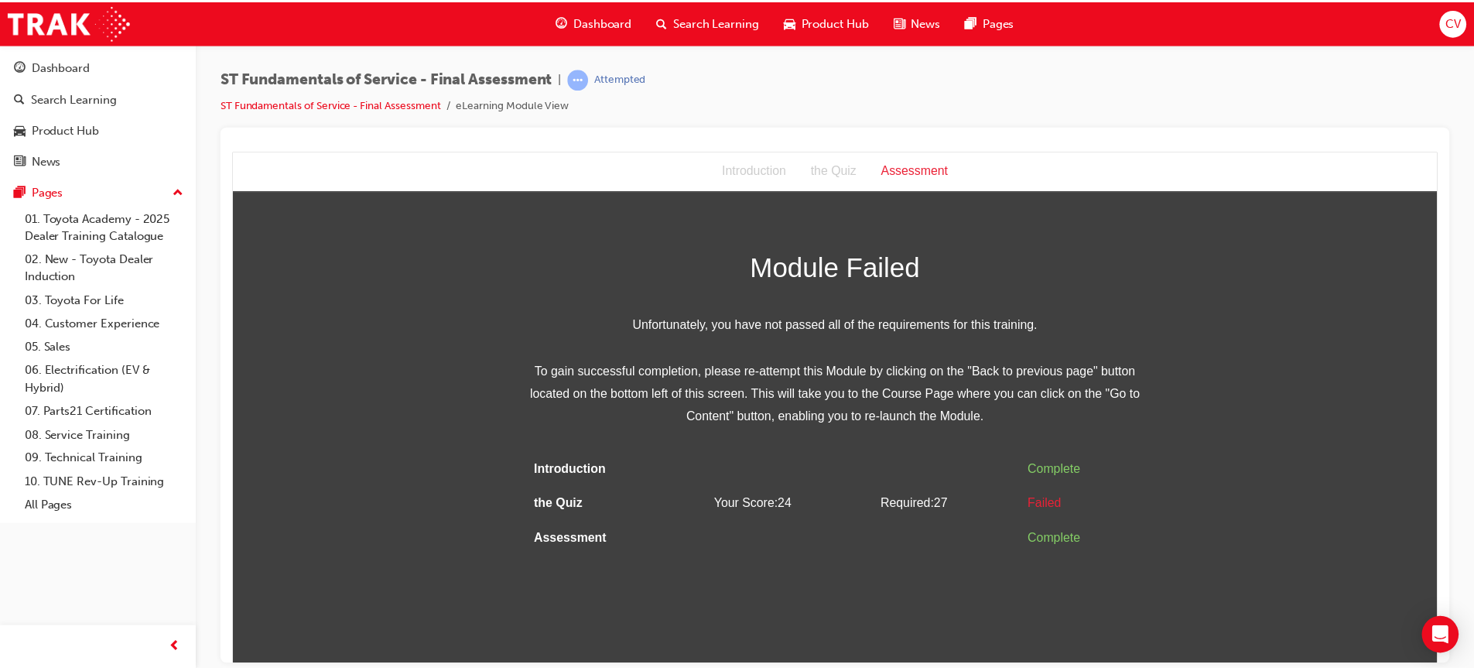
scroll to position [0, 0]
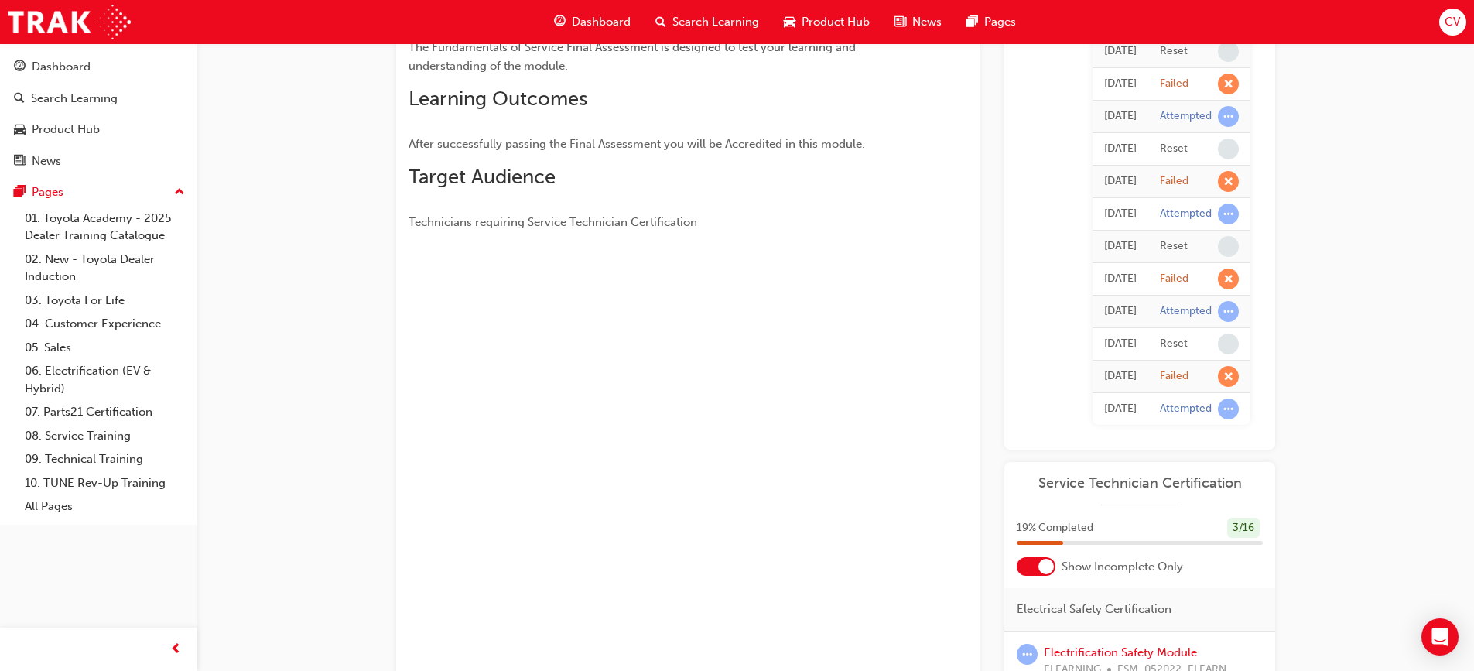
scroll to position [77, 0]
